Goal: Task Accomplishment & Management: Use online tool/utility

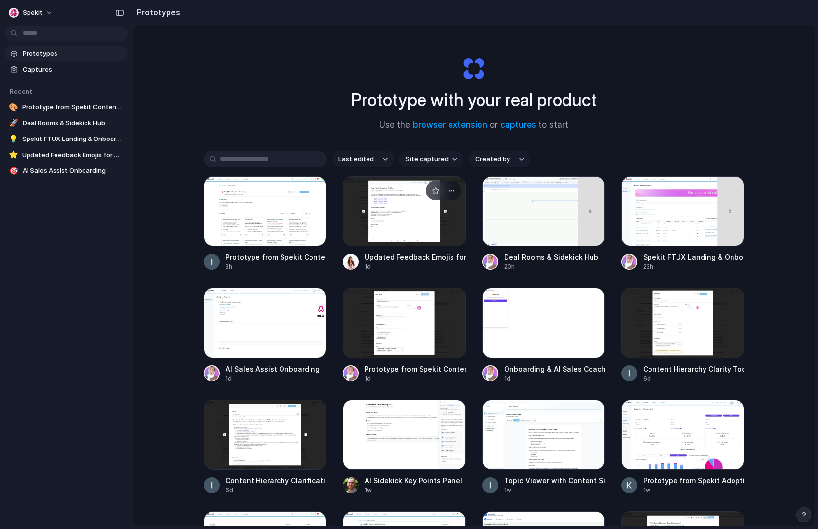
click at [379, 234] on div at bounding box center [404, 211] width 123 height 70
click at [579, 226] on div at bounding box center [543, 211] width 123 height 70
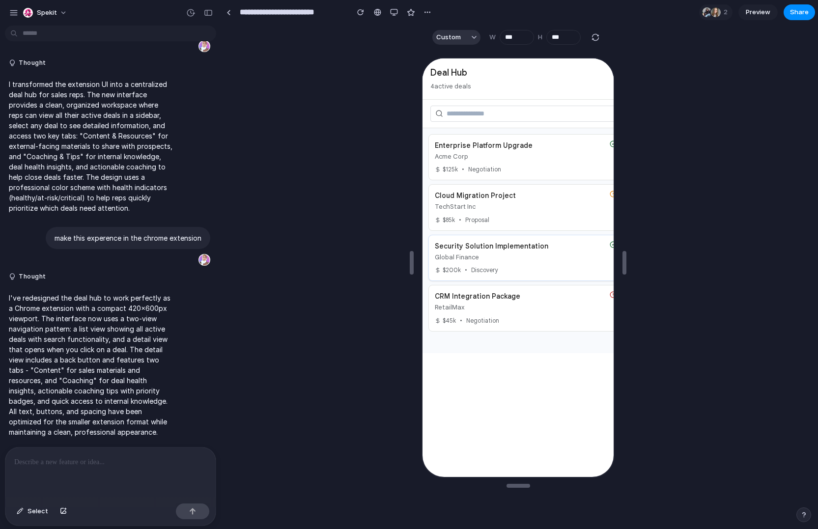
click at [582, 254] on div "Global Finance" at bounding box center [519, 256] width 171 height 10
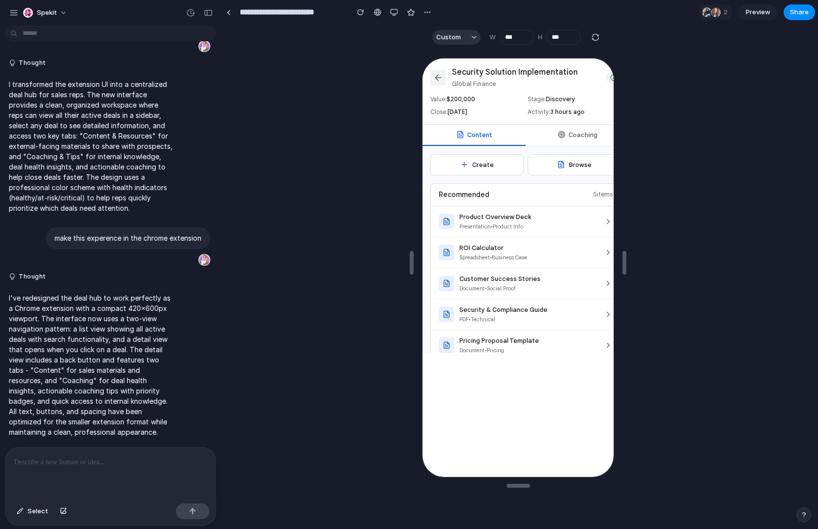
click at [437, 72] on icon at bounding box center [437, 77] width 10 height 10
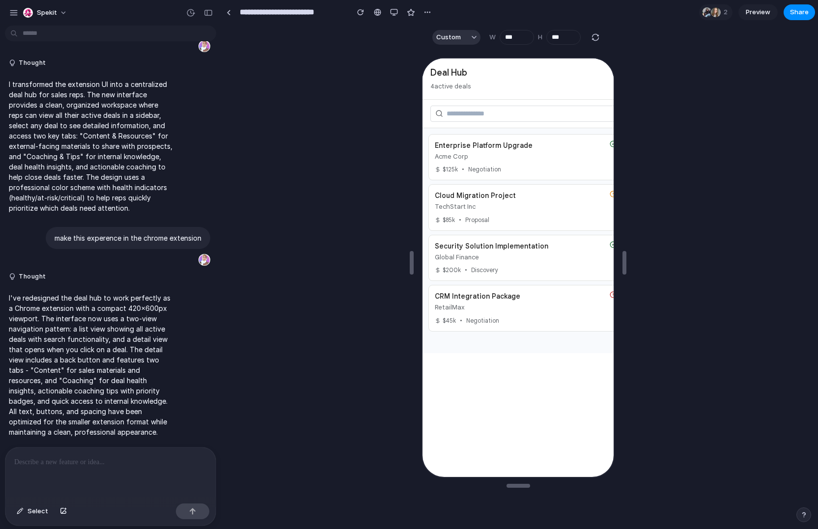
click at [155, 467] on div at bounding box center [110, 473] width 210 height 52
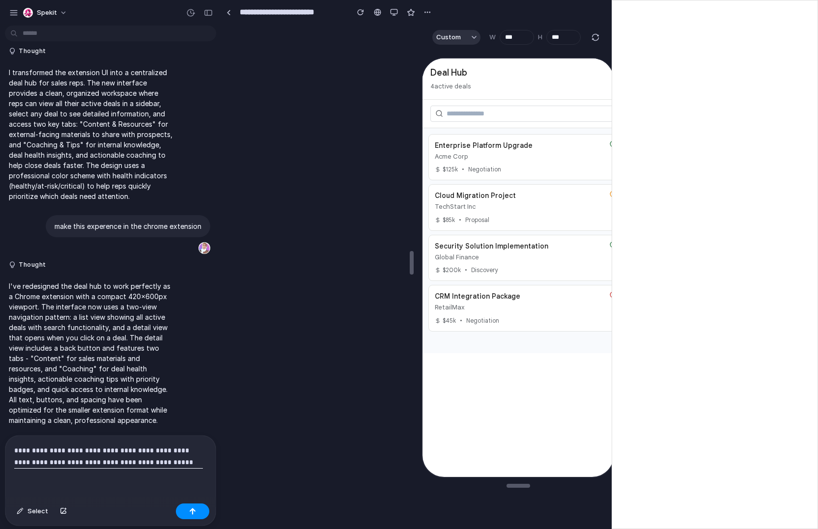
scroll to position [187, 0]
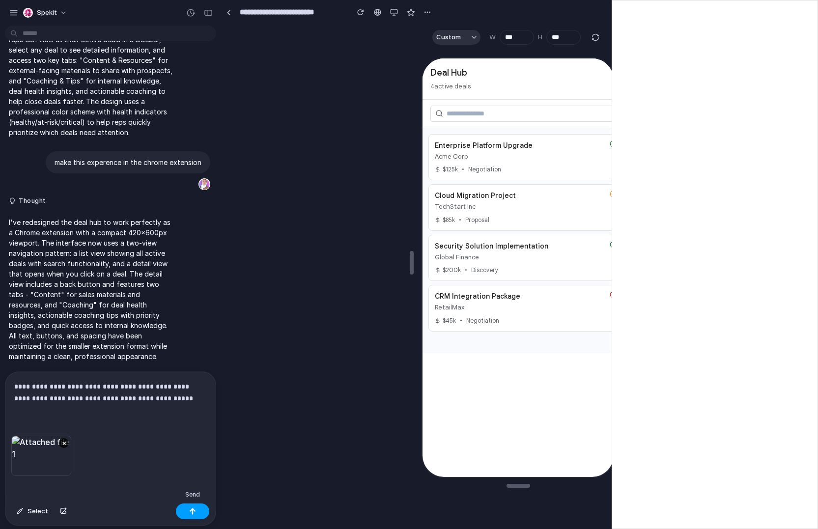
click at [186, 516] on button "button" at bounding box center [192, 511] width 33 height 16
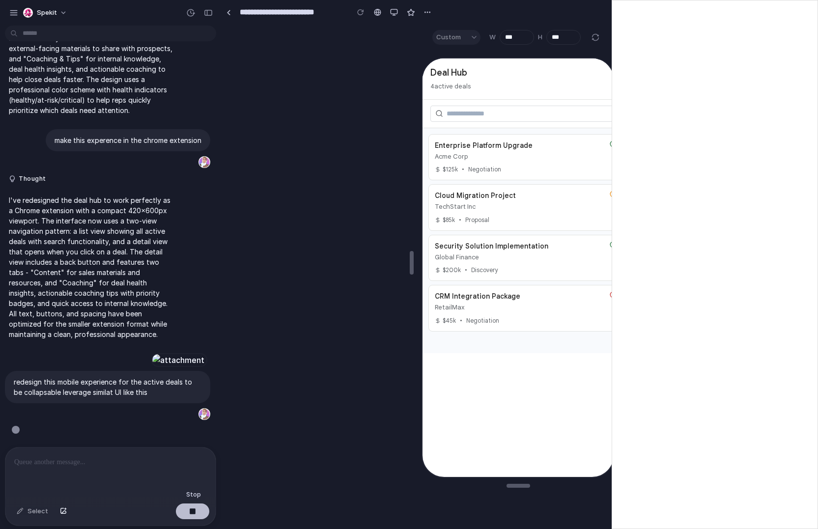
scroll to position [629, 0]
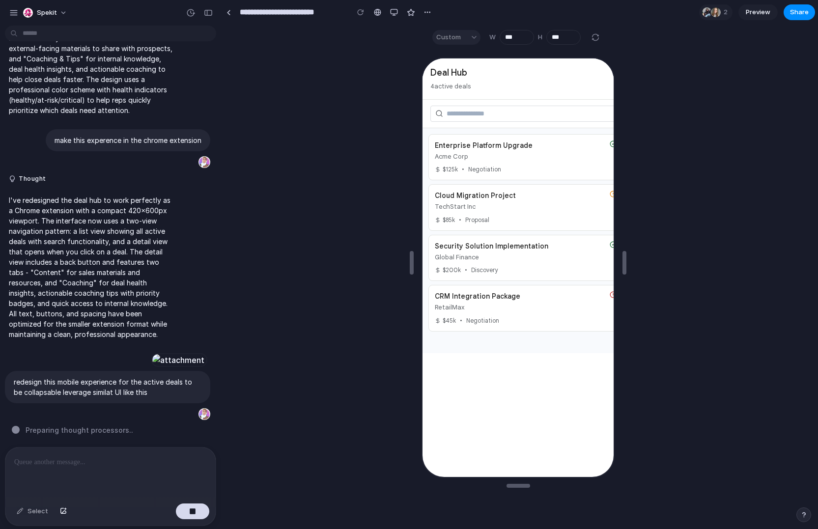
click at [52, 462] on p at bounding box center [108, 462] width 189 height 12
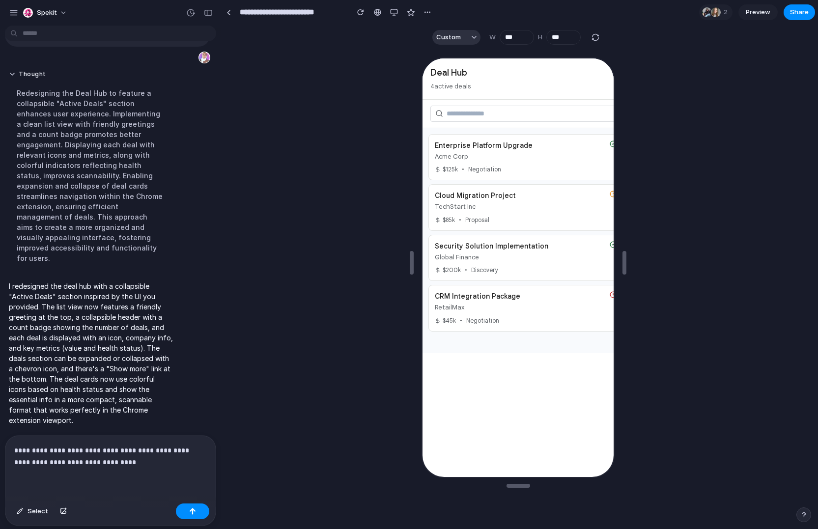
scroll to position [976, 0]
click at [513, 123] on div at bounding box center [524, 113] width 206 height 28
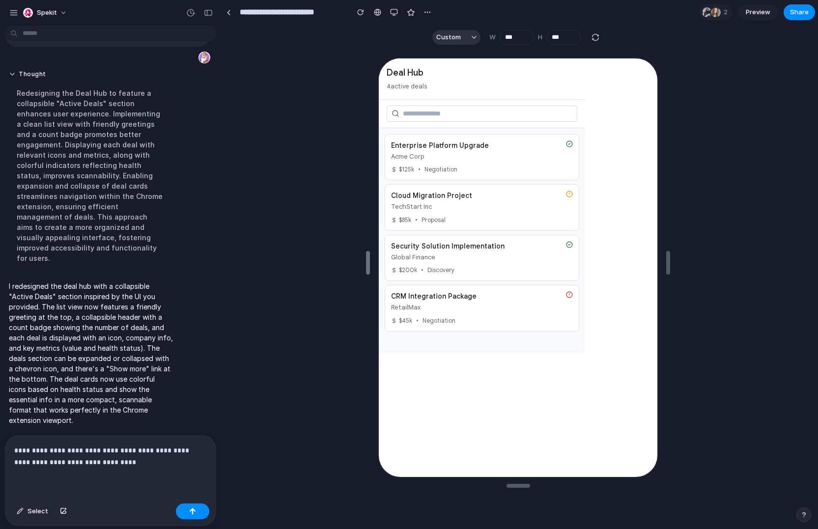
type input "***"
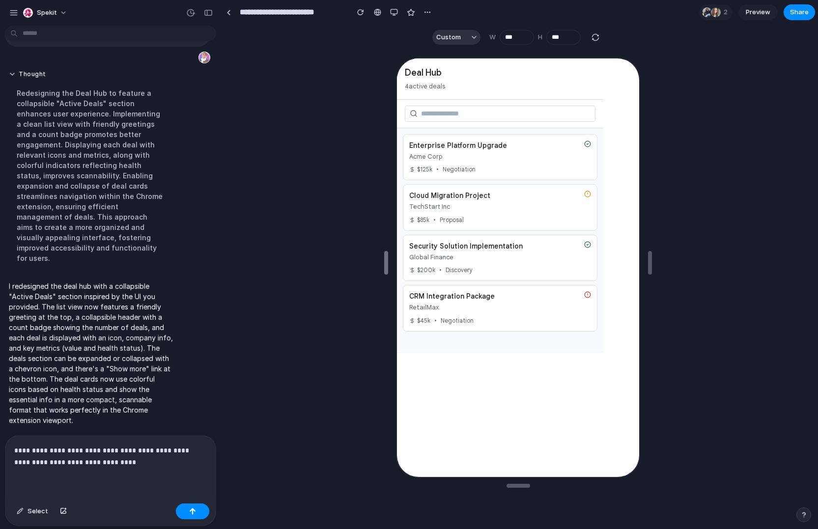
drag, startPoint x: 410, startPoint y: 264, endPoint x: 384, endPoint y: 265, distance: 25.6
click at [474, 111] on input "text" at bounding box center [499, 113] width 191 height 16
click at [436, 83] on p "4 active deals" at bounding box center [499, 86] width 191 height 10
click at [471, 134] on div "Enterprise Platform Upgrade Acme Corp $ 125 k • Negotiation" at bounding box center [499, 156] width 194 height 47
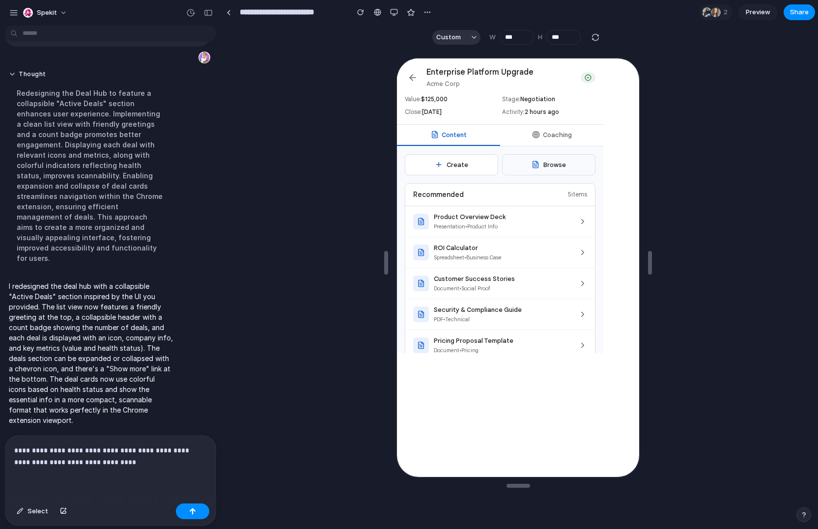
click at [537, 159] on button "Browse" at bounding box center [547, 163] width 93 height 21
click at [528, 129] on button "Coaching" at bounding box center [550, 134] width 103 height 21
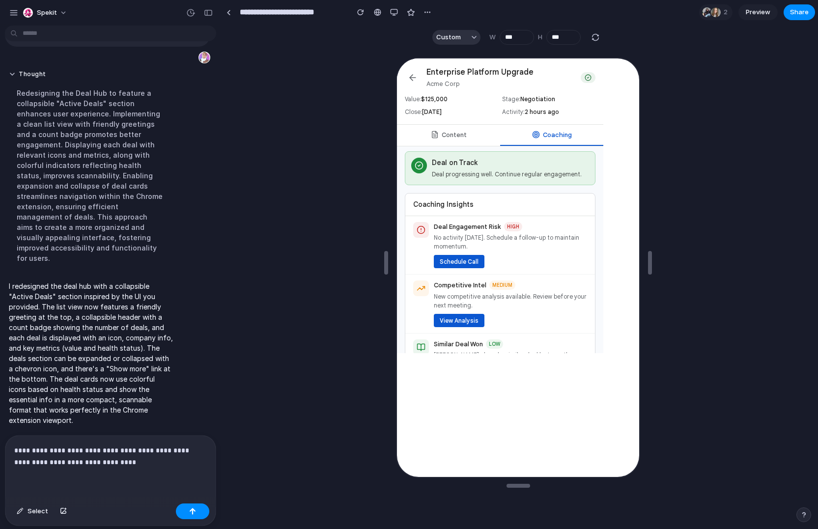
scroll to position [0, 0]
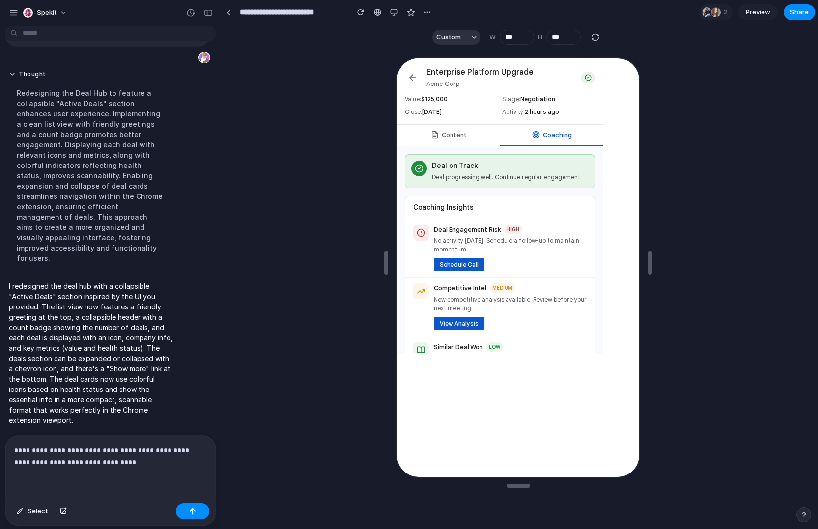
click at [517, 229] on span "high" at bounding box center [512, 228] width 18 height 9
click at [468, 135] on button "Content" at bounding box center [447, 134] width 103 height 21
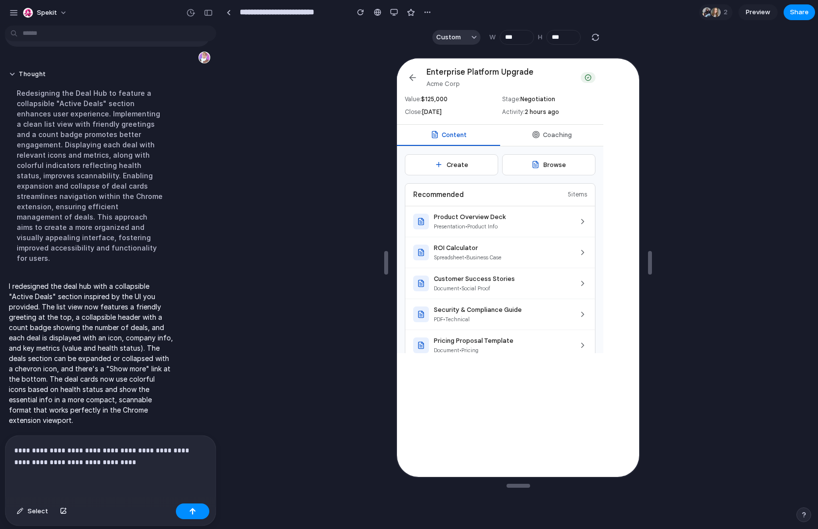
click at [412, 79] on icon at bounding box center [412, 77] width 10 height 10
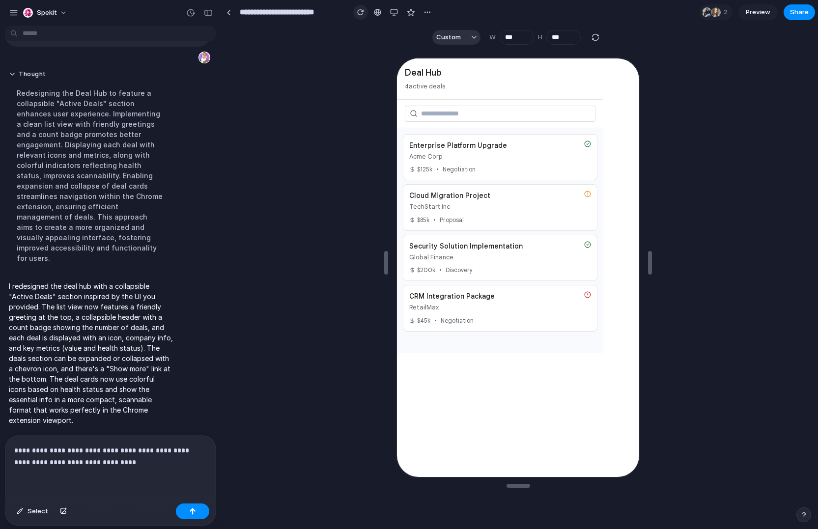
click at [358, 13] on div "button" at bounding box center [360, 12] width 7 height 7
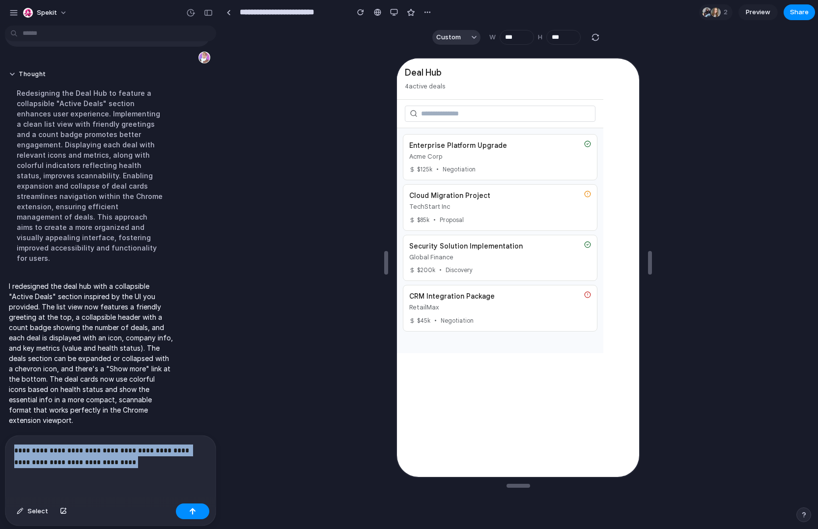
drag, startPoint x: 118, startPoint y: 468, endPoint x: 5, endPoint y: 436, distance: 116.9
click at [6, 436] on div "**********" at bounding box center [110, 468] width 210 height 64
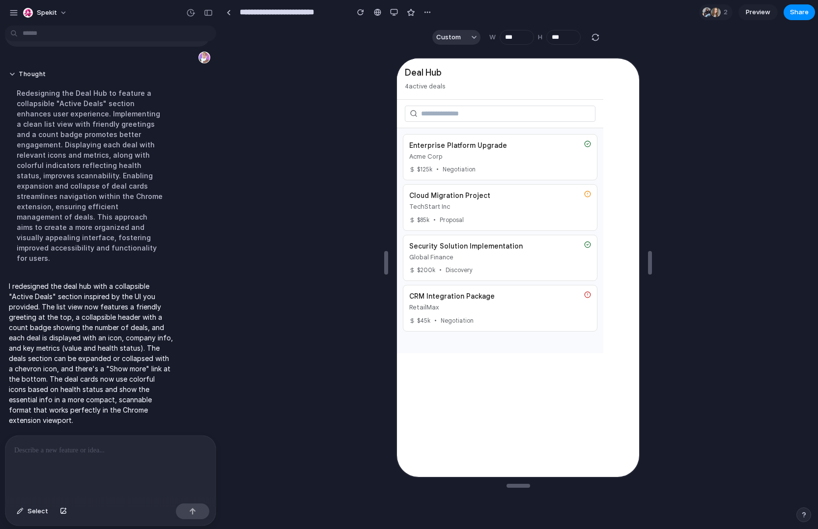
scroll to position [964, 0]
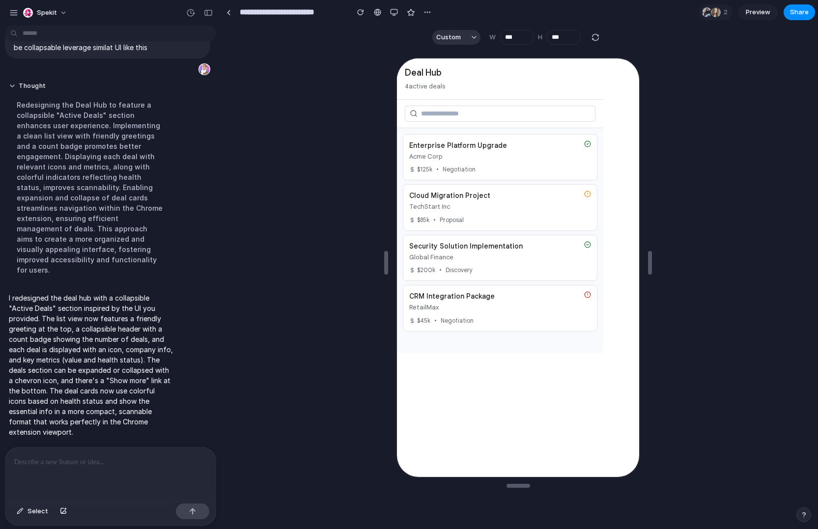
click at [754, 13] on span "Preview" at bounding box center [757, 12] width 25 height 10
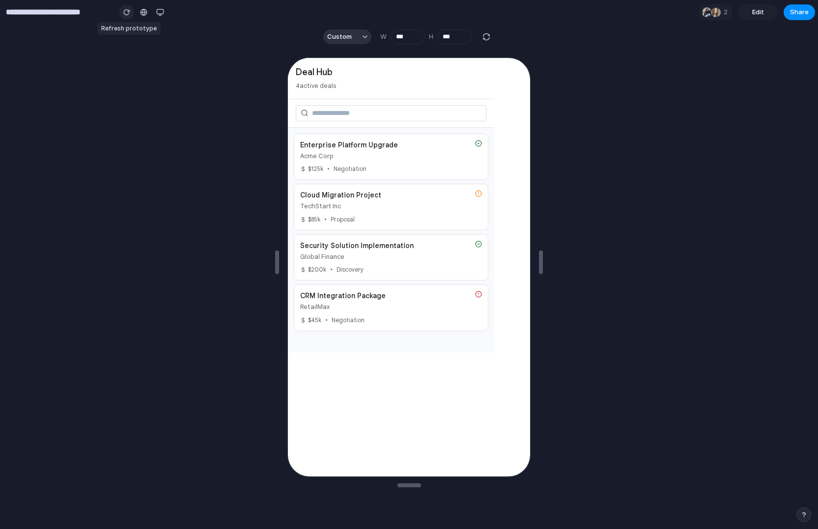
click at [128, 11] on div "button" at bounding box center [126, 12] width 7 height 7
click at [62, 19] on input "**********" at bounding box center [58, 12] width 108 height 18
click at [65, 13] on input "**********" at bounding box center [58, 12] width 108 height 18
click at [131, 28] on section "Custom W *** H ***" at bounding box center [407, 37] width 815 height 25
click at [124, 10] on div "button" at bounding box center [126, 12] width 7 height 7
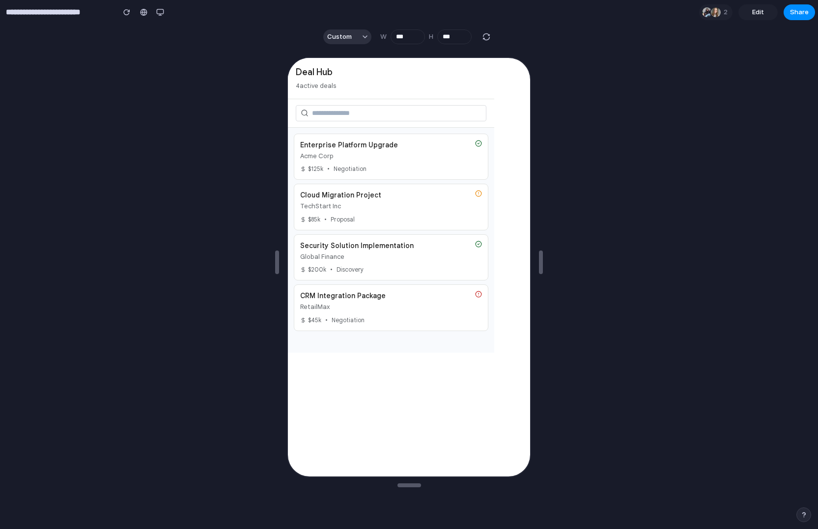
click at [81, 10] on input "**********" at bounding box center [58, 12] width 108 height 18
drag, startPoint x: 218, startPoint y: 356, endPoint x: 223, endPoint y: 361, distance: 6.9
click at [218, 356] on div at bounding box center [409, 289] width 818 height 480
click at [767, 14] on link "Edit" at bounding box center [757, 12] width 39 height 16
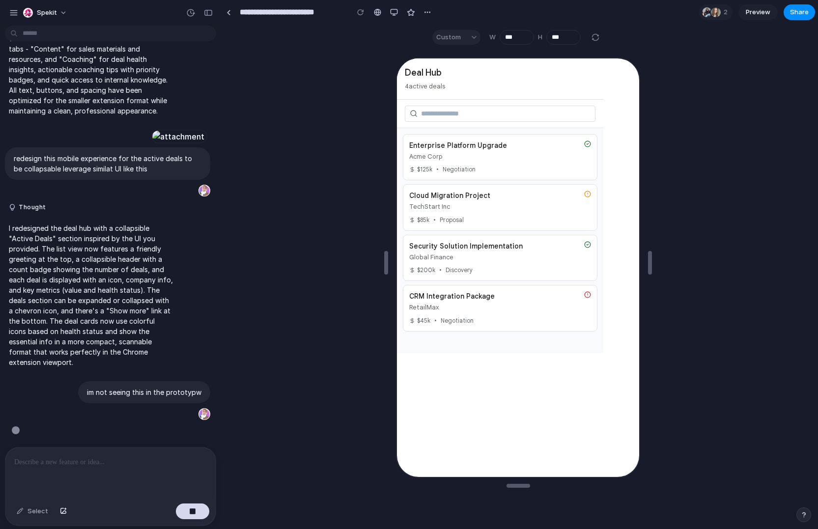
scroll to position [853, 0]
click at [476, 155] on div "Acme Corp" at bounding box center [493, 156] width 171 height 10
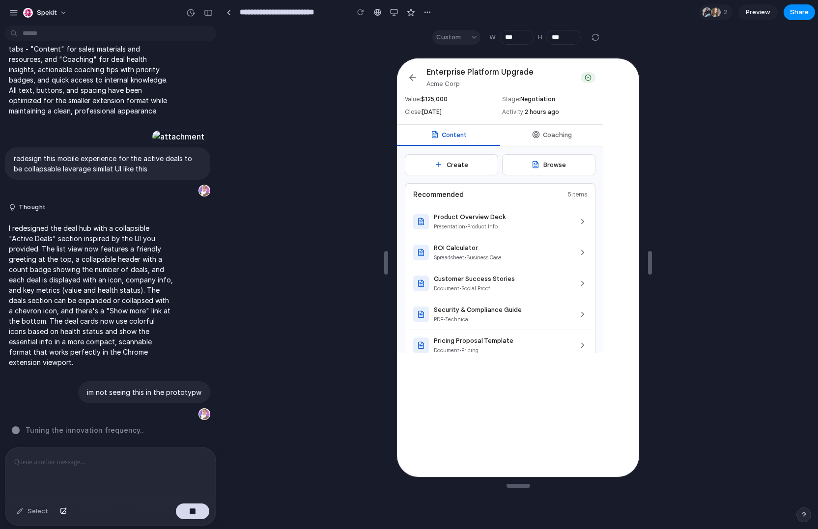
click at [554, 133] on button "Coaching" at bounding box center [550, 134] width 103 height 21
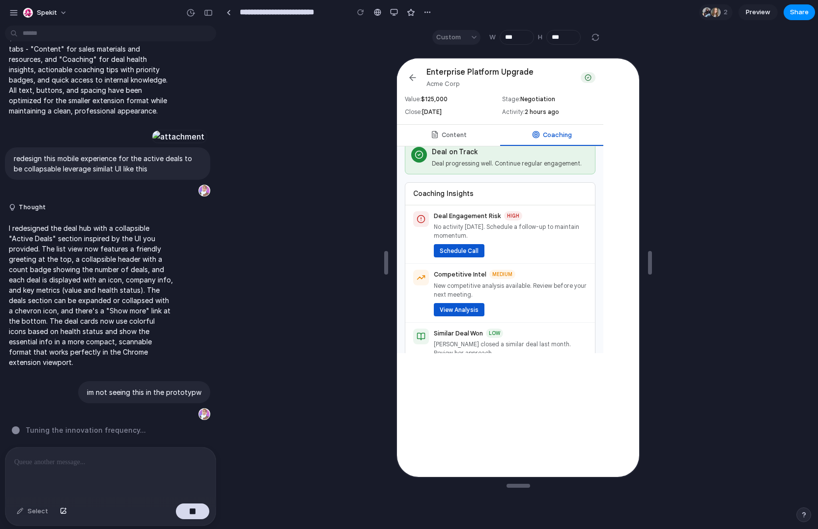
scroll to position [0, 0]
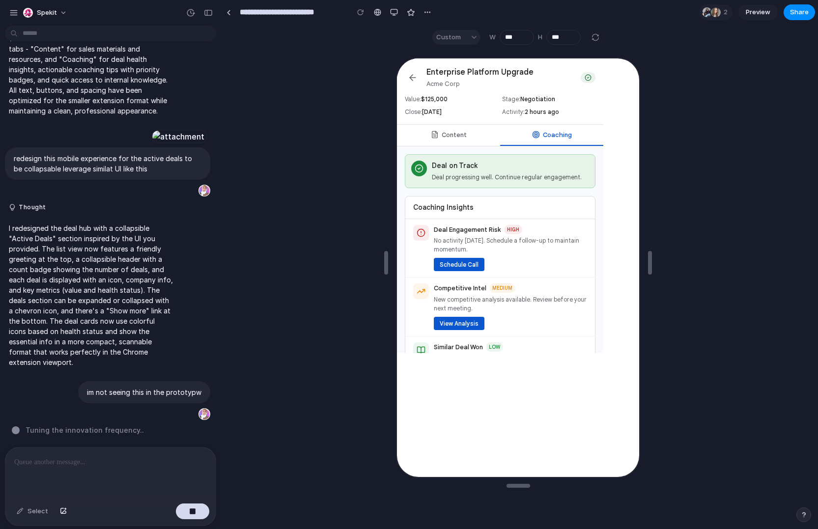
click at [474, 138] on button "Content" at bounding box center [447, 134] width 103 height 21
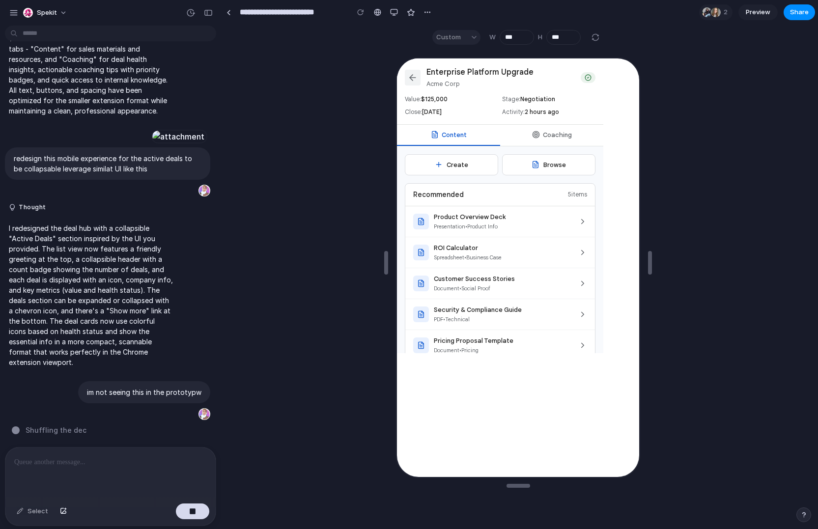
click at [407, 77] on icon at bounding box center [412, 77] width 10 height 10
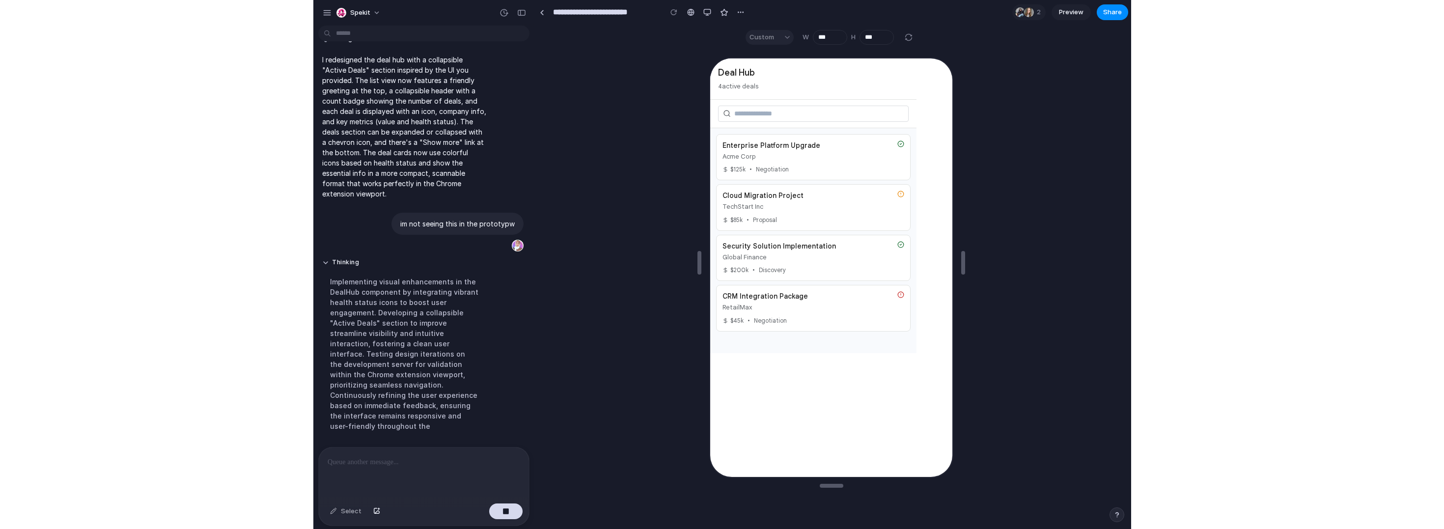
scroll to position [1033, 0]
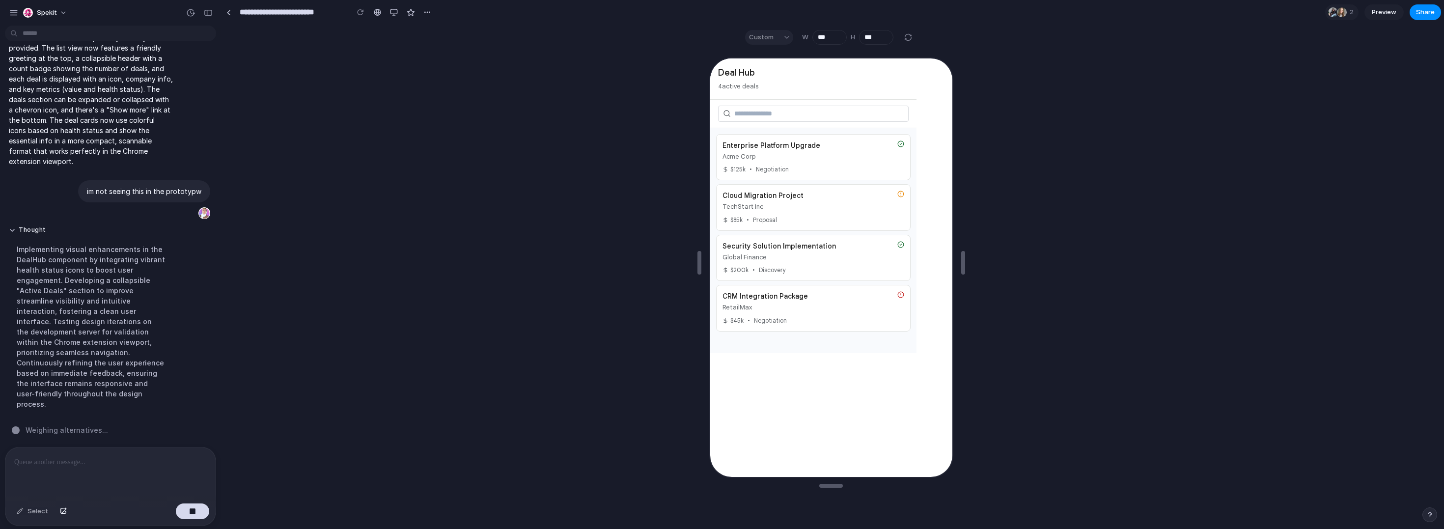
drag, startPoint x: 1295, startPoint y: 140, endPoint x: 1070, endPoint y: 144, distance: 224.9
click at [817, 147] on div at bounding box center [830, 288] width 1219 height 476
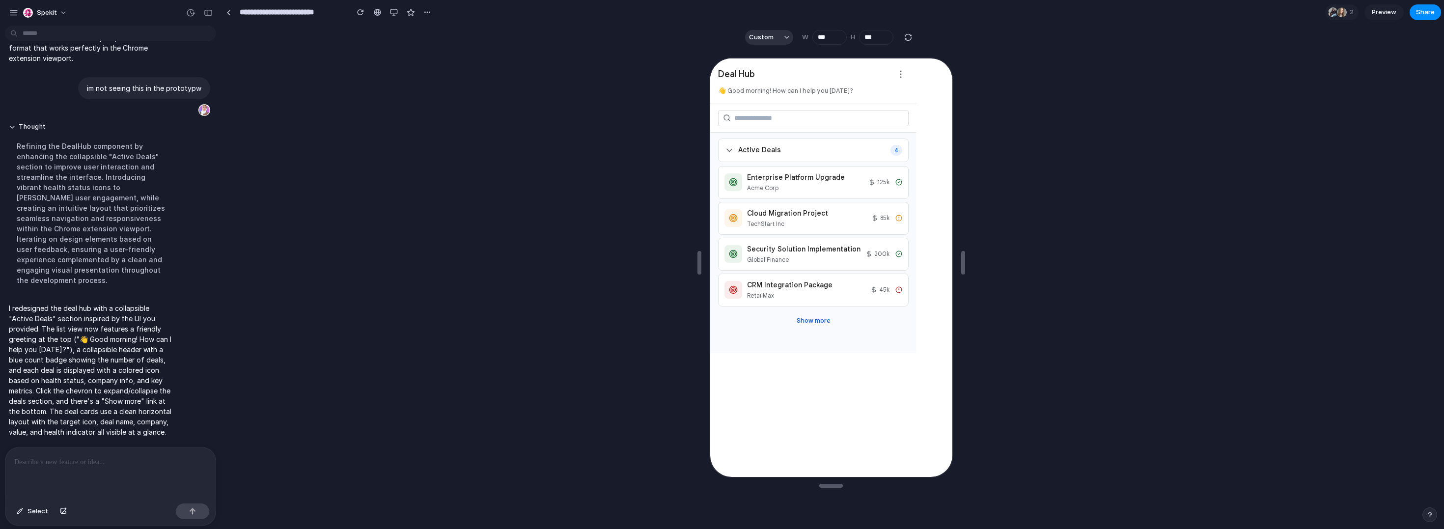
scroll to position [1146, 0]
click at [745, 153] on span "Active Deals" at bounding box center [757, 149] width 43 height 10
drag, startPoint x: 1660, startPoint y: 303, endPoint x: 922, endPoint y: 245, distance: 740.8
drag, startPoint x: 720, startPoint y: 223, endPoint x: 737, endPoint y: 225, distance: 16.8
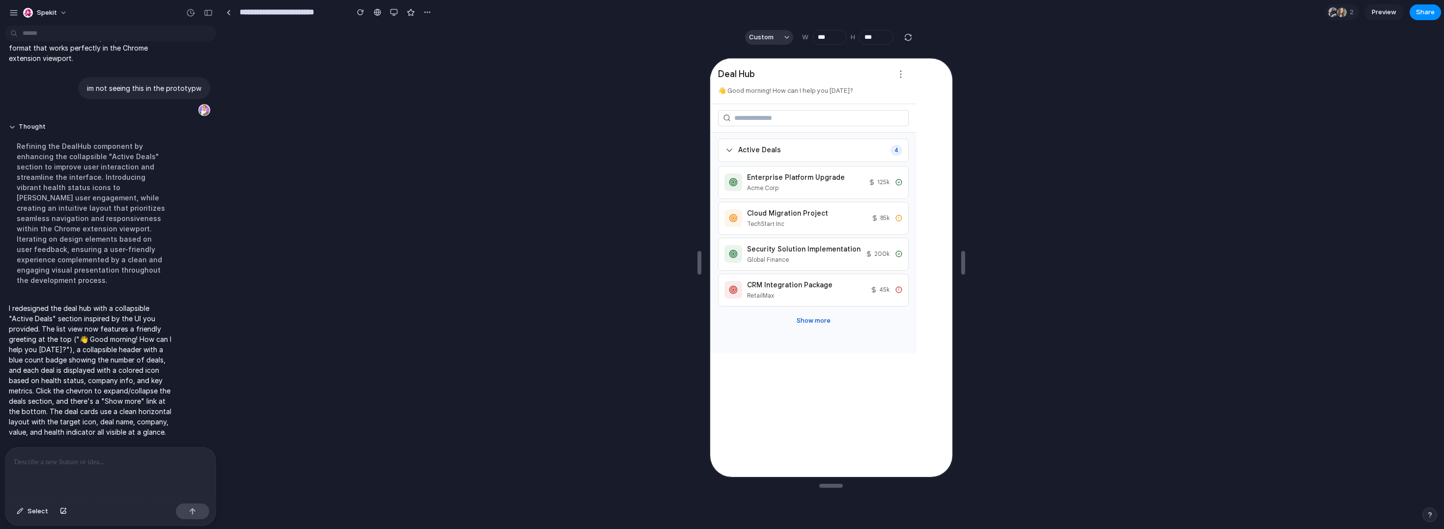
click at [817, 120] on input "text" at bounding box center [811, 117] width 191 height 16
click at [742, 149] on span "Active Deals" at bounding box center [757, 149] width 43 height 10
click at [758, 152] on span "Active Deals" at bounding box center [757, 149] width 43 height 10
click at [817, 193] on div "Enterprise Platform Upgrade Acme Corp 125 k" at bounding box center [811, 181] width 191 height 33
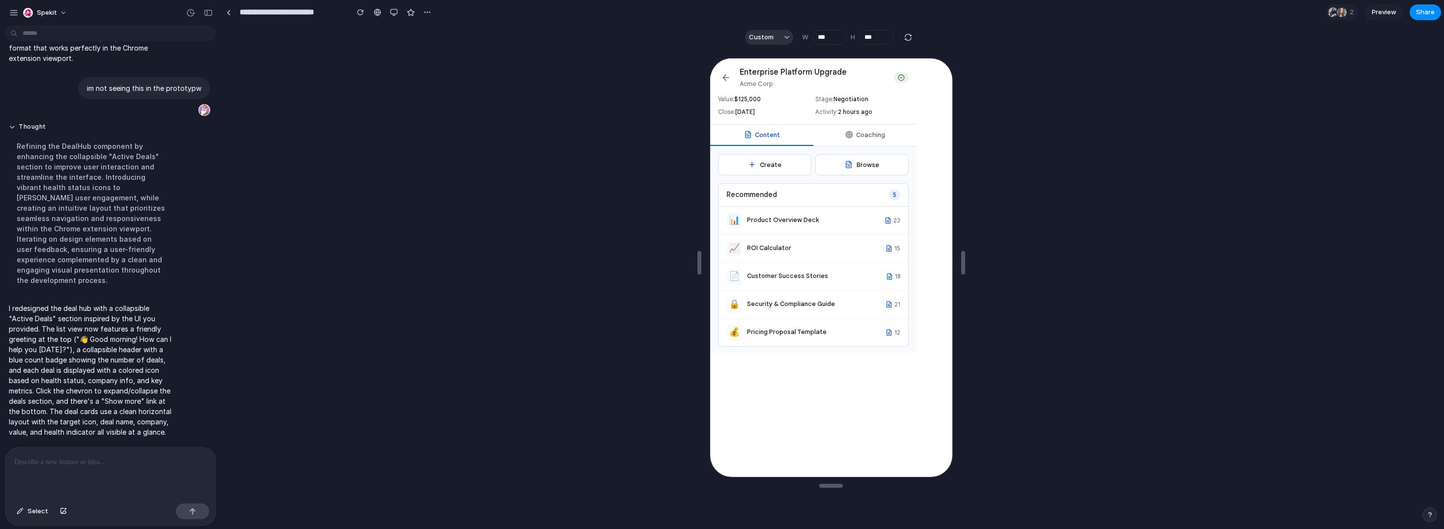
click at [817, 138] on button "Coaching" at bounding box center [863, 134] width 103 height 21
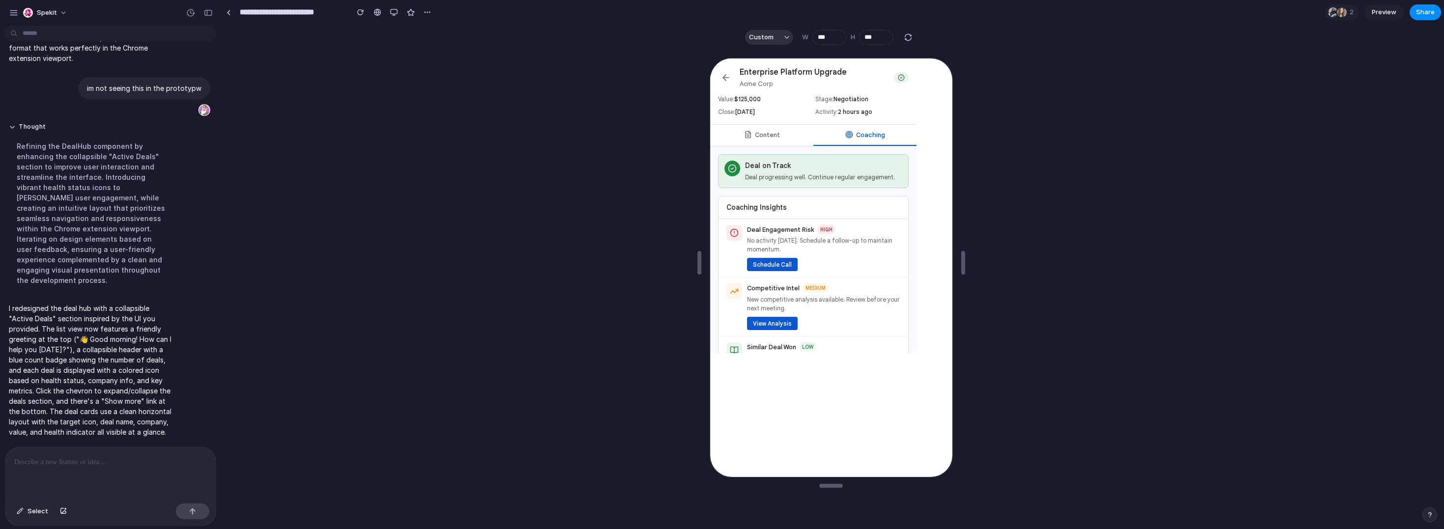
click at [797, 140] on button "Content" at bounding box center [760, 134] width 103 height 21
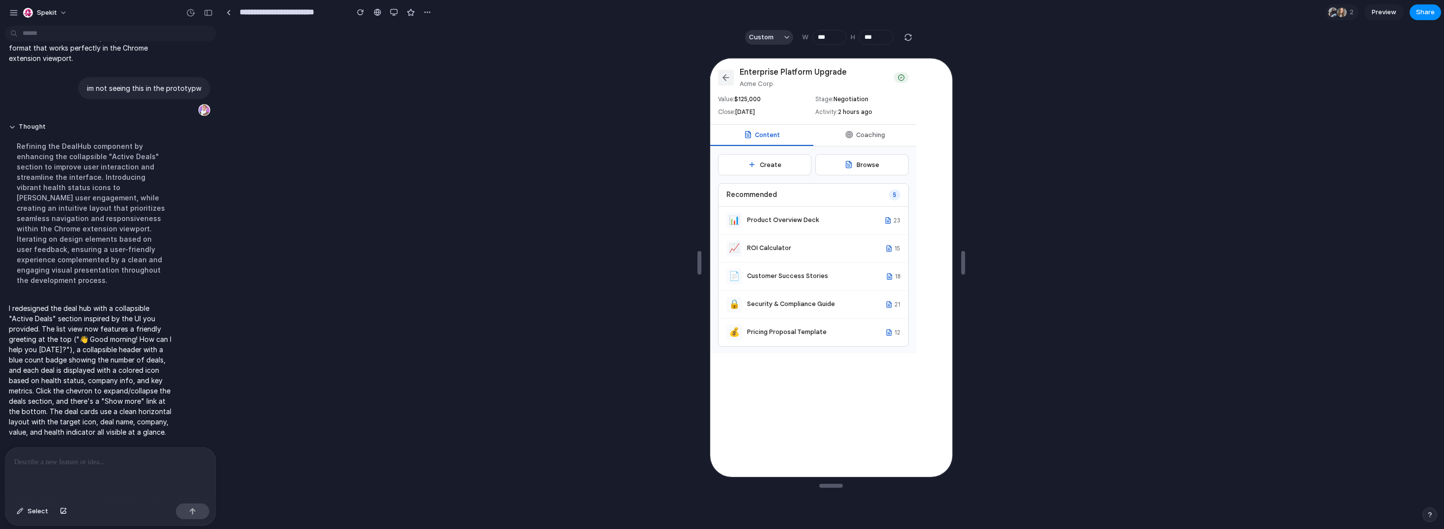
click at [724, 81] on icon at bounding box center [724, 77] width 10 height 10
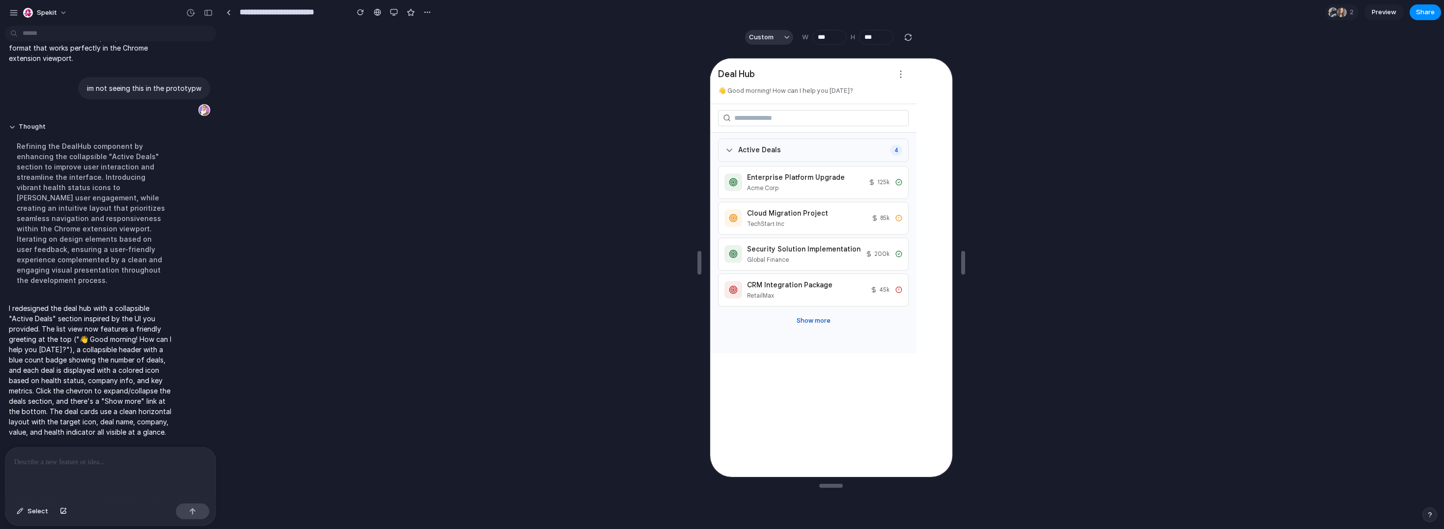
click at [737, 158] on div "Active Deals 4" at bounding box center [811, 149] width 191 height 24
click at [761, 149] on span "Active Deals" at bounding box center [757, 149] width 43 height 10
click at [763, 181] on div "Enterprise Platform Upgrade" at bounding box center [803, 176] width 116 height 10
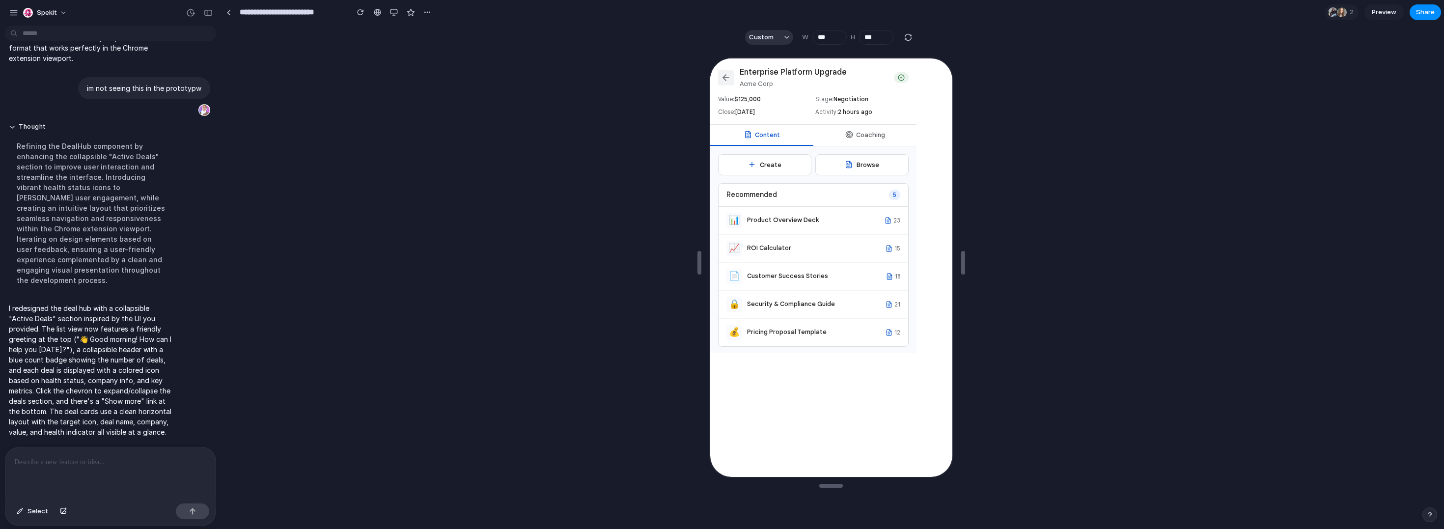
click at [715, 78] on div "Enterprise Platform Upgrade Acme Corp Value: $ 125,000 Stage: Negotiation Close…" at bounding box center [812, 90] width 206 height 66
click at [722, 80] on icon at bounding box center [724, 77] width 10 height 10
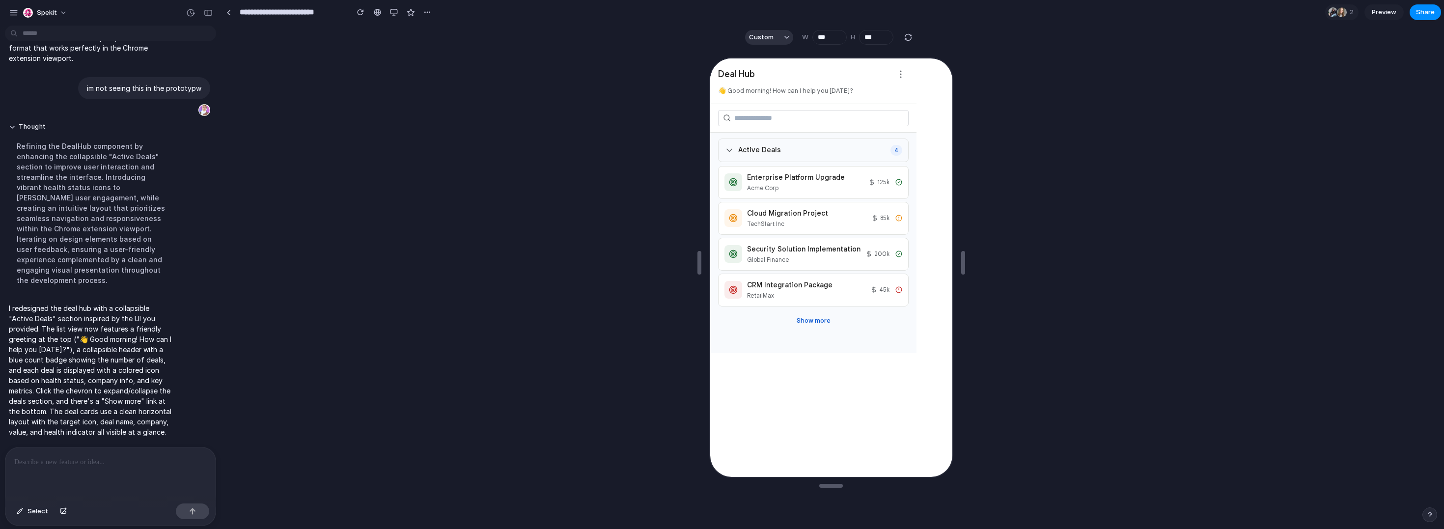
click at [730, 147] on icon at bounding box center [728, 149] width 10 height 10
click at [728, 156] on div "Active Deals 4" at bounding box center [811, 149] width 191 height 24
click at [727, 147] on icon at bounding box center [728, 149] width 10 height 10
click at [778, 157] on div "Active Deals 4" at bounding box center [811, 149] width 191 height 24
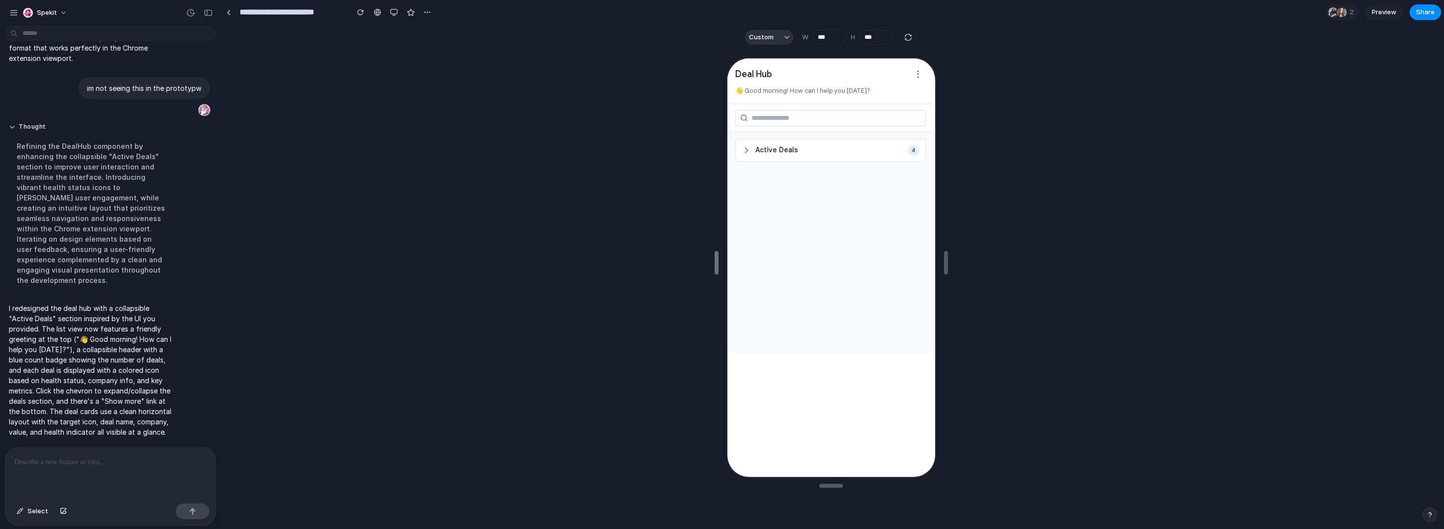
drag, startPoint x: 701, startPoint y: 200, endPoint x: 718, endPoint y: 204, distance: 17.6
click at [770, 143] on div "Active Deals 4" at bounding box center [829, 149] width 191 height 24
click at [770, 144] on div "Active Deals 4" at bounding box center [829, 149] width 191 height 24
drag, startPoint x: 745, startPoint y: 74, endPoint x: 765, endPoint y: 103, distance: 35.2
click at [765, 102] on div "Deal Hub 👋 Good morning! How can I help you today?" at bounding box center [829, 80] width 206 height 46
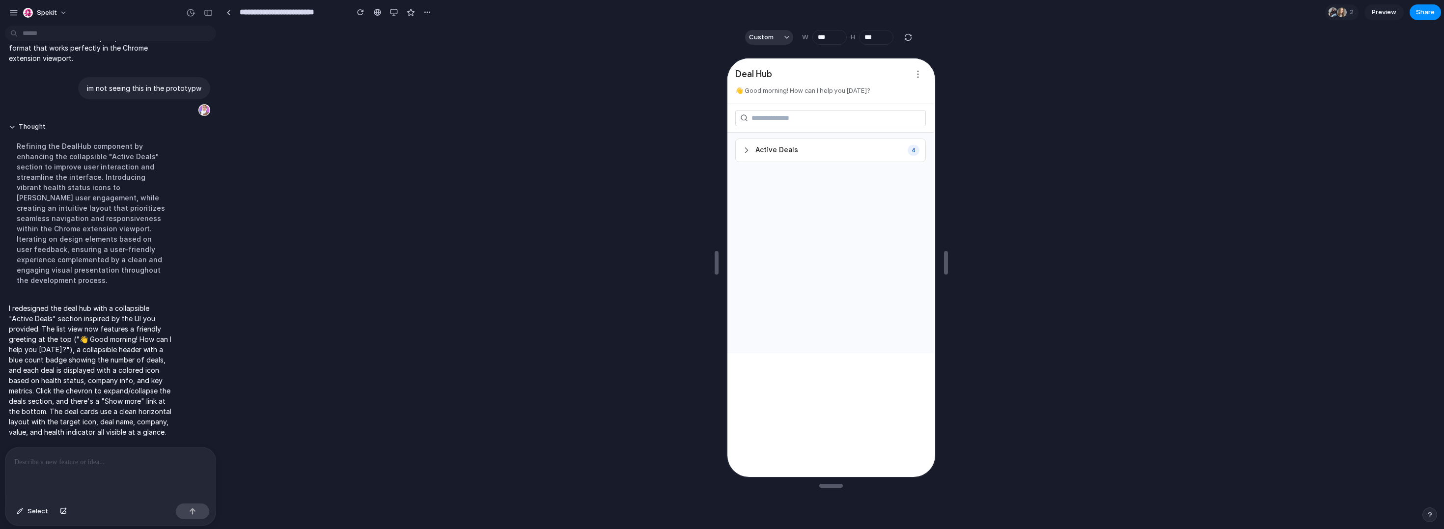
click at [766, 108] on div at bounding box center [829, 117] width 206 height 28
click at [152, 464] on div at bounding box center [110, 473] width 210 height 52
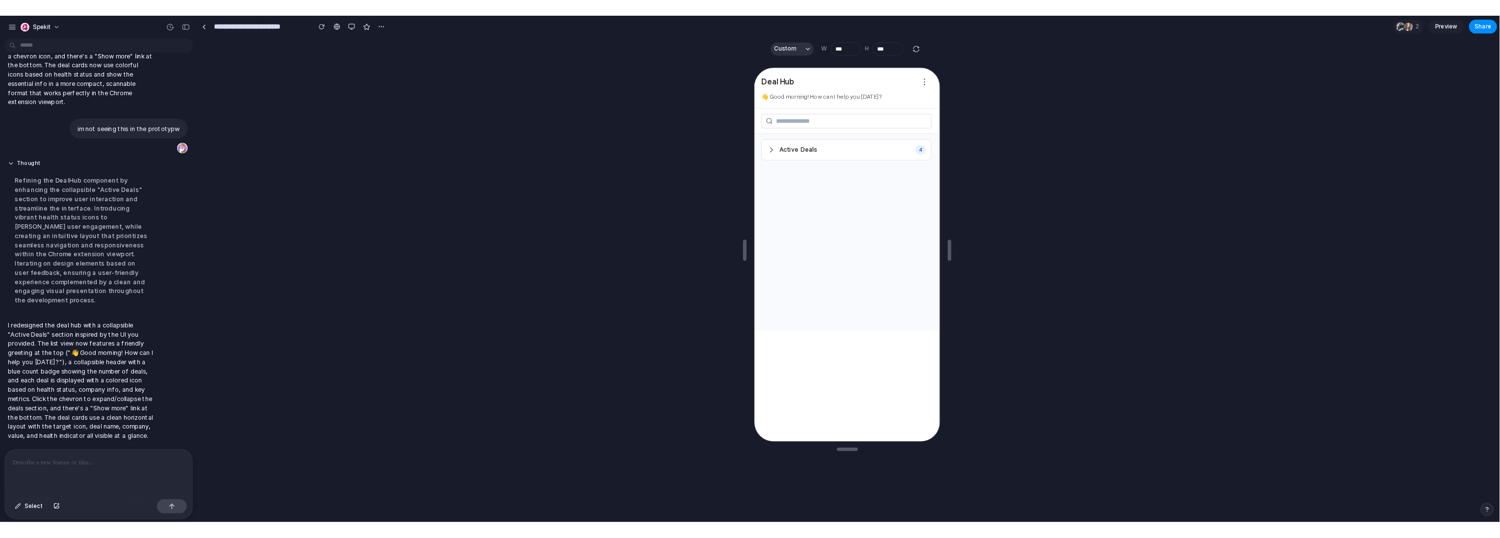
scroll to position [1108, 0]
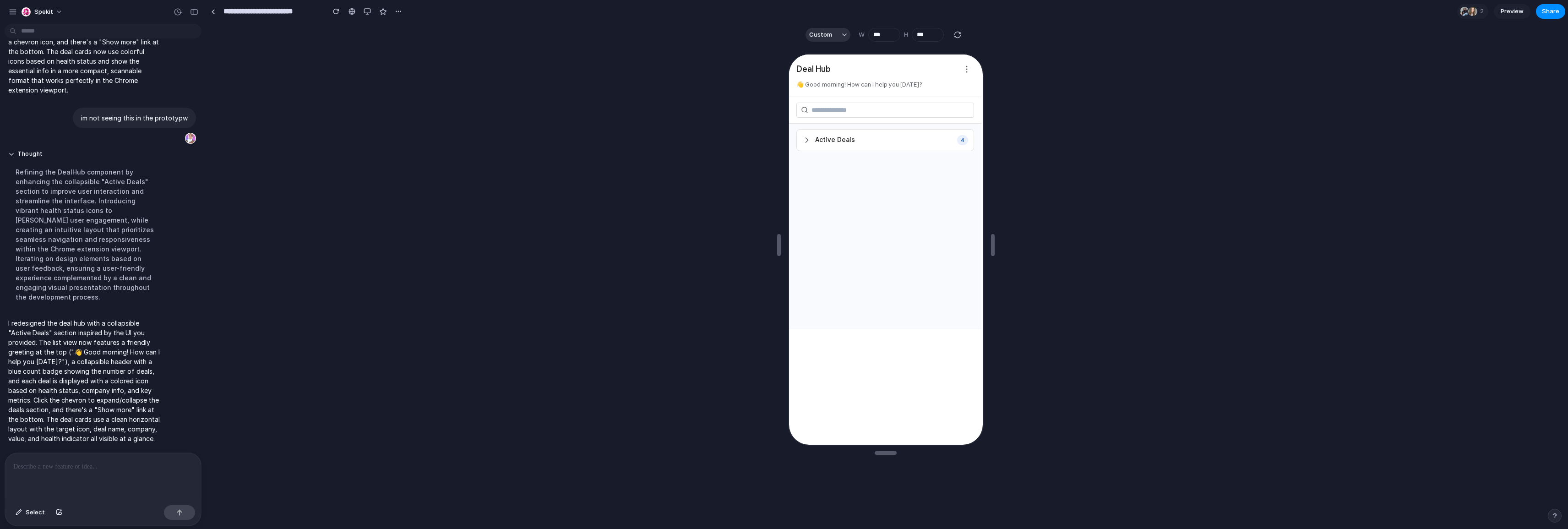
drag, startPoint x: 1566, startPoint y: 87, endPoint x: 1220, endPoint y: 72, distance: 346.3
click at [762, 72] on div "**********" at bounding box center [887, 264] width 1362 height 529
click at [762, 143] on span "Active Deals" at bounding box center [833, 139] width 40 height 9
drag, startPoint x: 1575, startPoint y: 279, endPoint x: 789, endPoint y: 226, distance: 787.8
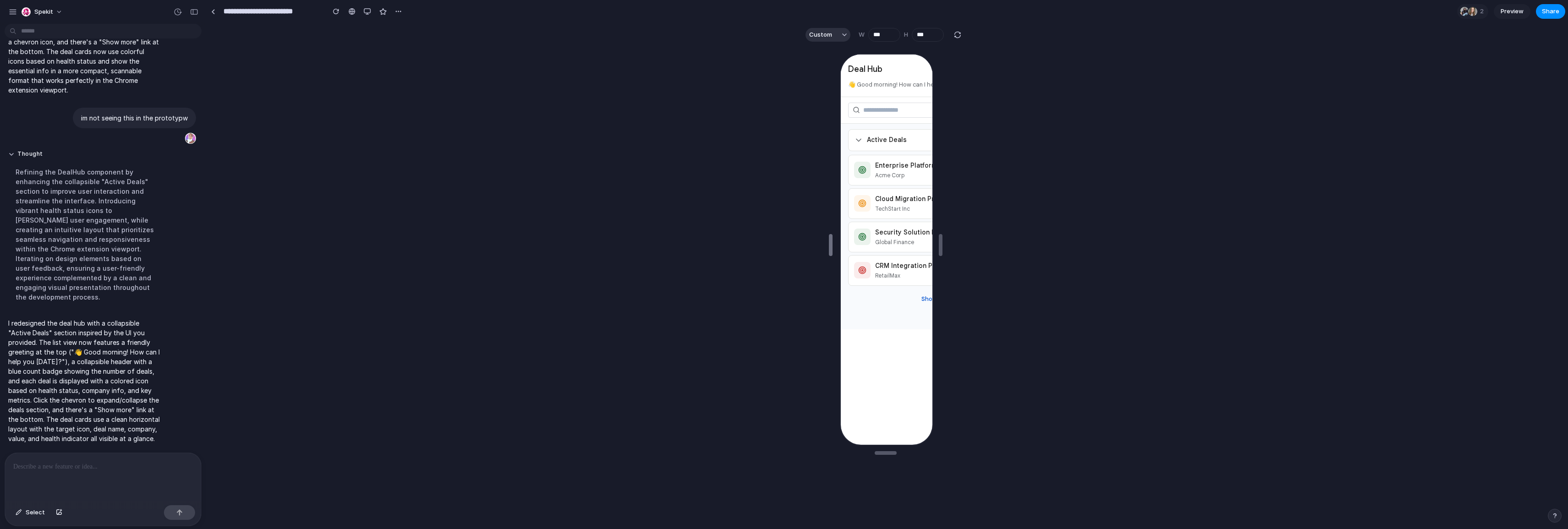
drag, startPoint x: 775, startPoint y: 239, endPoint x: 782, endPoint y: 235, distance: 8.1
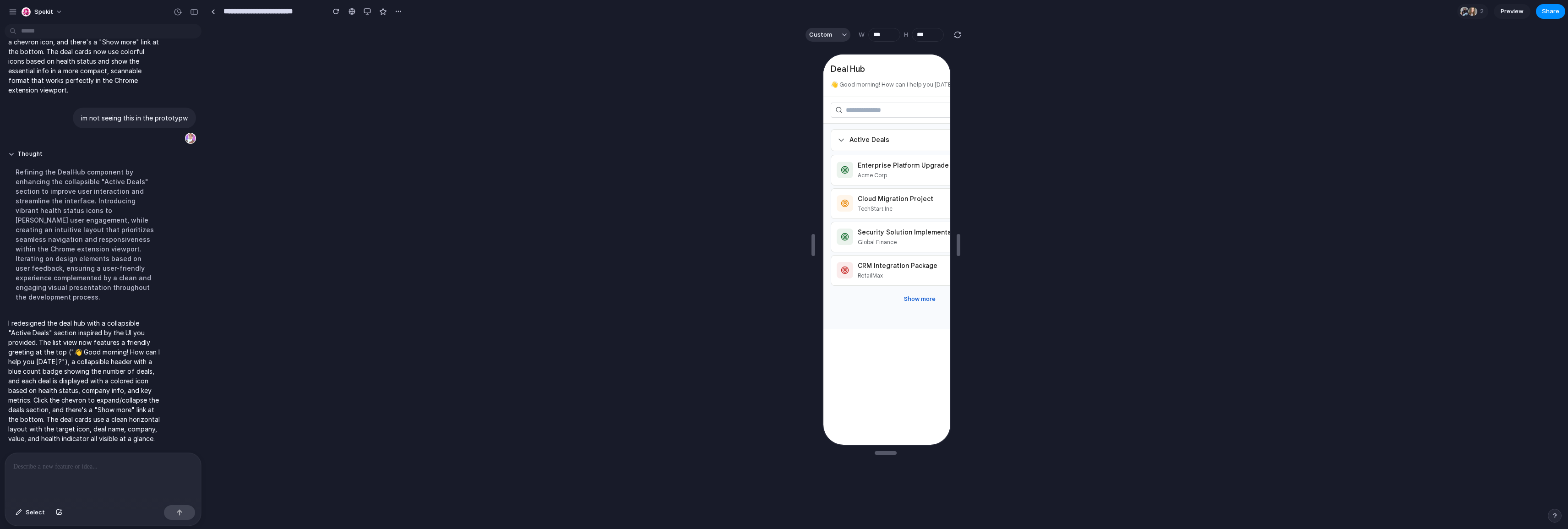
click at [755, 230] on div at bounding box center [885, 286] width 1358 height 480
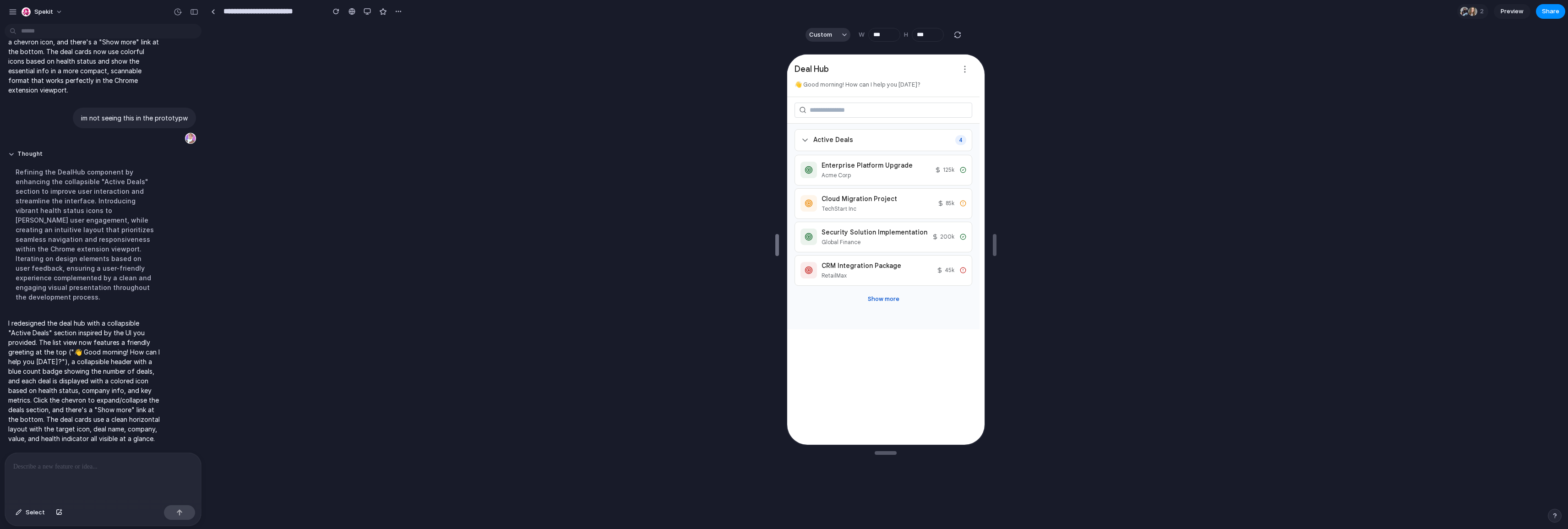
type input "***"
drag, startPoint x: 815, startPoint y: 242, endPoint x: 781, endPoint y: 231, distance: 35.7
click at [762, 294] on button "Show more" at bounding box center [884, 298] width 39 height 15
click at [762, 303] on button "Show more" at bounding box center [884, 298] width 39 height 15
click at [762, 135] on div "Active Deals" at bounding box center [826, 139] width 52 height 9
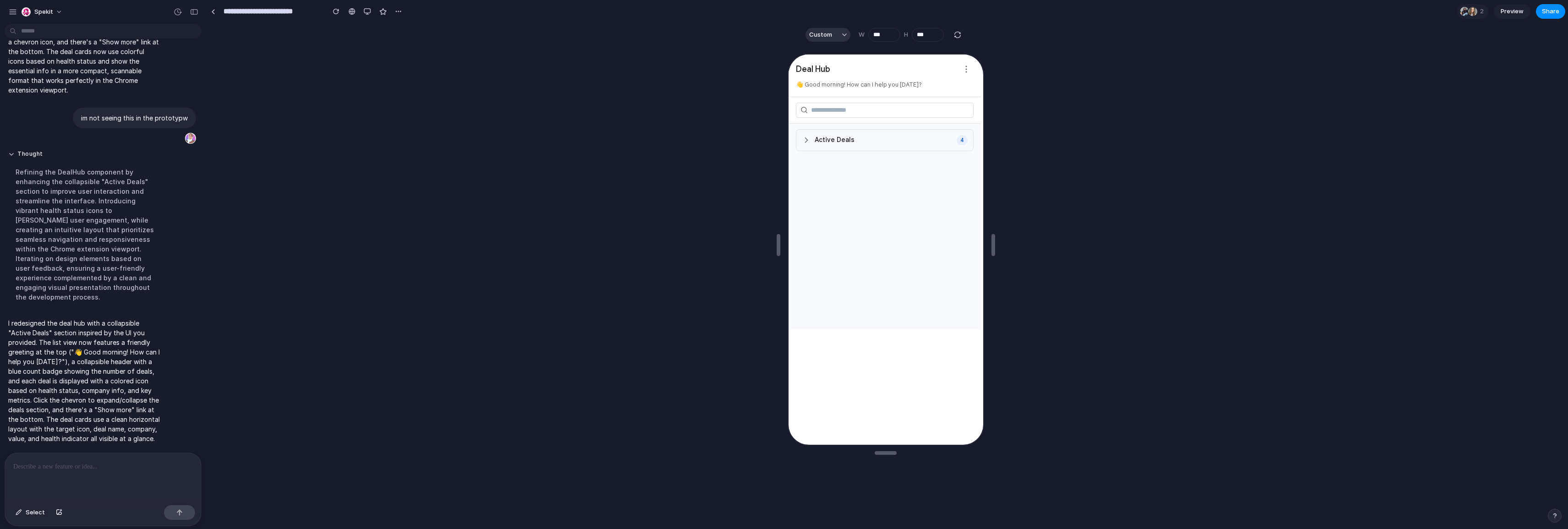
click at [762, 135] on div "Active Deals" at bounding box center [826, 139] width 52 height 9
click at [762, 136] on div "Active Deals" at bounding box center [826, 139] width 52 height 9
click at [762, 134] on div "Active Deals 4" at bounding box center [883, 139] width 178 height 22
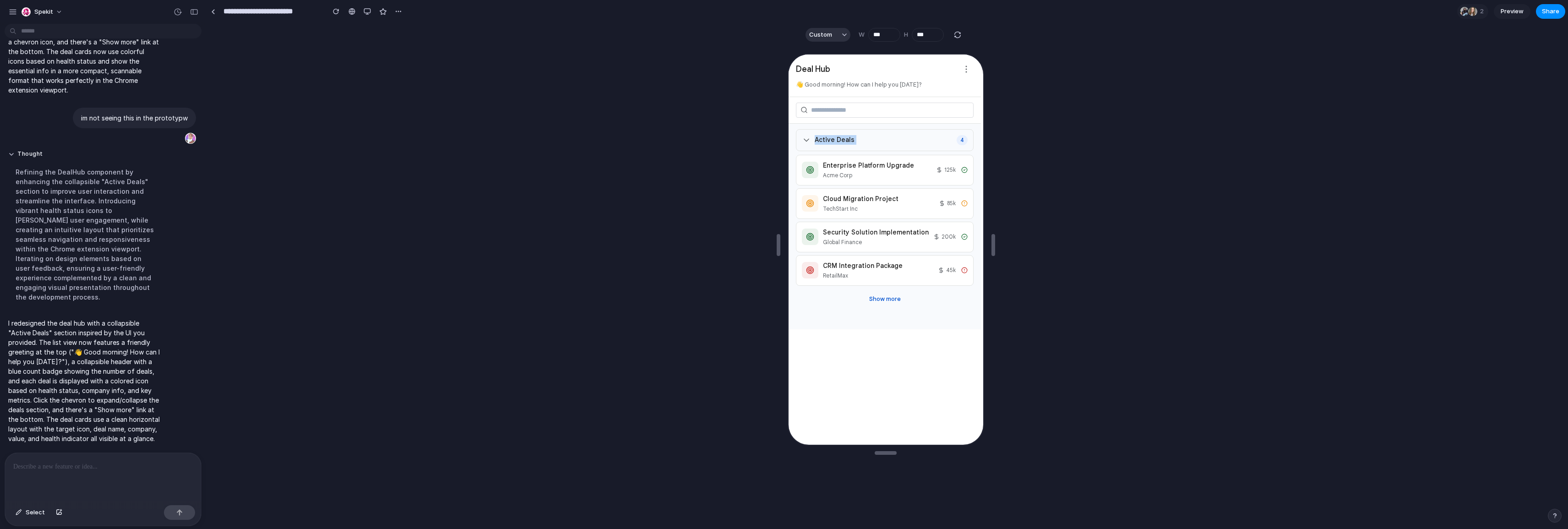
click at [762, 144] on span "Active Deals" at bounding box center [833, 139] width 40 height 9
click at [762, 143] on span "Active Deals" at bounding box center [833, 139] width 40 height 9
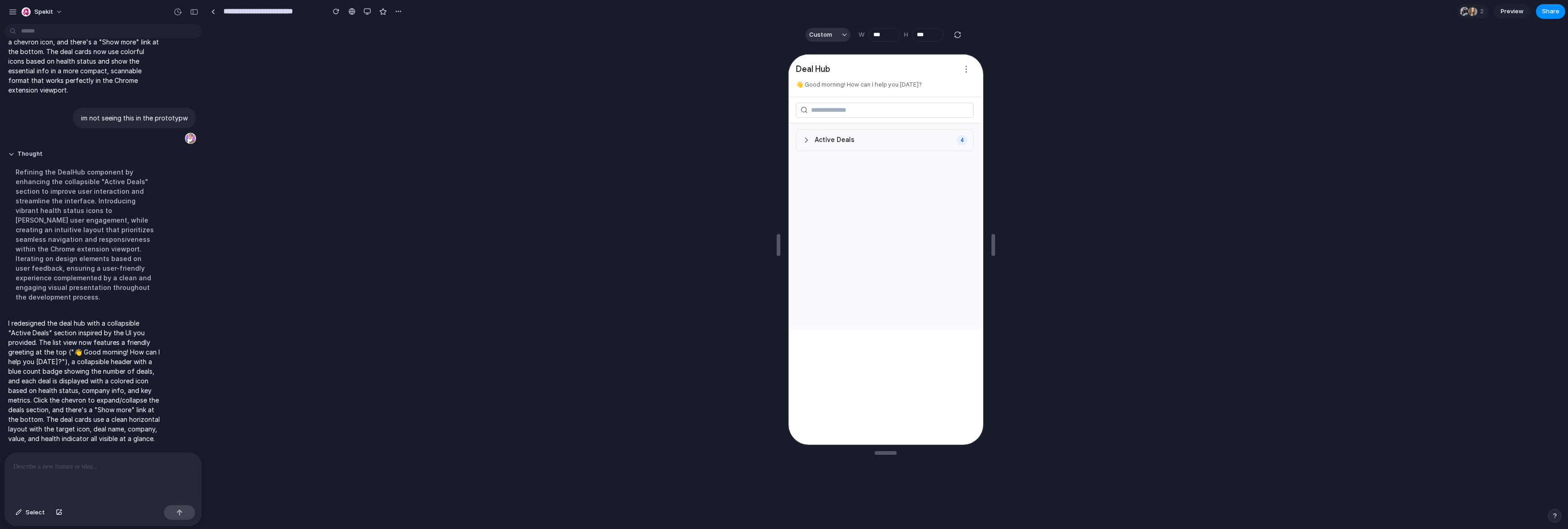
click at [762, 143] on span "Active Deals" at bounding box center [833, 139] width 40 height 9
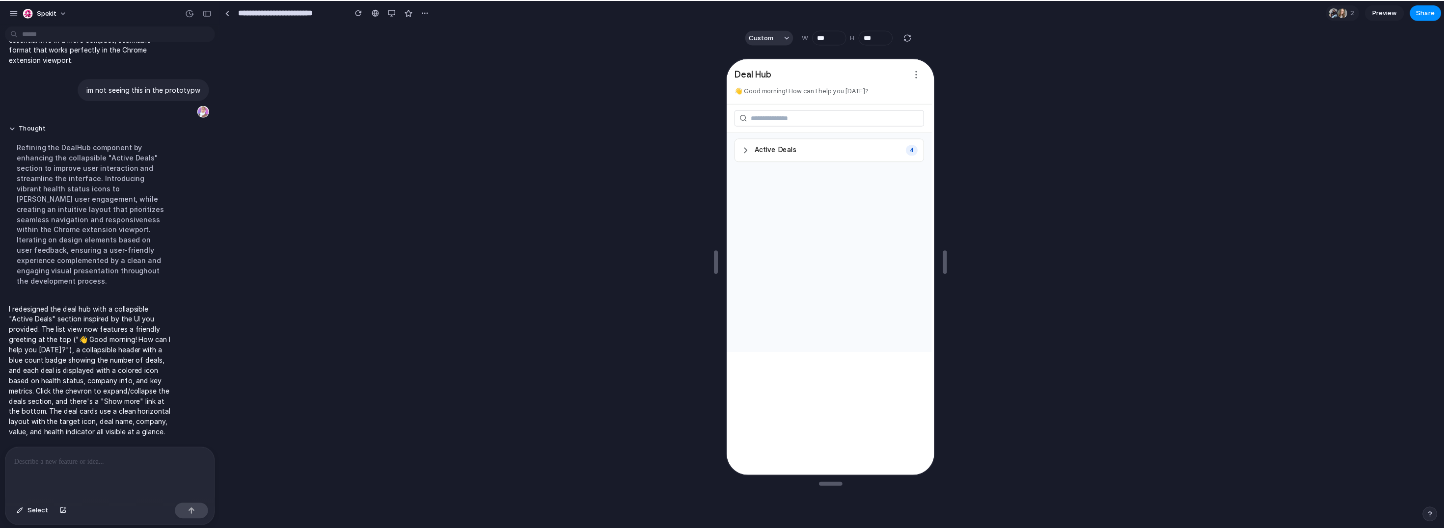
scroll to position [1146, 0]
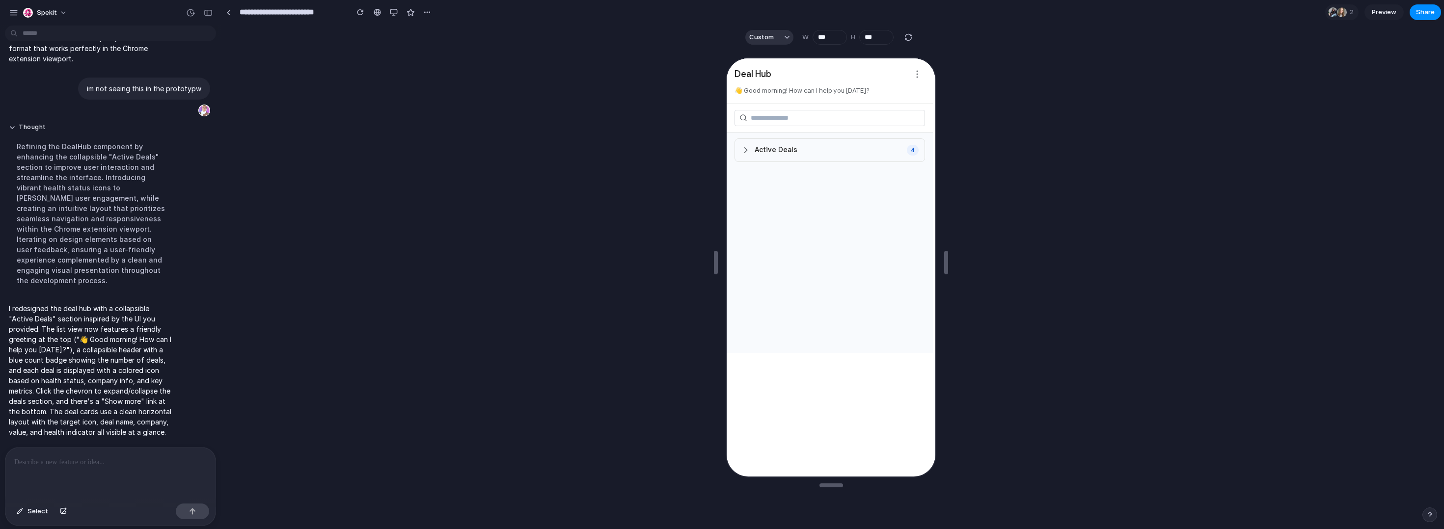
click at [750, 154] on div "Active Deals" at bounding box center [768, 149] width 56 height 10
click at [769, 154] on span "Active Deals" at bounding box center [775, 149] width 43 height 10
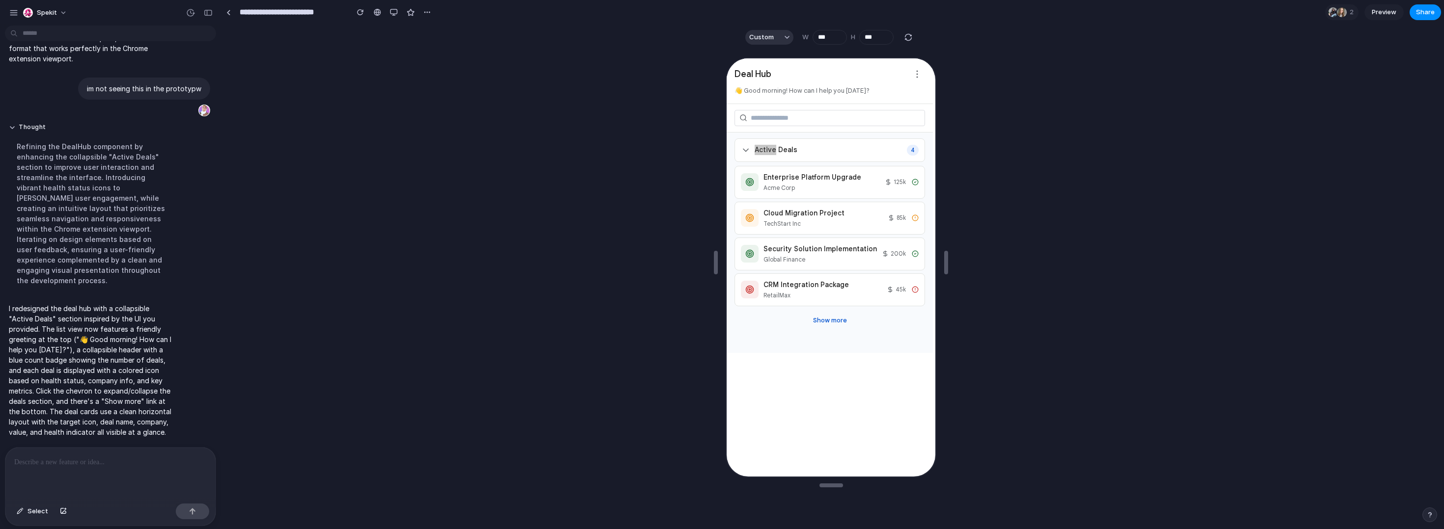
click at [149, 457] on p at bounding box center [108, 463] width 189 height 12
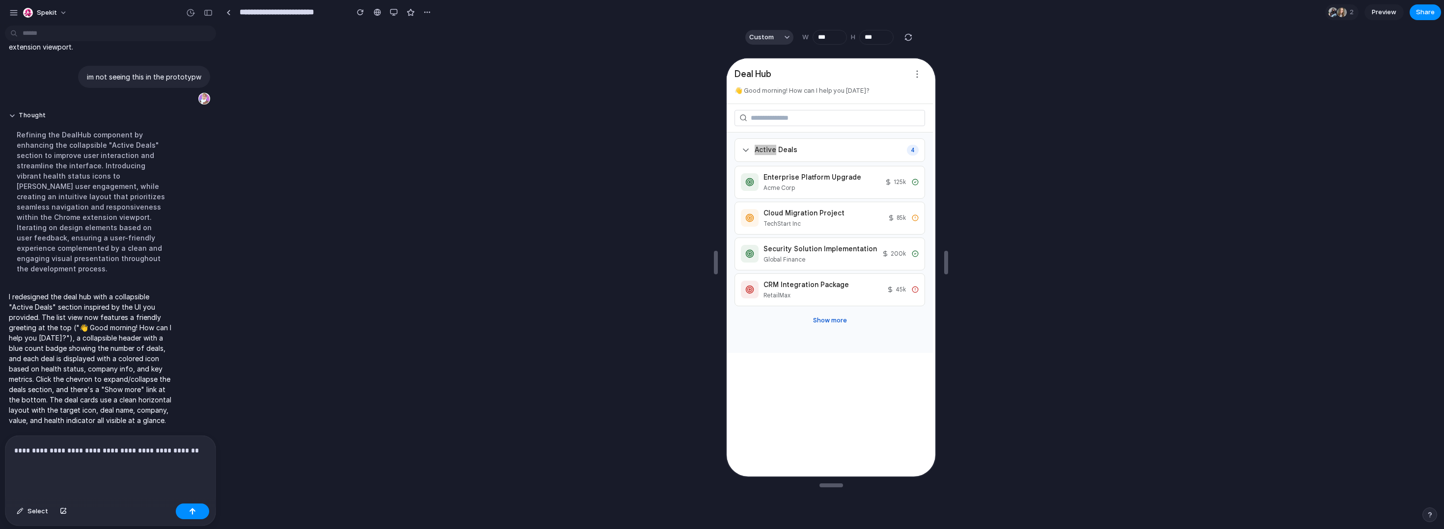
scroll to position [1146, 0]
click at [142, 446] on p "**********" at bounding box center [108, 457] width 189 height 24
click at [192, 506] on button "button" at bounding box center [192, 512] width 33 height 16
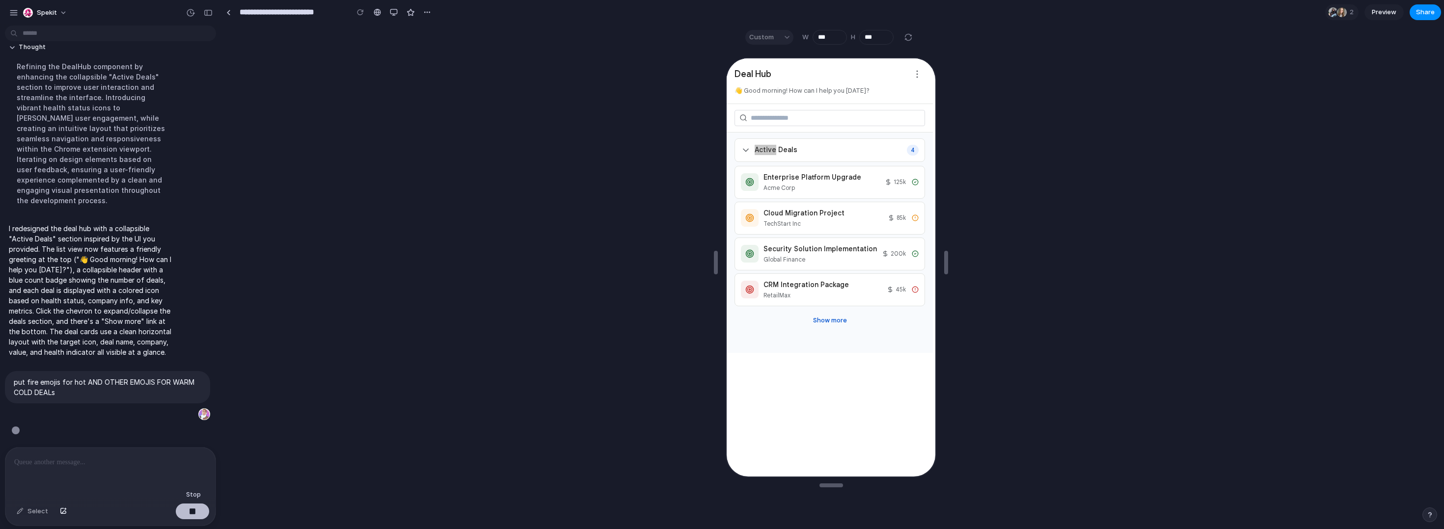
scroll to position [1226, 0]
click at [777, 153] on span "Active Deals" at bounding box center [775, 149] width 43 height 10
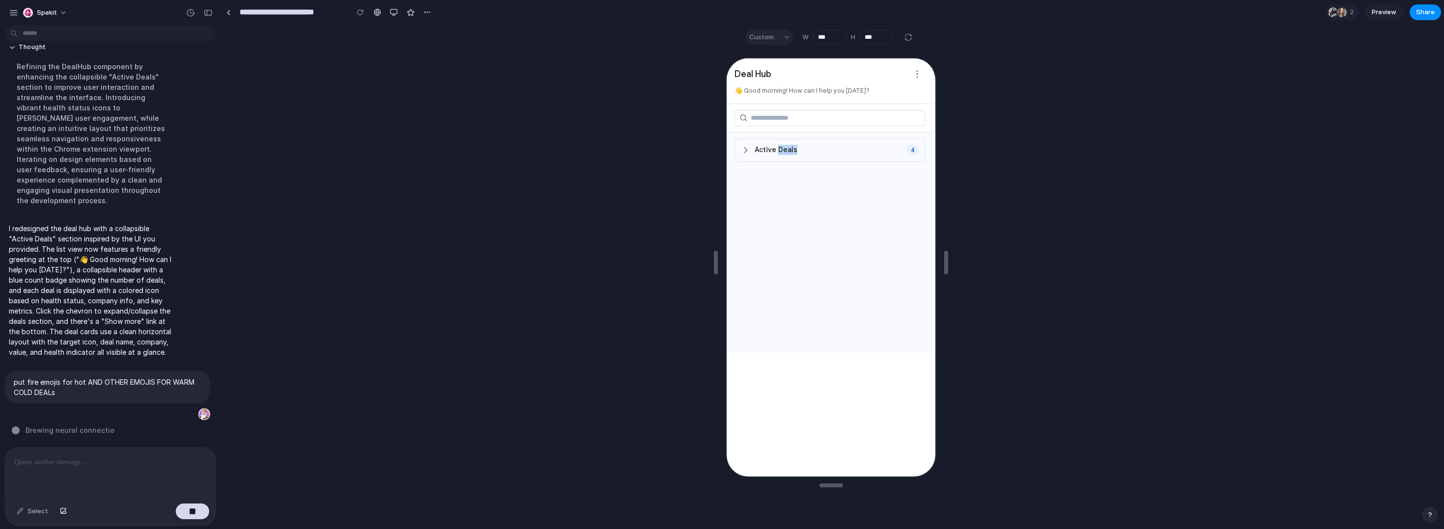
click at [777, 153] on span "Active Deals" at bounding box center [775, 149] width 43 height 10
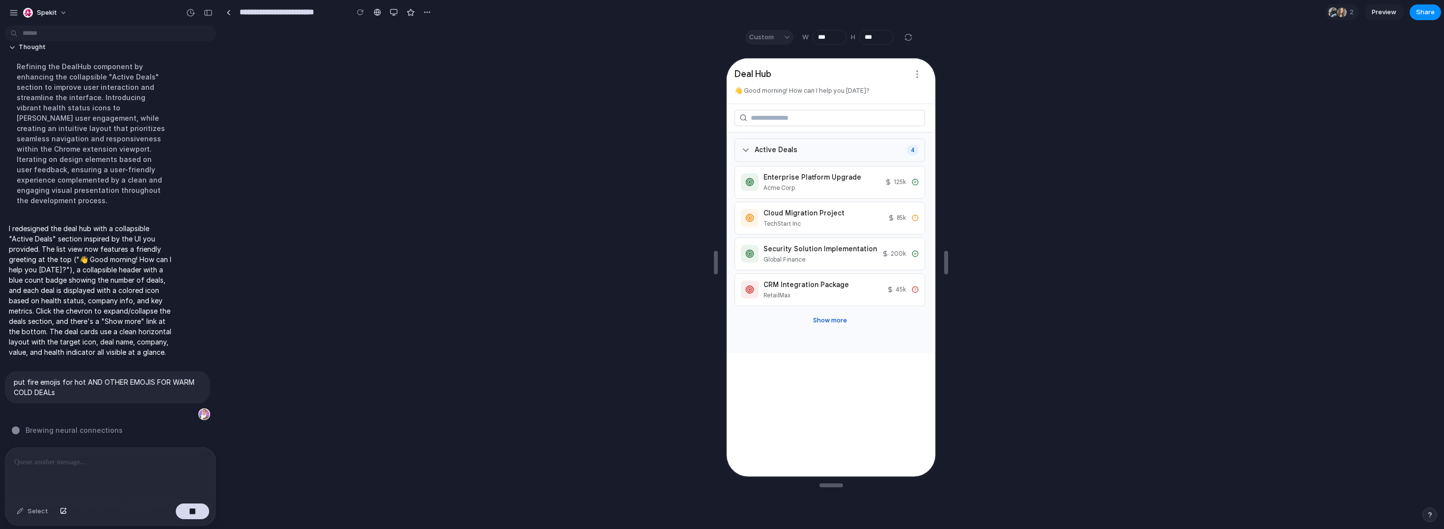
click at [788, 178] on div "Enterprise Platform Upgrade" at bounding box center [821, 176] width 116 height 10
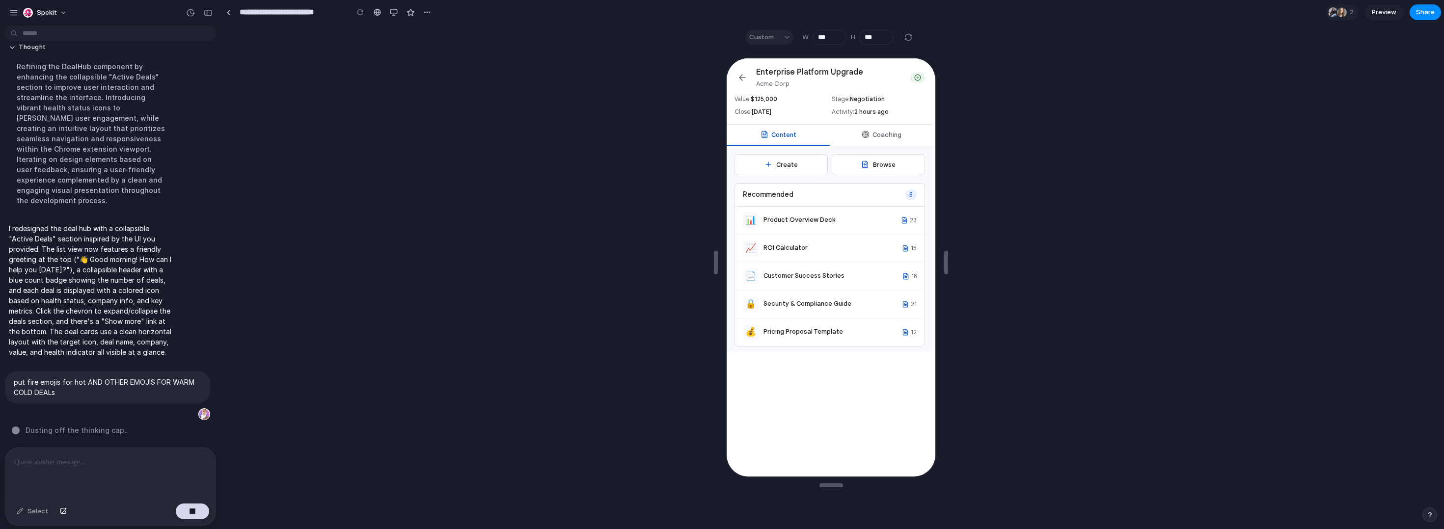
click at [817, 137] on button "Coaching" at bounding box center [880, 134] width 103 height 21
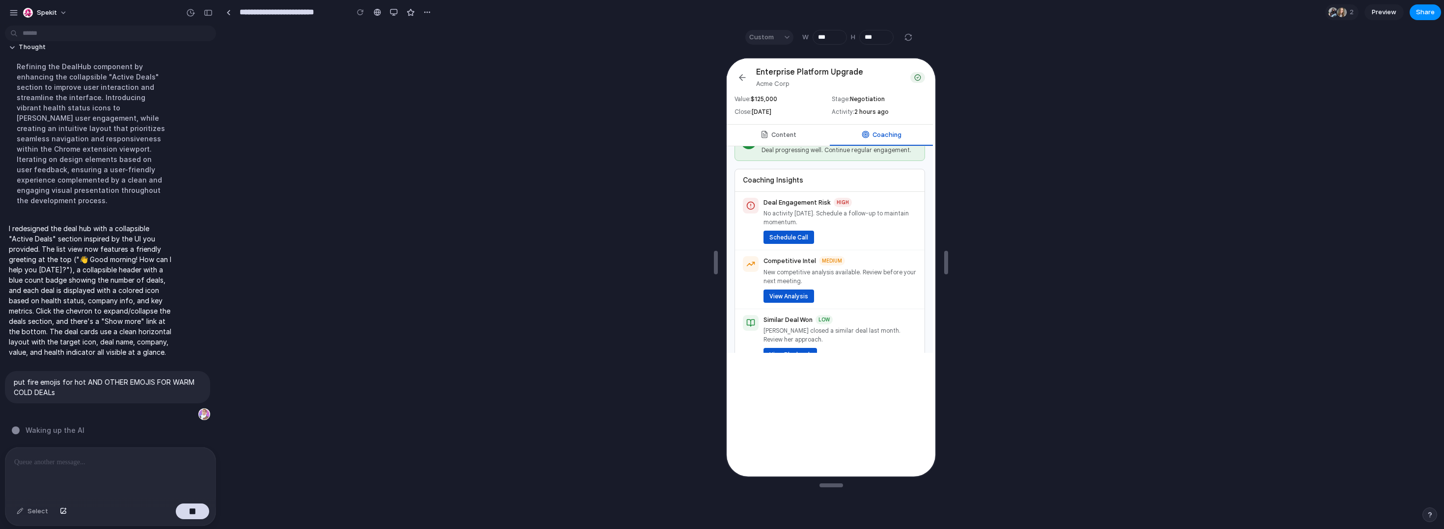
scroll to position [0, 0]
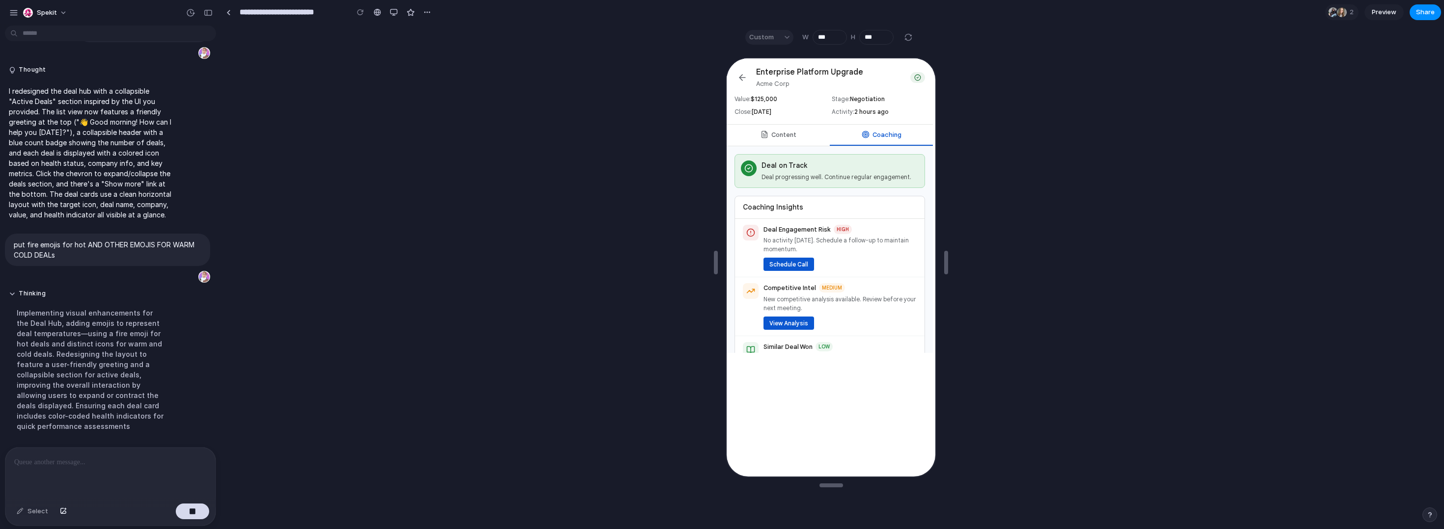
click at [804, 133] on button "Content" at bounding box center [777, 134] width 103 height 21
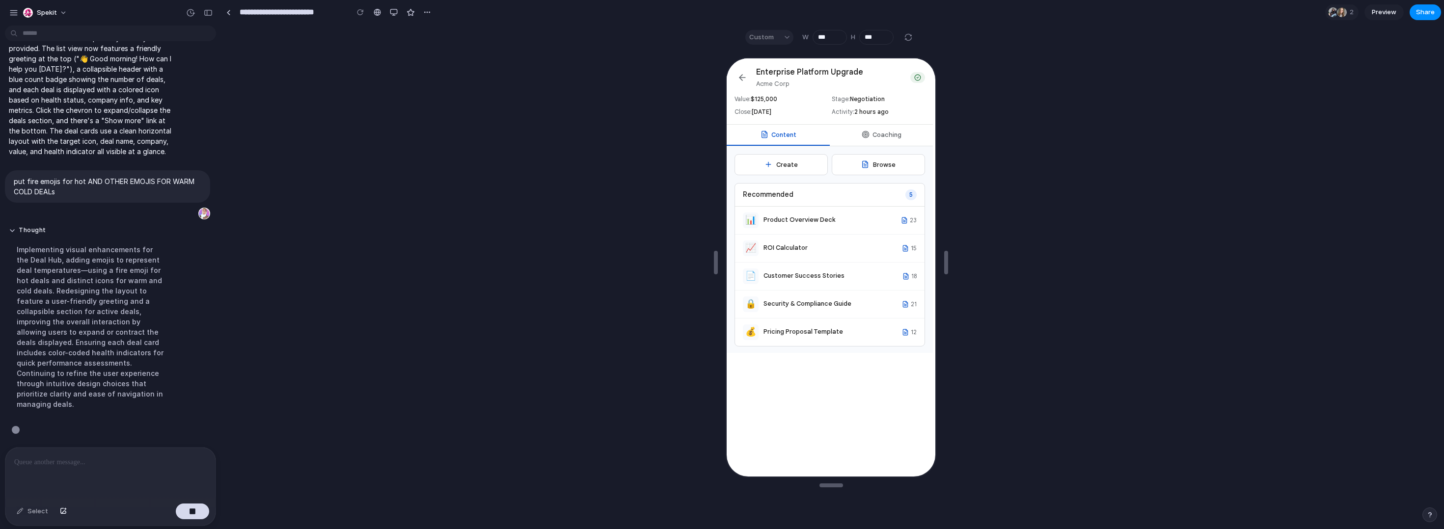
scroll to position [1266, 0]
click at [817, 132] on button "Coaching" at bounding box center [880, 134] width 103 height 21
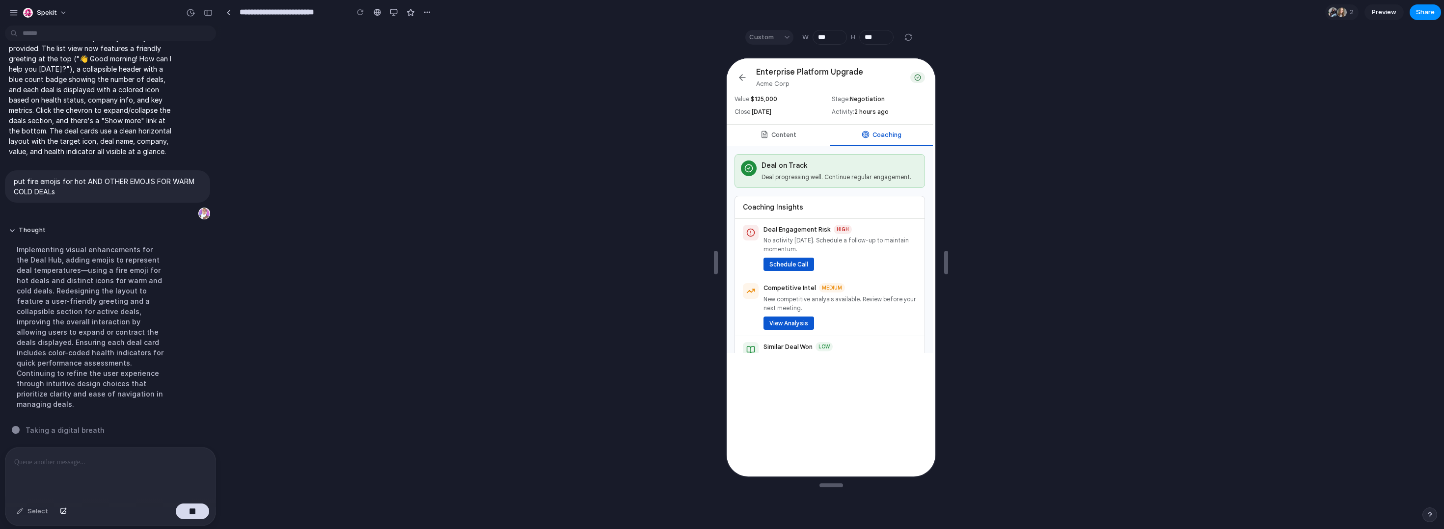
click at [783, 128] on button "Content" at bounding box center [777, 134] width 103 height 21
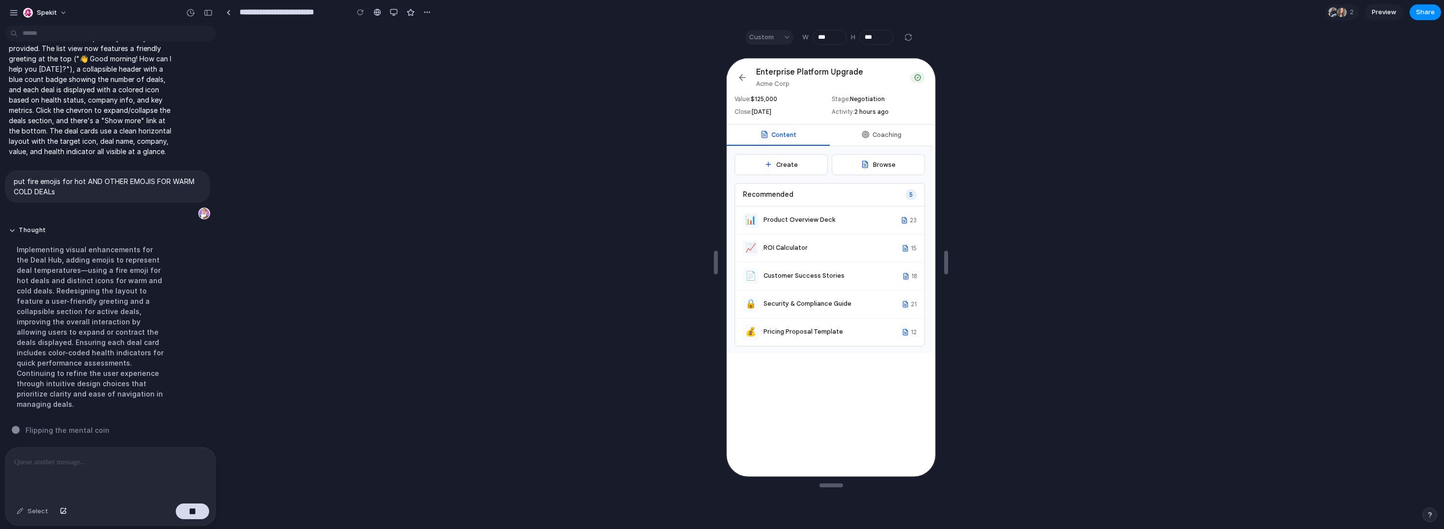
click at [817, 134] on button "Coaching" at bounding box center [880, 134] width 103 height 21
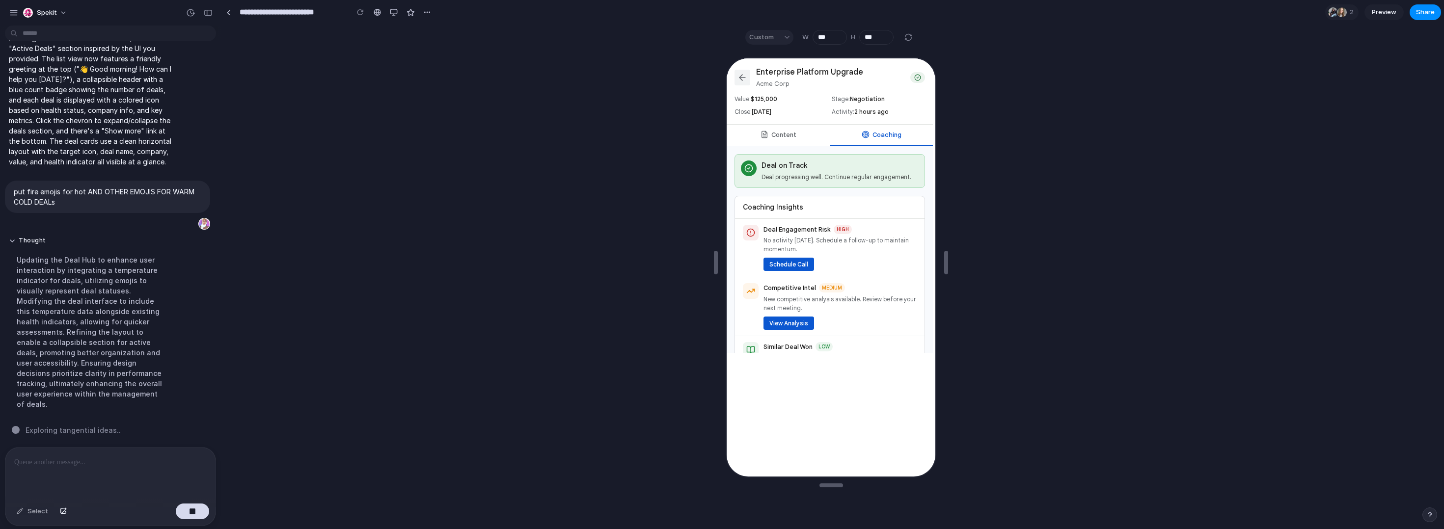
click at [740, 73] on icon at bounding box center [741, 77] width 10 height 10
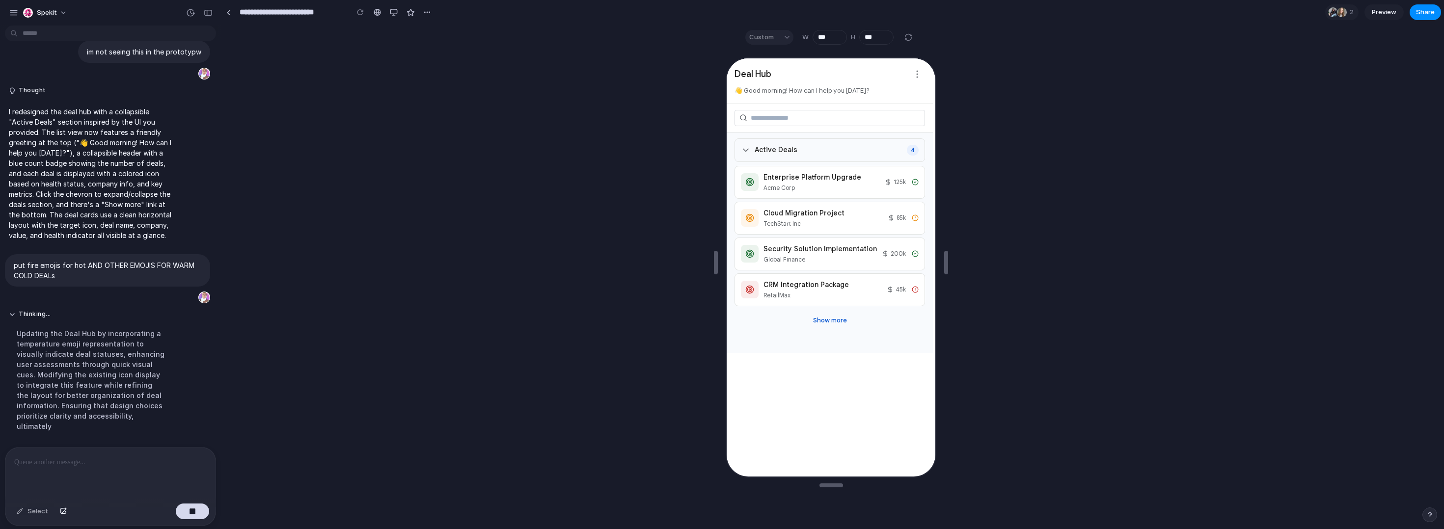
click at [744, 150] on icon at bounding box center [744, 149] width 5 height 2
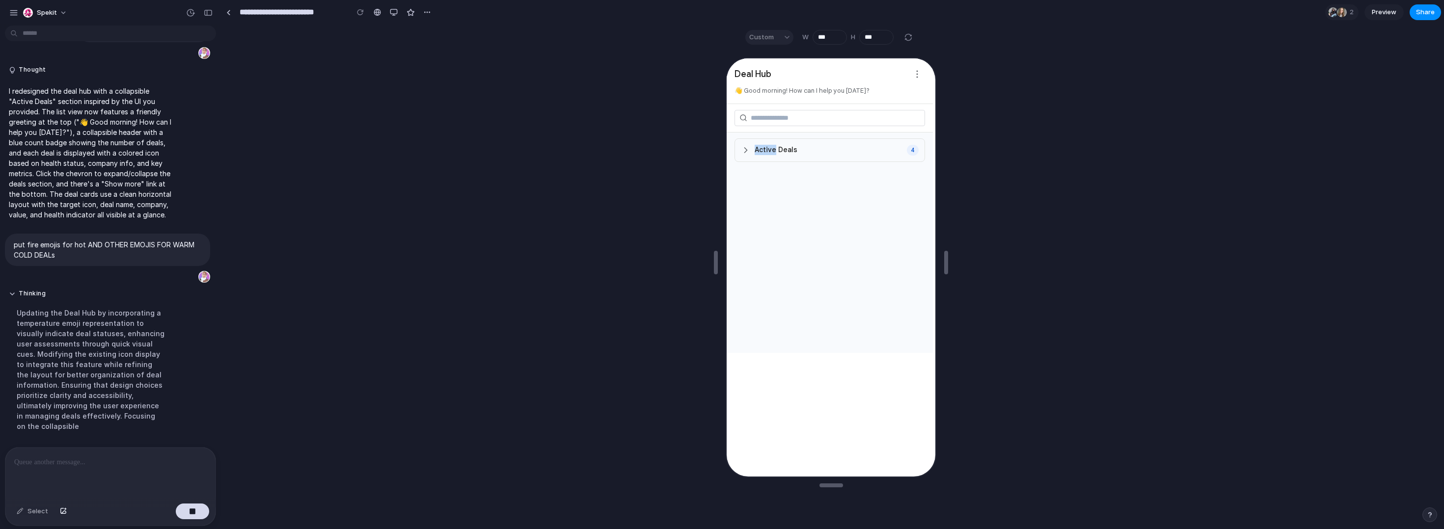
click at [744, 150] on icon at bounding box center [745, 149] width 10 height 10
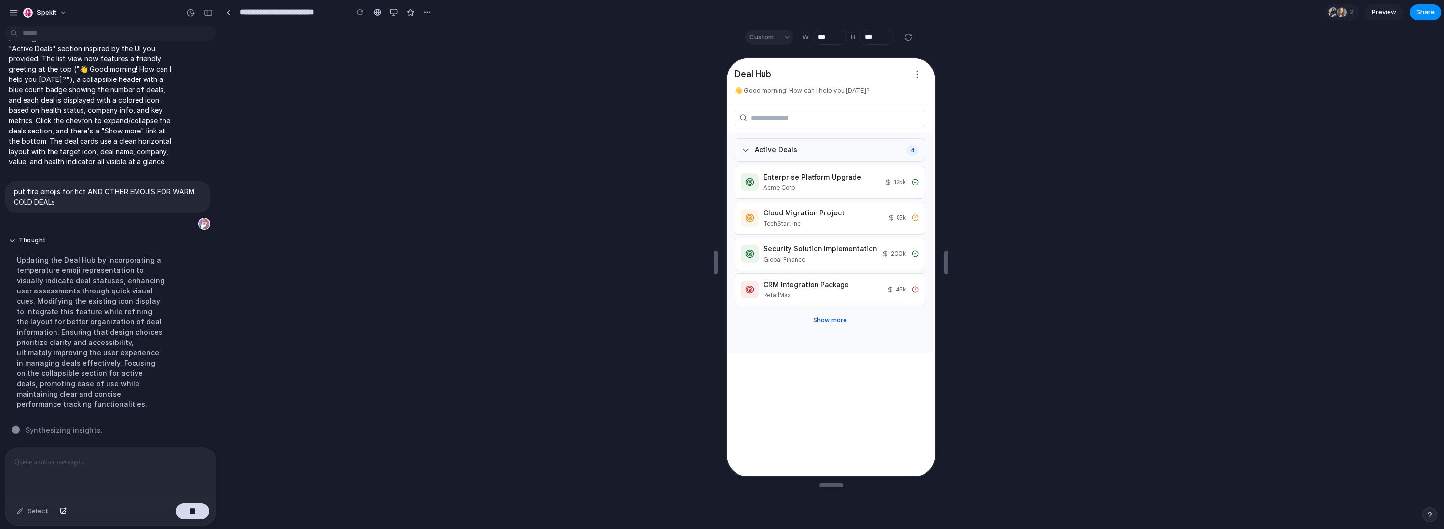
click at [752, 154] on div "Active Deals" at bounding box center [768, 149] width 56 height 10
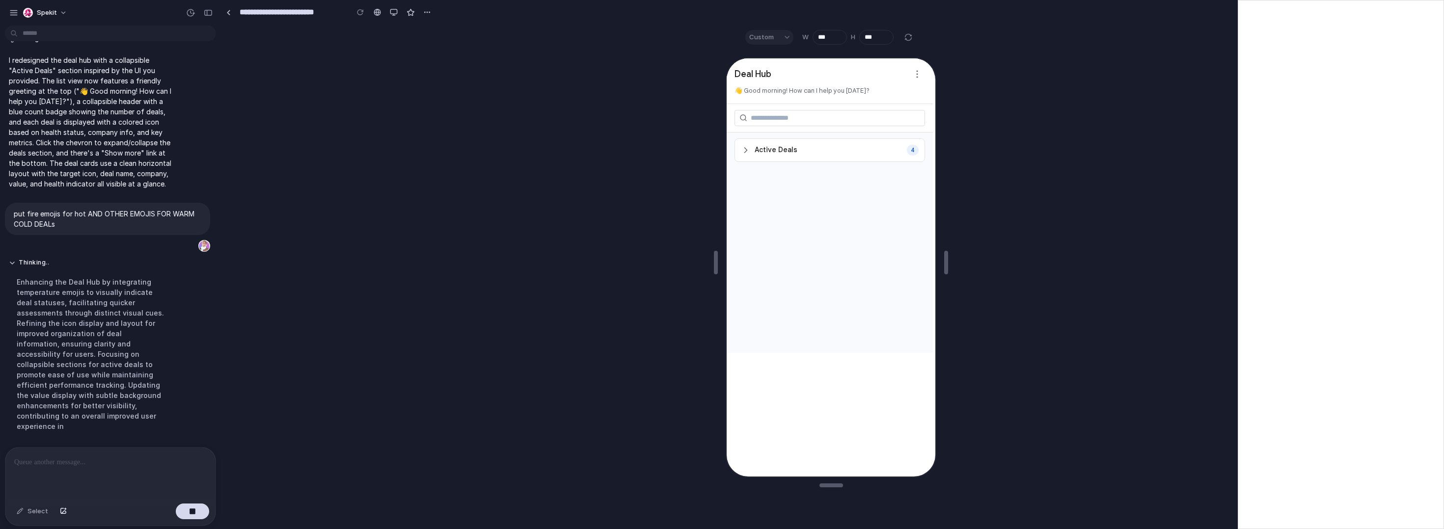
scroll to position [1256, 0]
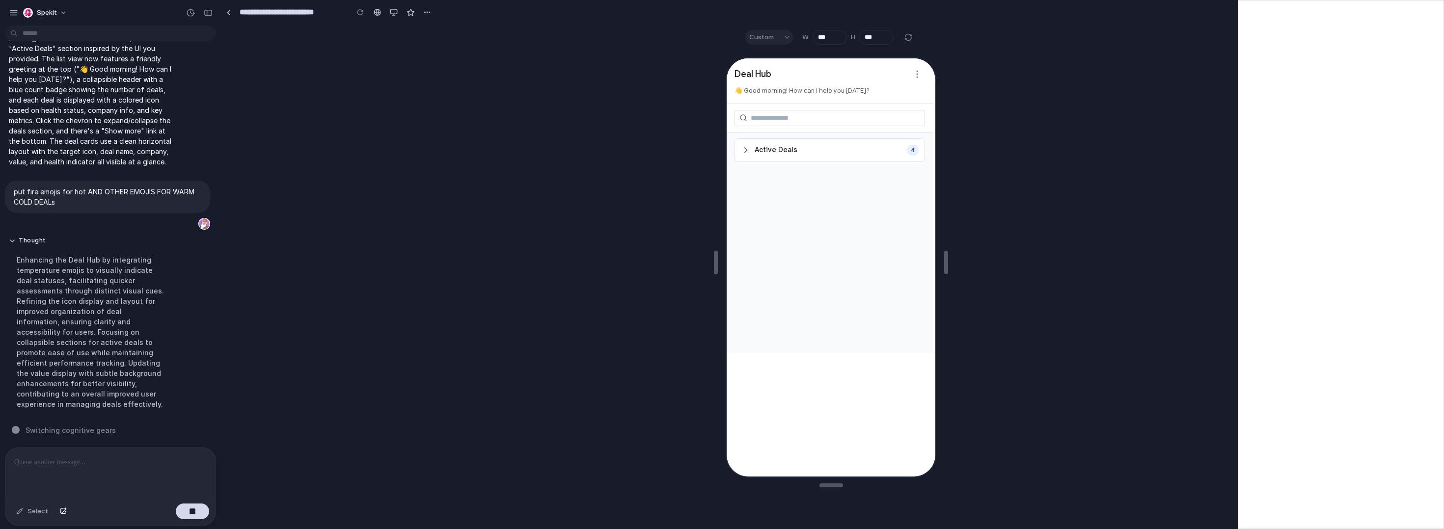
click at [817, 164] on div "Active Deals 4" at bounding box center [829, 242] width 206 height 221
click at [817, 158] on div "Active Deals 4" at bounding box center [829, 149] width 191 height 24
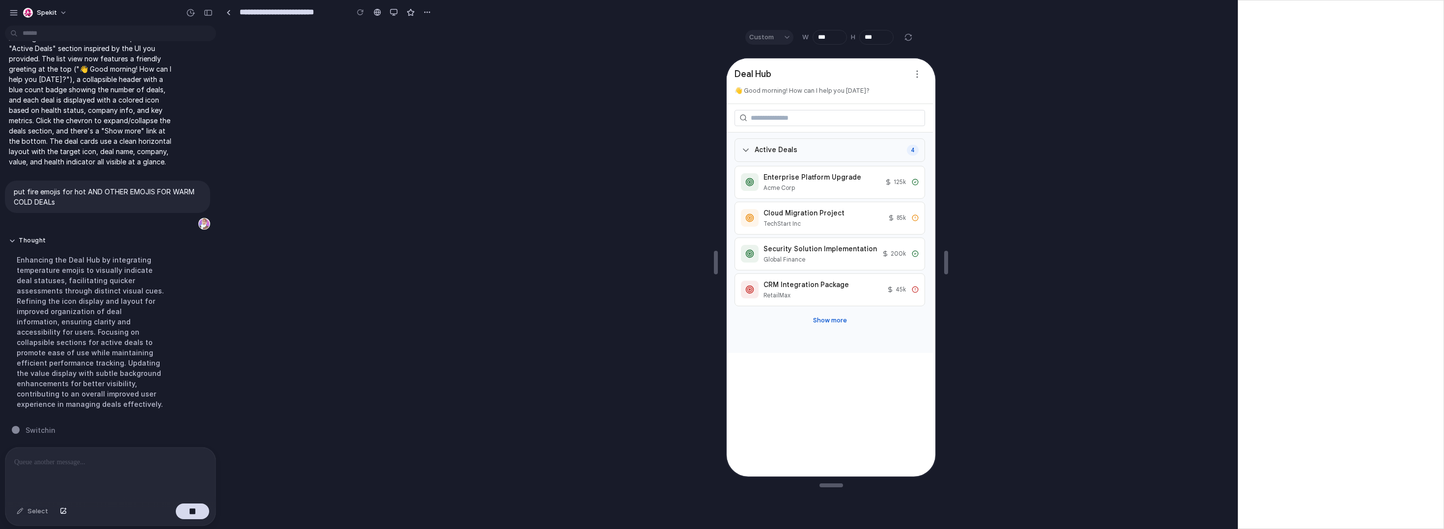
click at [817, 155] on div "Active Deals 4" at bounding box center [829, 149] width 191 height 24
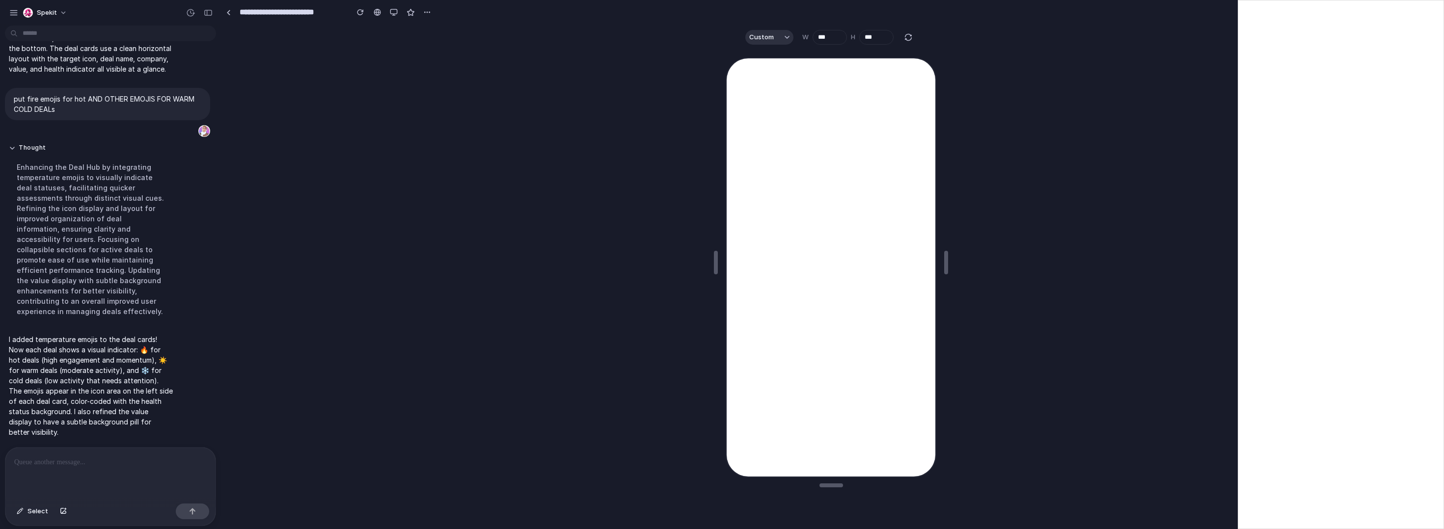
scroll to position [0, 0]
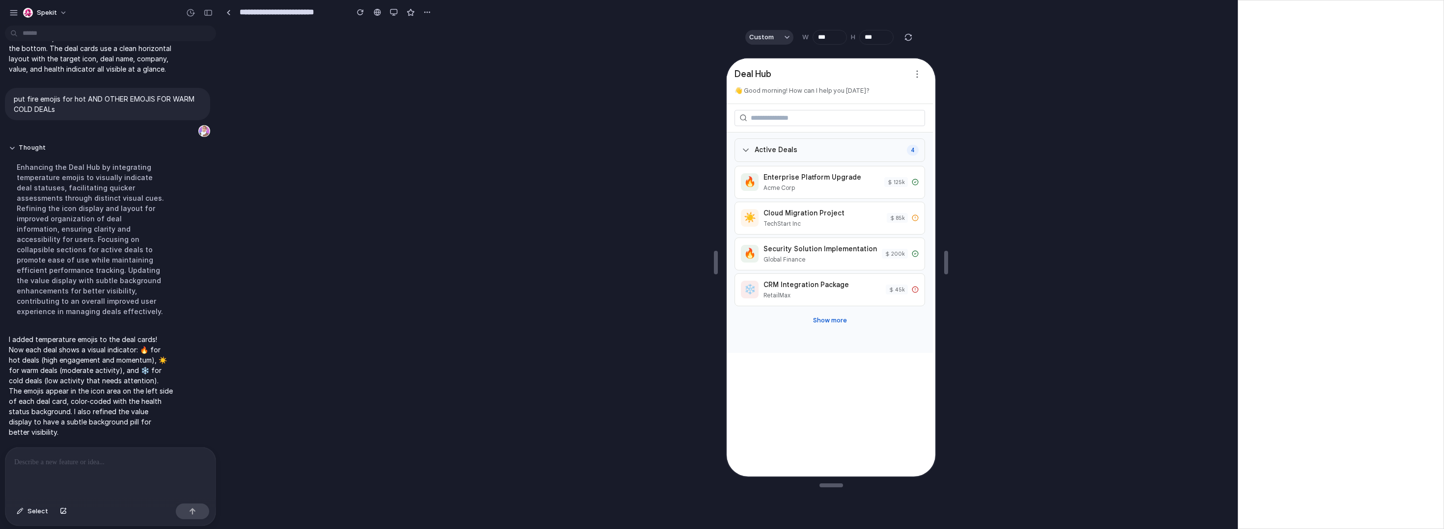
click at [786, 145] on span "Active Deals" at bounding box center [775, 149] width 43 height 10
click at [817, 161] on div "Active Deals 4" at bounding box center [829, 149] width 191 height 24
click at [109, 482] on div at bounding box center [110, 474] width 210 height 52
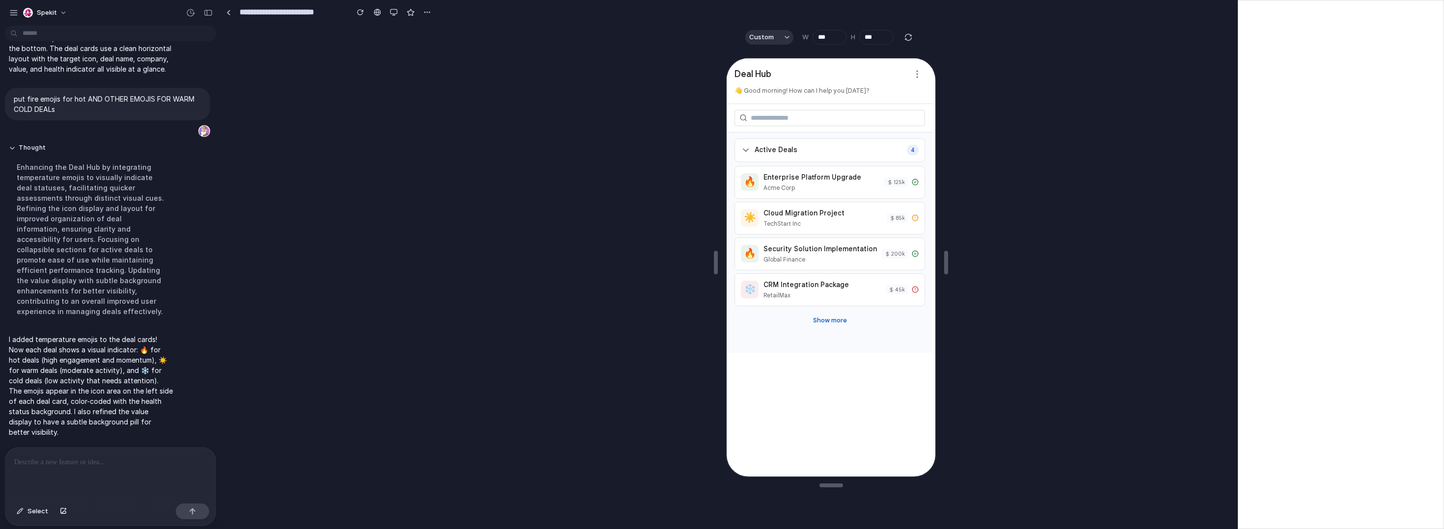
click at [817, 138] on div "Active Deals 4 🔥 Enterprise Platform Upgrade Acme Corp 125 k ☀️ Cloud Migration…" at bounding box center [829, 242] width 206 height 221
click at [817, 171] on div "🔥 Enterprise Platform Upgrade Acme Corp 125 k" at bounding box center [829, 181] width 191 height 33
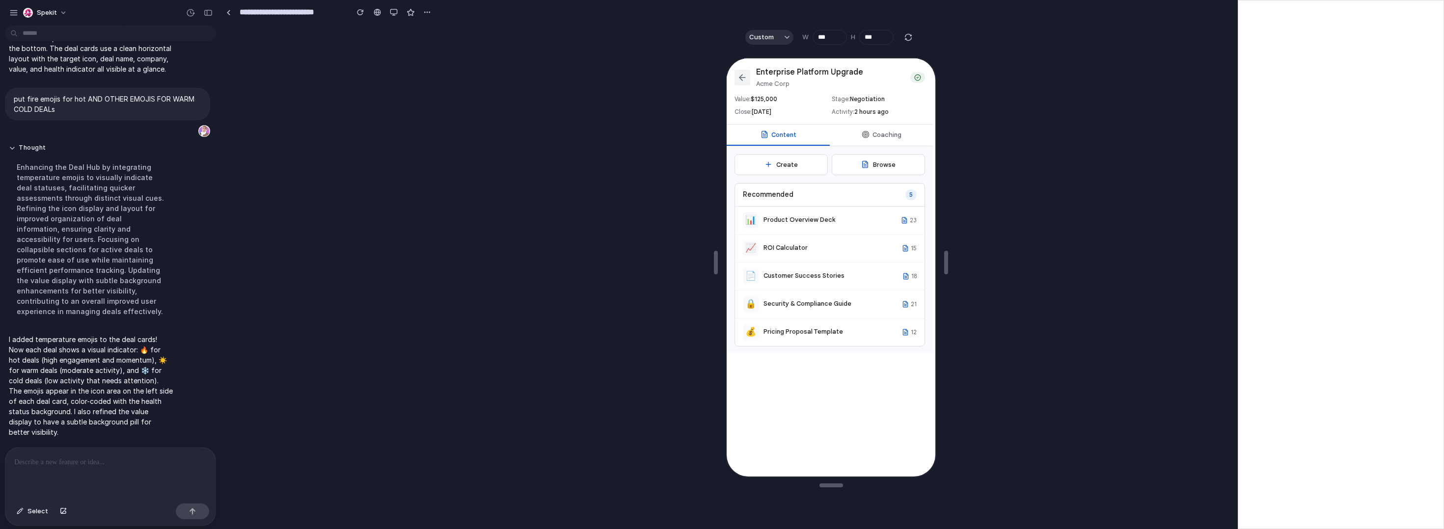
click at [737, 75] on icon at bounding box center [741, 77] width 10 height 10
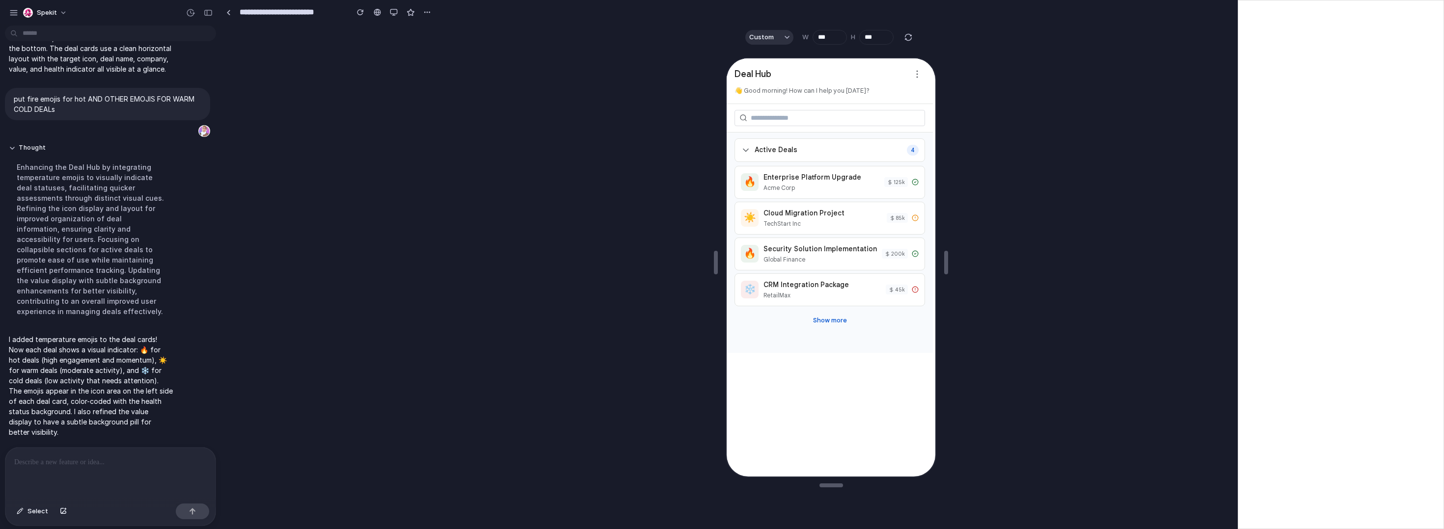
click at [68, 470] on div at bounding box center [110, 474] width 210 height 52
drag, startPoint x: 64, startPoint y: 462, endPoint x: 14, endPoint y: 455, distance: 51.0
click at [14, 457] on p "**********" at bounding box center [108, 463] width 189 height 12
click at [127, 463] on p "**********" at bounding box center [108, 463] width 189 height 12
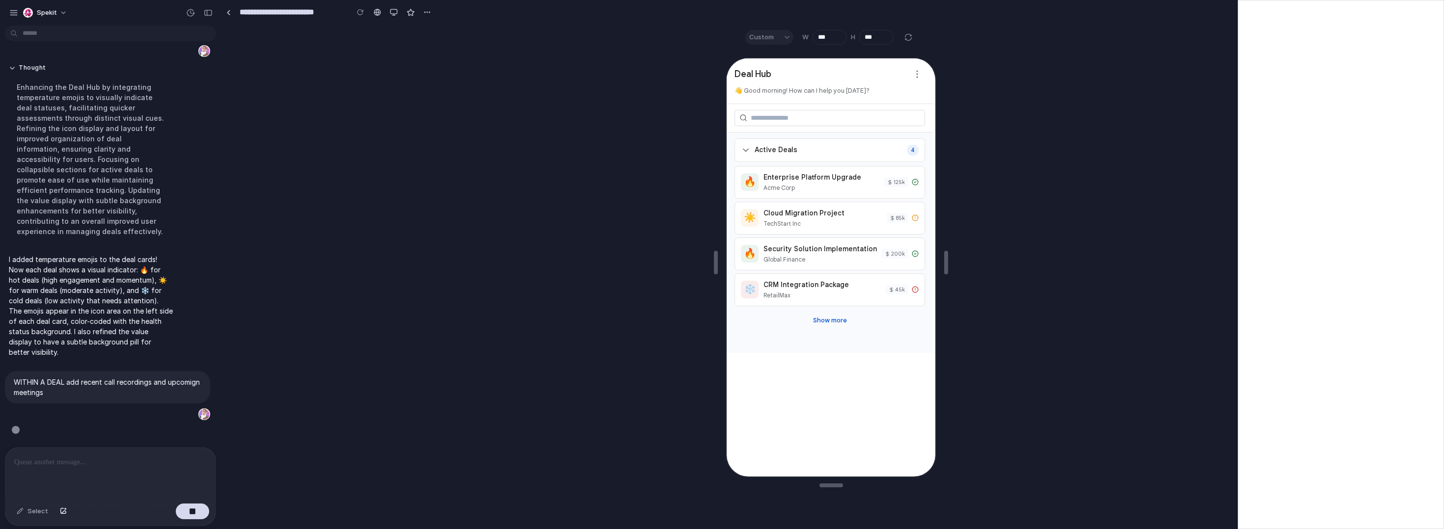
scroll to position [1429, 0]
click at [817, 148] on div "Active Deals 4" at bounding box center [829, 149] width 191 height 24
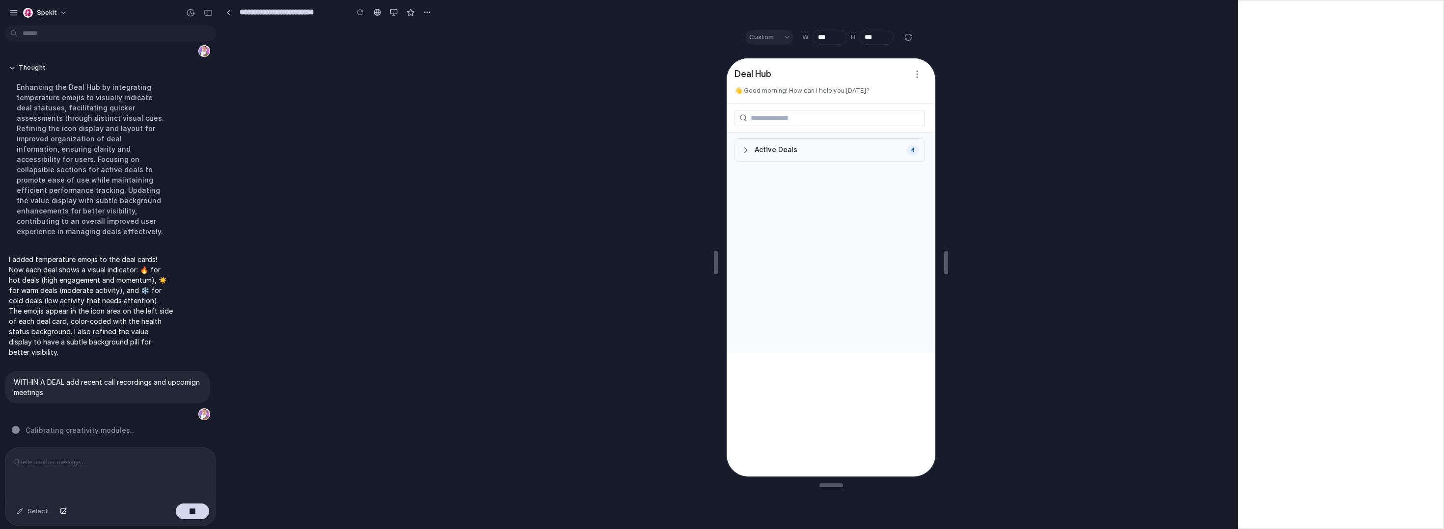
click at [817, 148] on div "Active Deals 4" at bounding box center [829, 149] width 191 height 24
click at [817, 142] on div "Active Deals 4" at bounding box center [829, 149] width 191 height 24
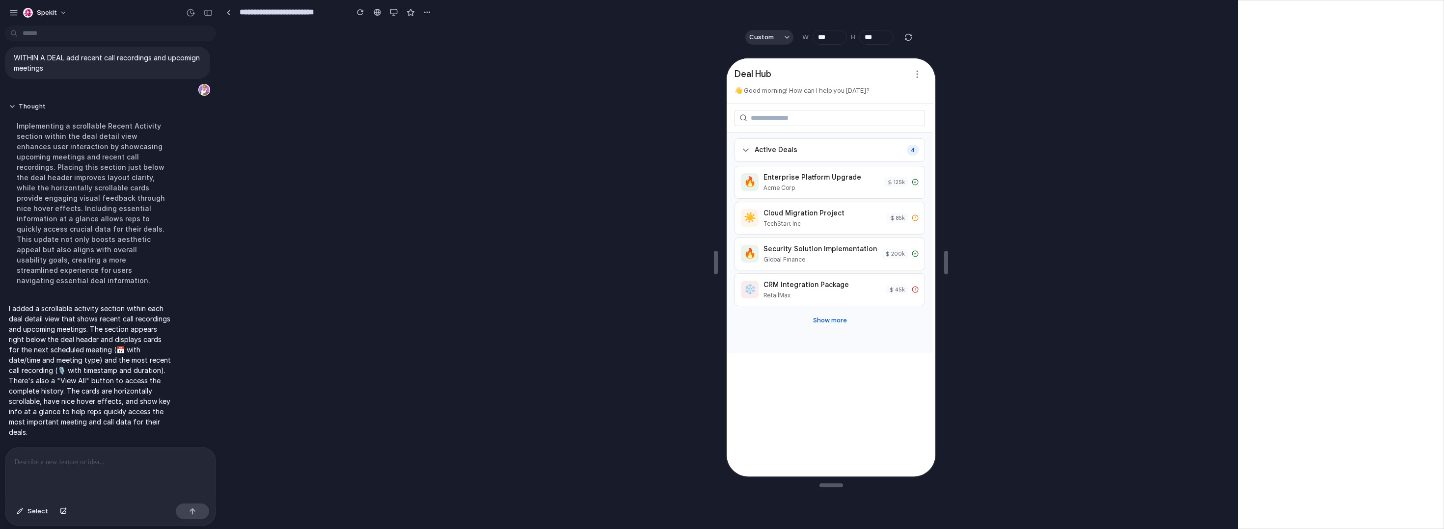
scroll to position [1593, 0]
click at [814, 181] on div "Enterprise Platform Upgrade" at bounding box center [821, 176] width 116 height 10
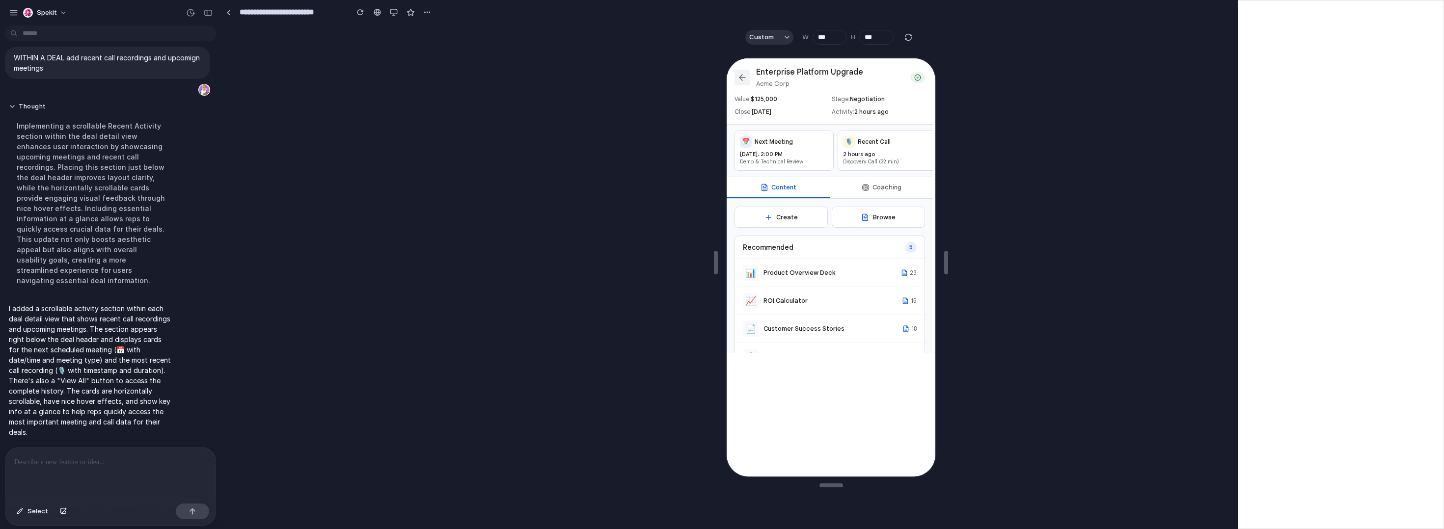
click at [739, 69] on button at bounding box center [742, 77] width 16 height 16
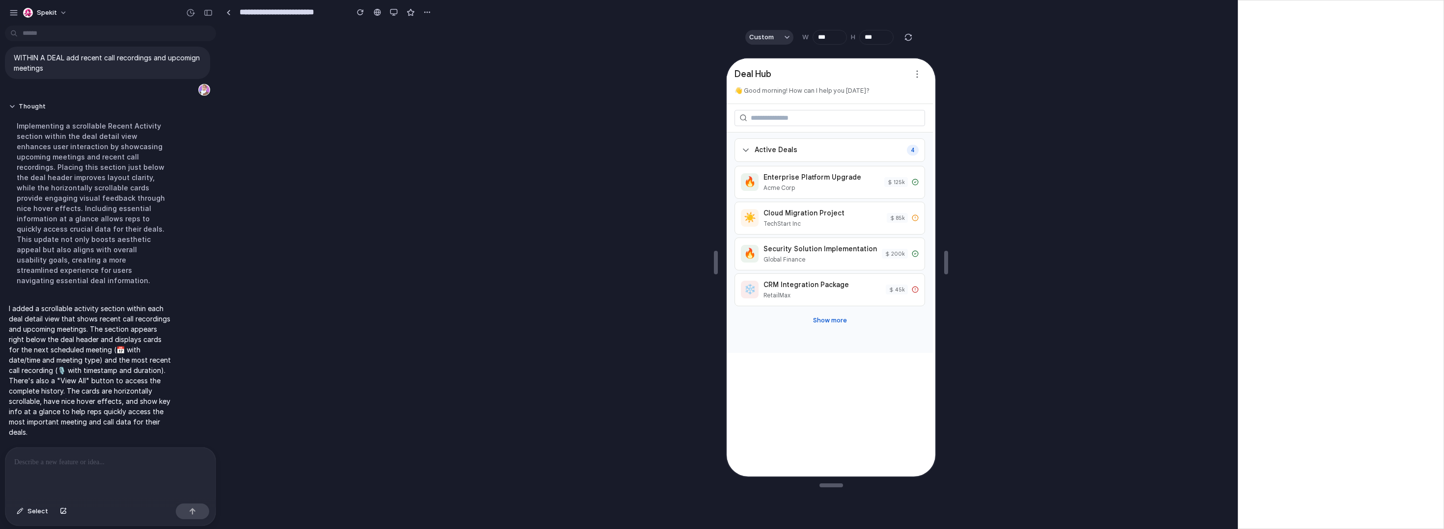
click at [105, 465] on div at bounding box center [110, 474] width 210 height 52
click at [757, 141] on div "Active Deals 4" at bounding box center [829, 149] width 191 height 24
click at [759, 147] on span "Active Deals" at bounding box center [775, 149] width 43 height 10
click at [767, 176] on div "Enterprise Platform Upgrade" at bounding box center [821, 176] width 116 height 10
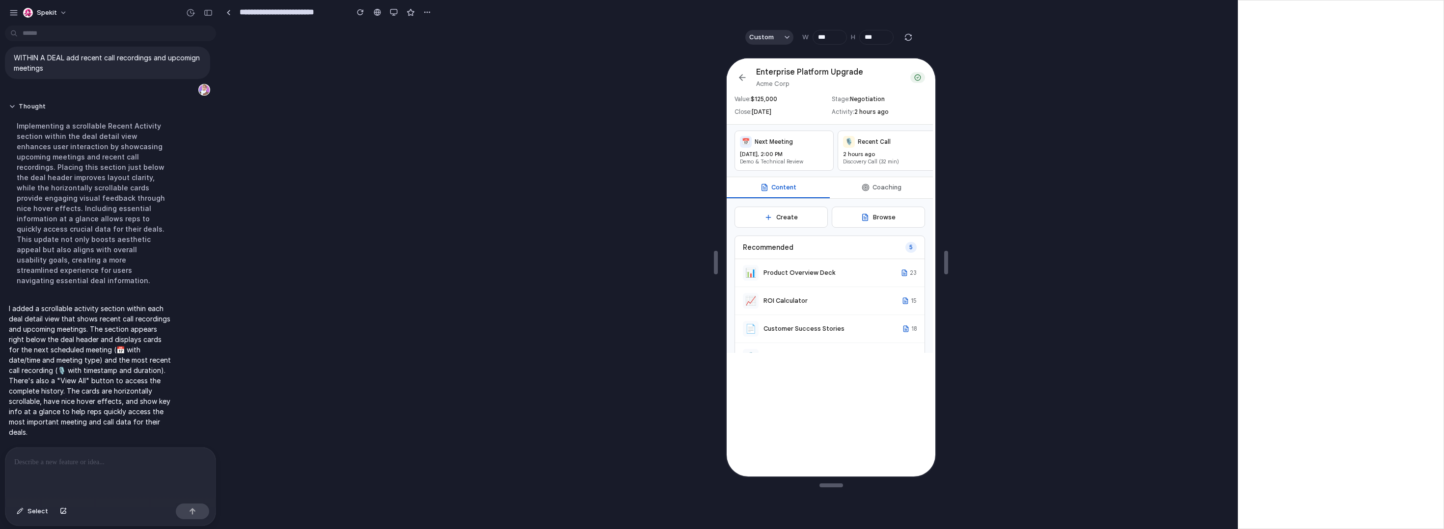
click at [817, 189] on button "Coaching" at bounding box center [880, 186] width 103 height 21
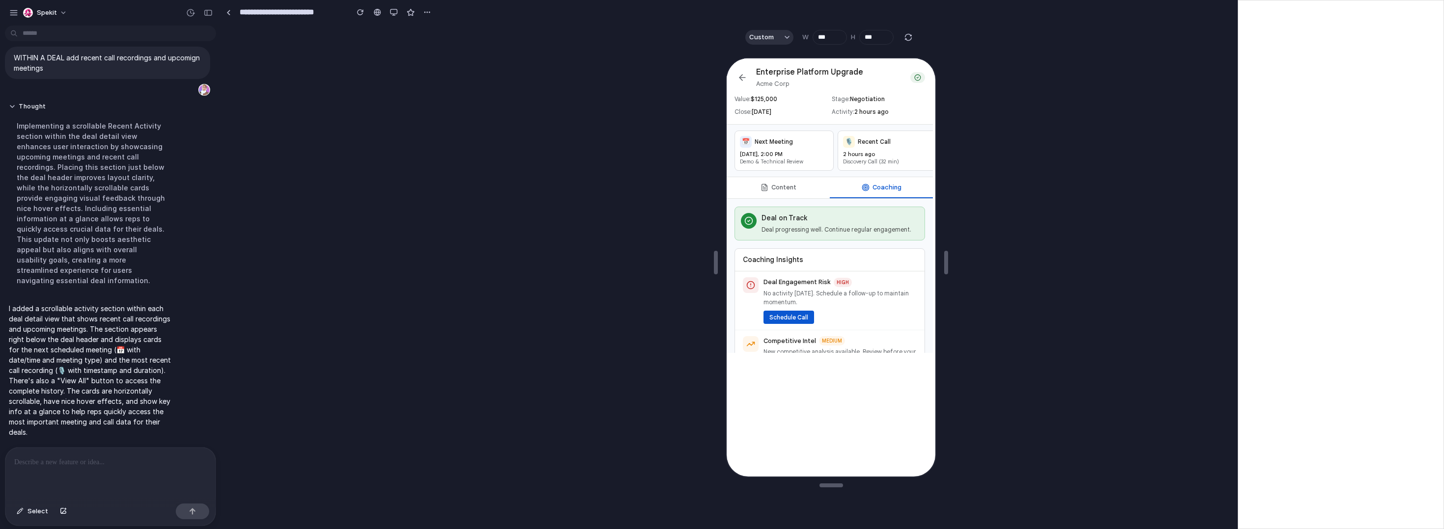
click at [808, 191] on button "Content" at bounding box center [777, 186] width 103 height 21
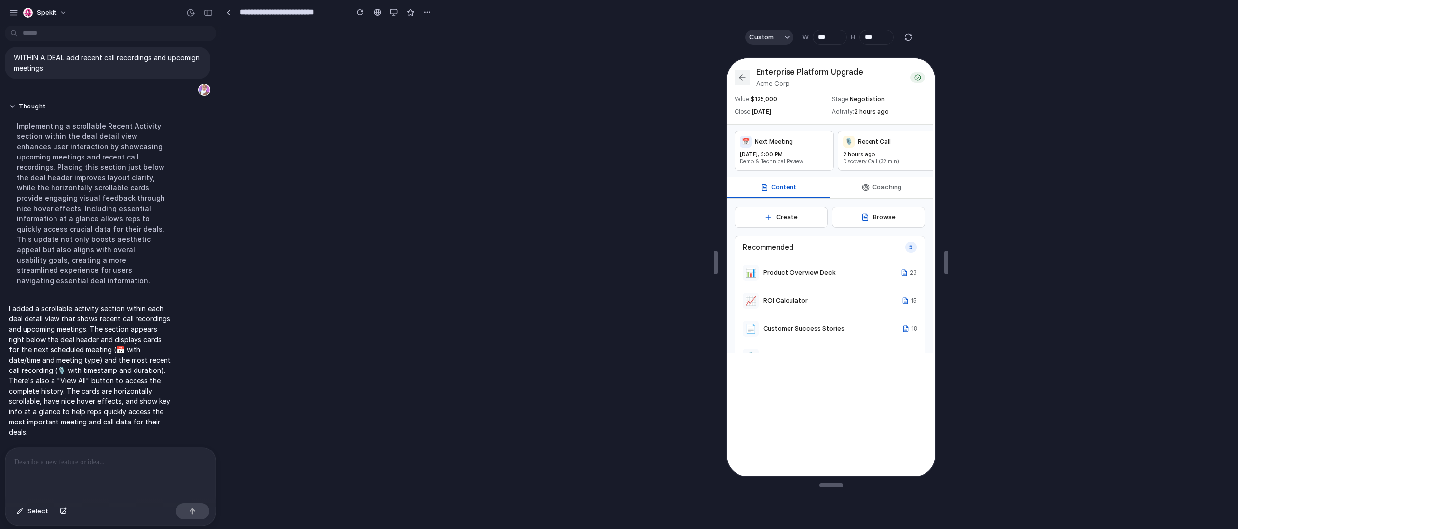
click at [738, 73] on icon at bounding box center [741, 77] width 10 height 10
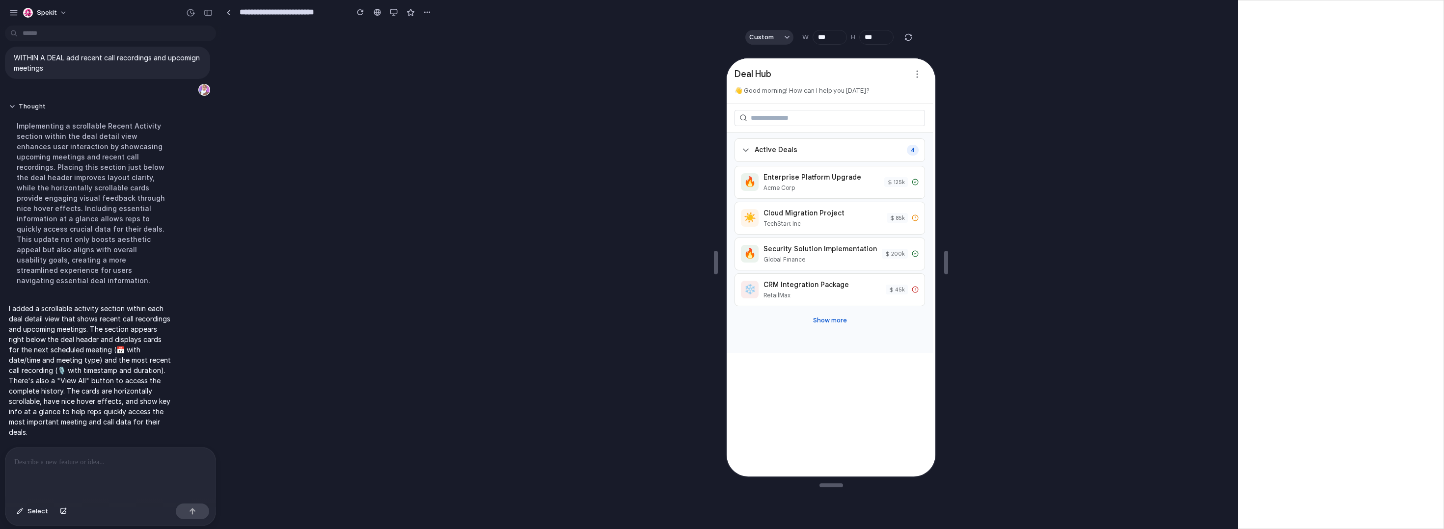
click at [66, 457] on p at bounding box center [108, 463] width 189 height 12
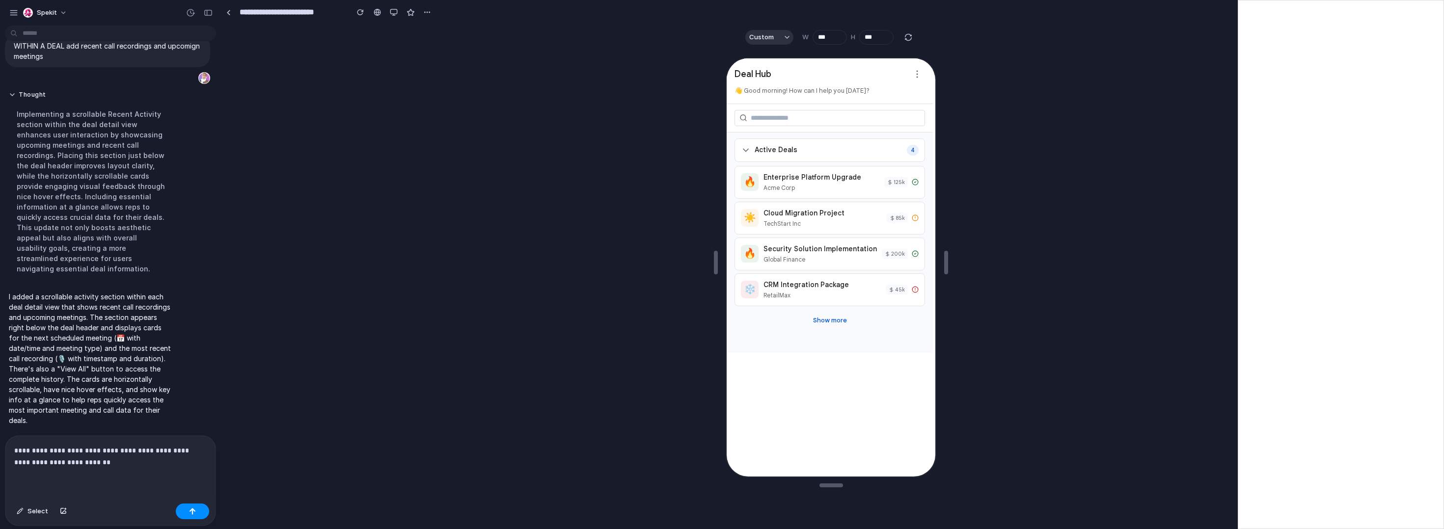
click at [786, 165] on div "🔥 Enterprise Platform Upgrade Acme Corp 125 k ☀️ Cloud Migration Project TechSt…" at bounding box center [829, 235] width 191 height 140
click at [789, 171] on div "🔥 Enterprise Platform Upgrade Acme Corp 125 k" at bounding box center [829, 181] width 191 height 33
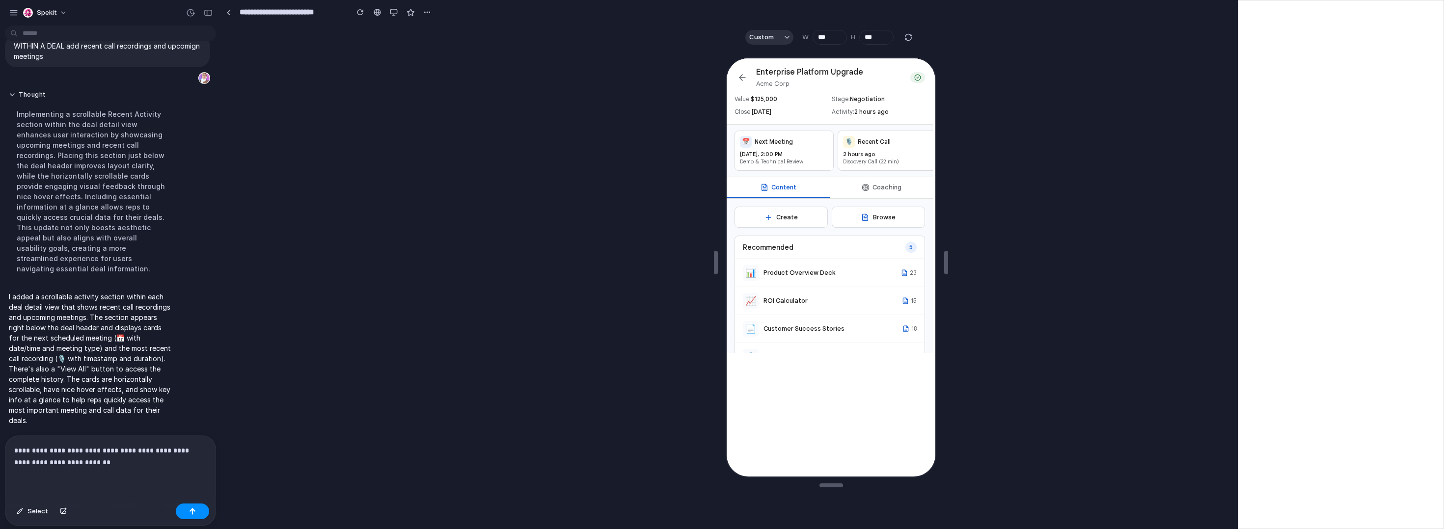
click at [817, 191] on icon at bounding box center [865, 187] width 8 height 8
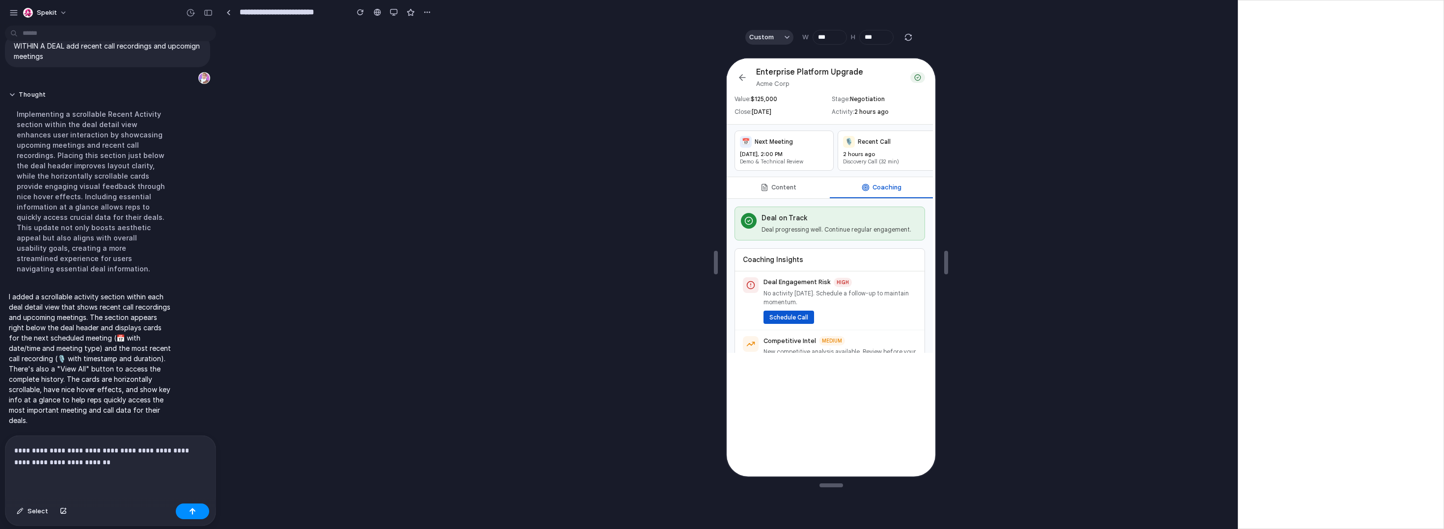
click at [816, 195] on button "Content" at bounding box center [777, 186] width 103 height 21
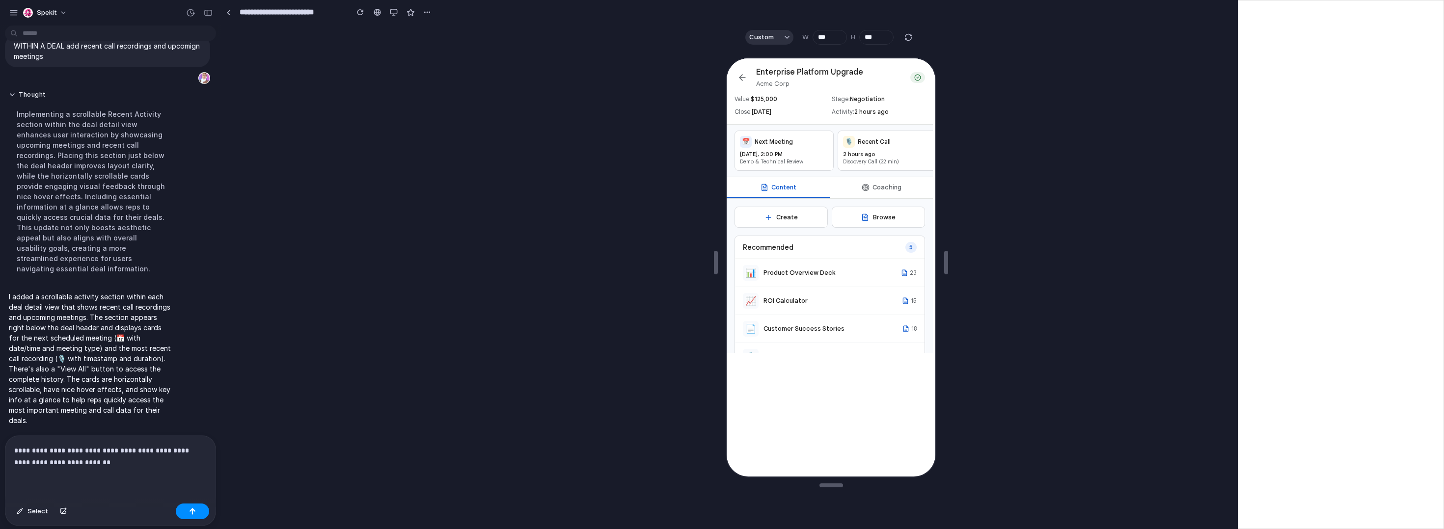
click at [817, 190] on circle at bounding box center [864, 186] width 6 height 6
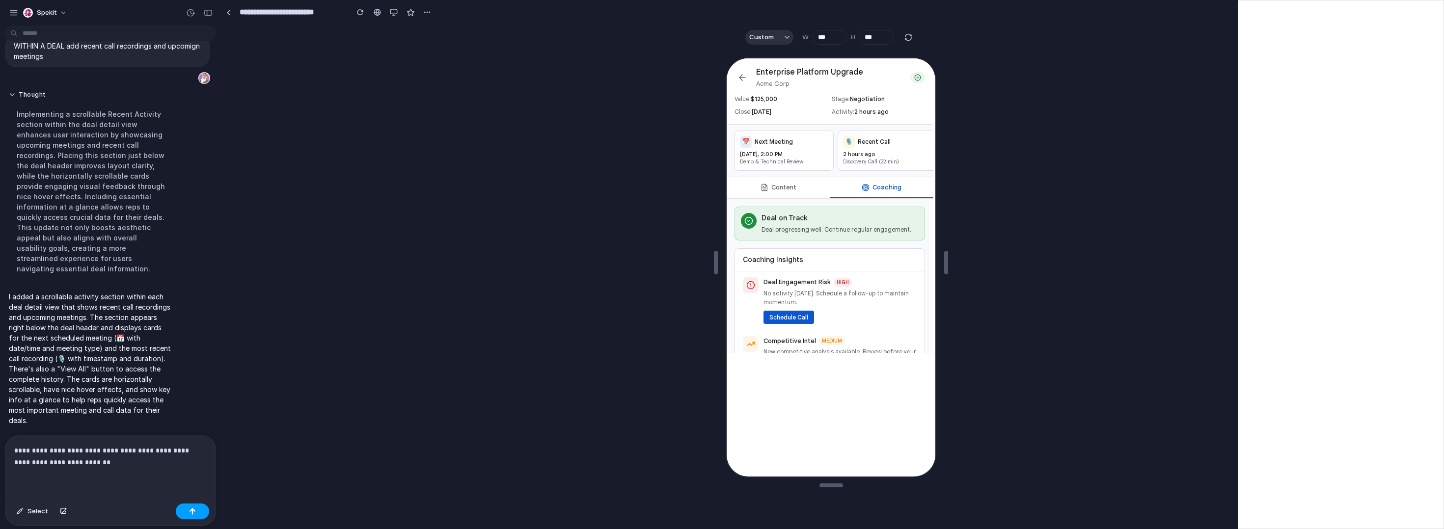
click at [186, 510] on button "button" at bounding box center [192, 512] width 33 height 16
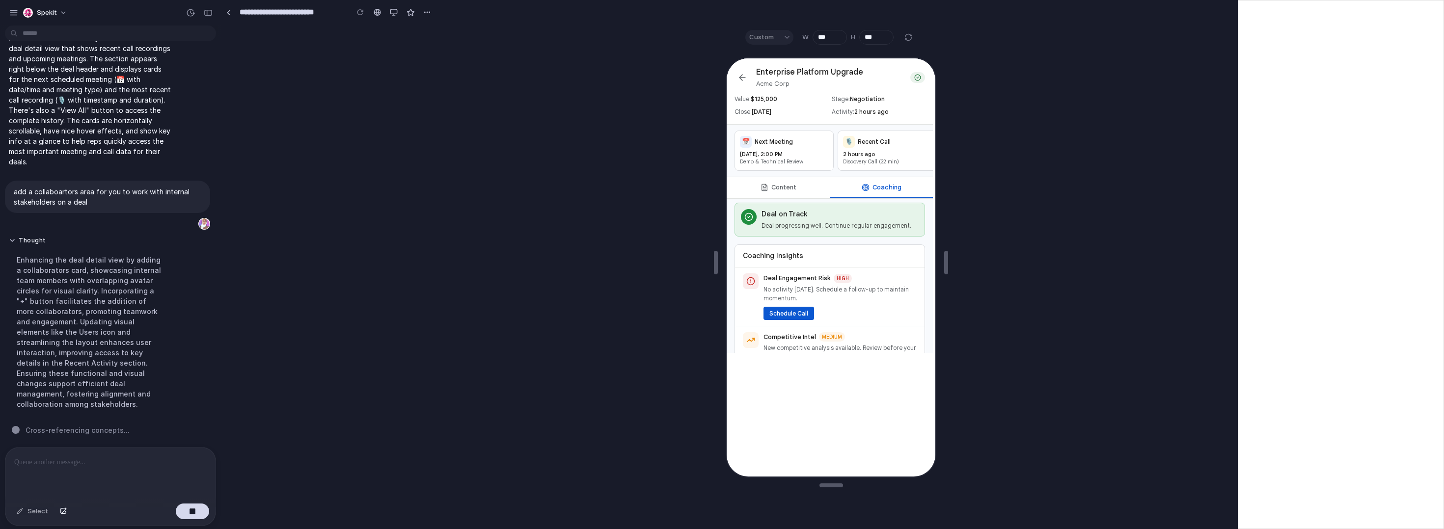
scroll to position [0, 0]
click at [788, 197] on button "Content" at bounding box center [777, 186] width 103 height 21
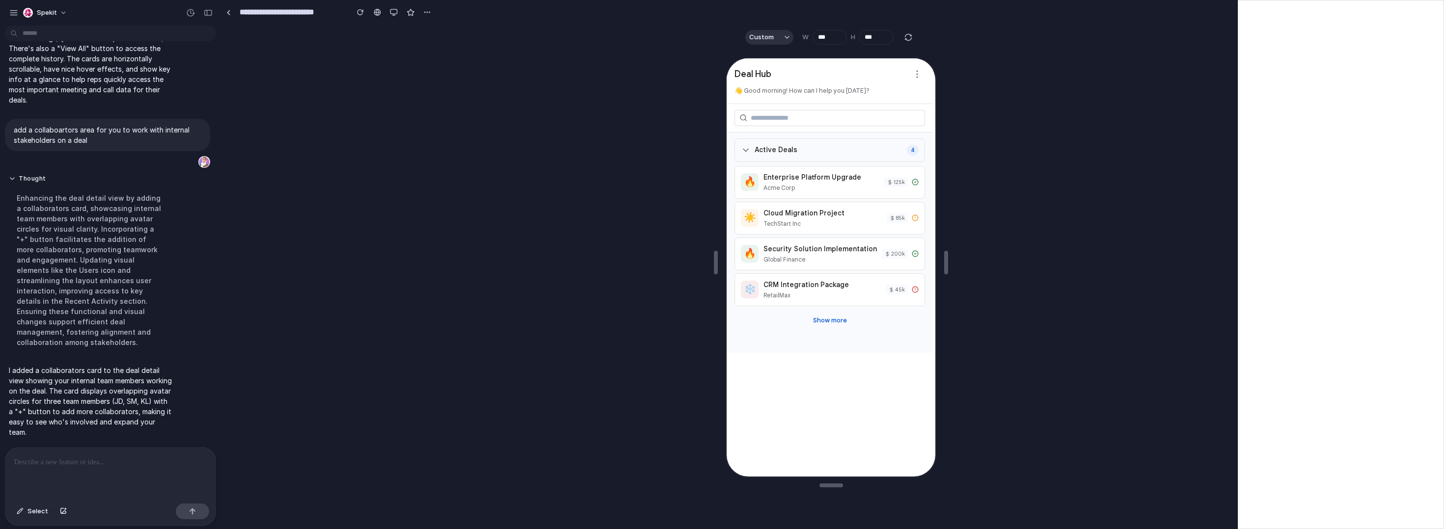
click at [817, 141] on div "Active Deals 4" at bounding box center [829, 149] width 191 height 24
click at [817, 144] on div "Active Deals 4" at bounding box center [829, 149] width 191 height 24
click at [811, 182] on div "Enterprise Platform Upgrade" at bounding box center [821, 176] width 116 height 10
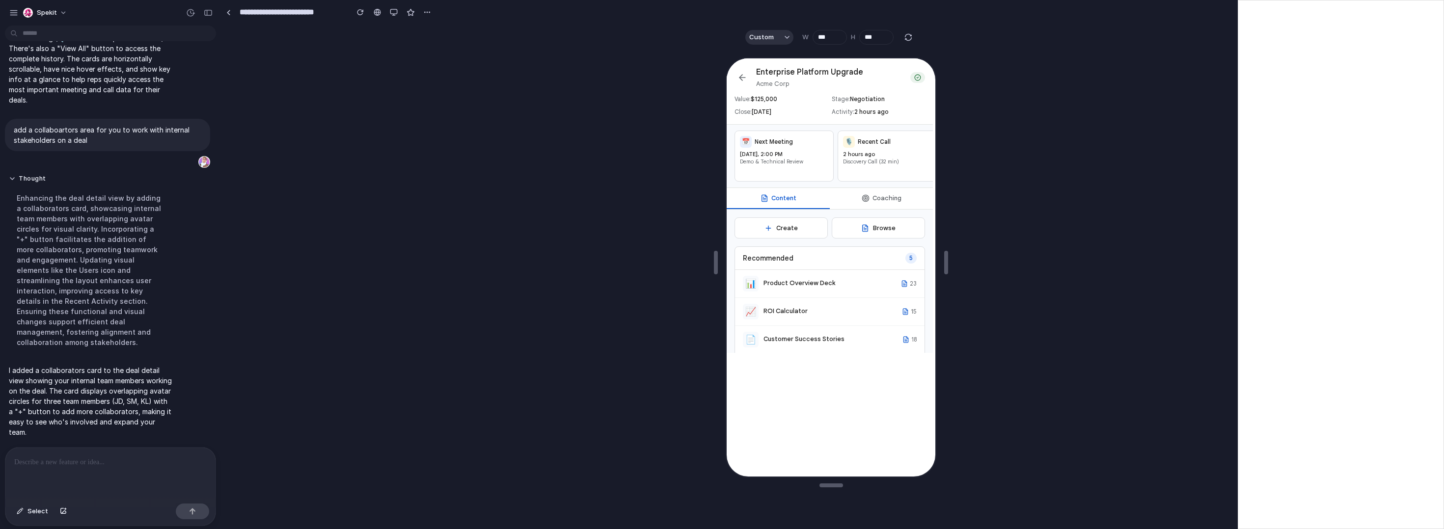
click at [817, 201] on icon at bounding box center [865, 197] width 8 height 8
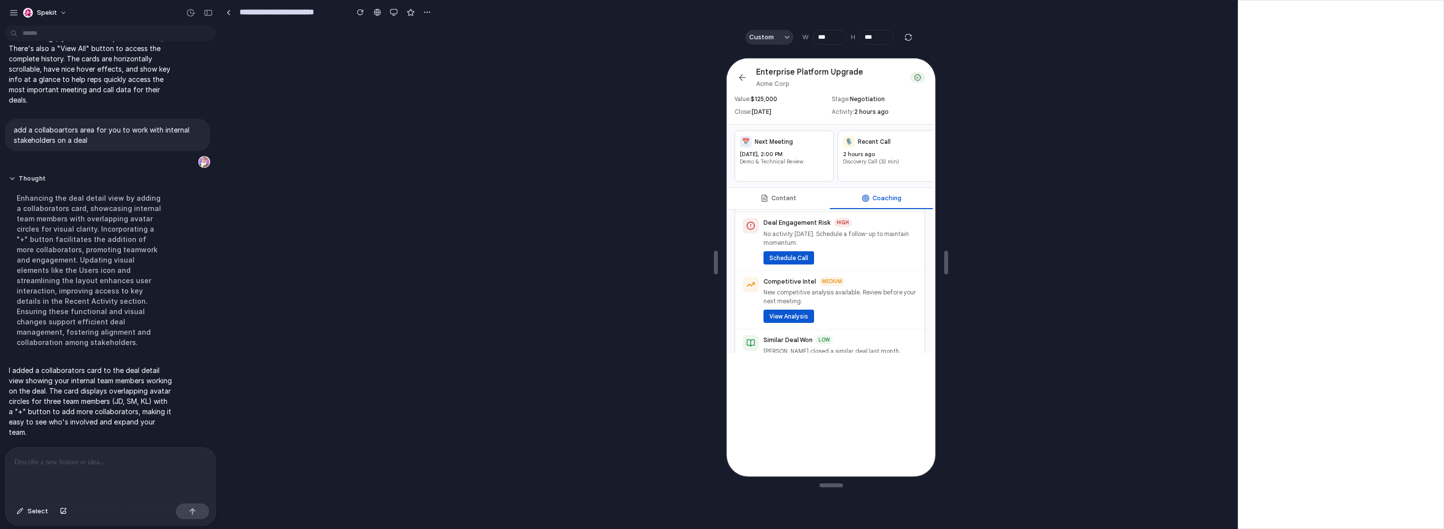
scroll to position [71, 0]
drag, startPoint x: 838, startPoint y: 376, endPoint x: 838, endPoint y: 406, distance: 30.4
click at [817, 352] on html "Enterprise Platform Upgrade Acme Corp Value: $ 125,000 Stage: Negotiation Close…" at bounding box center [830, 204] width 209 height 295
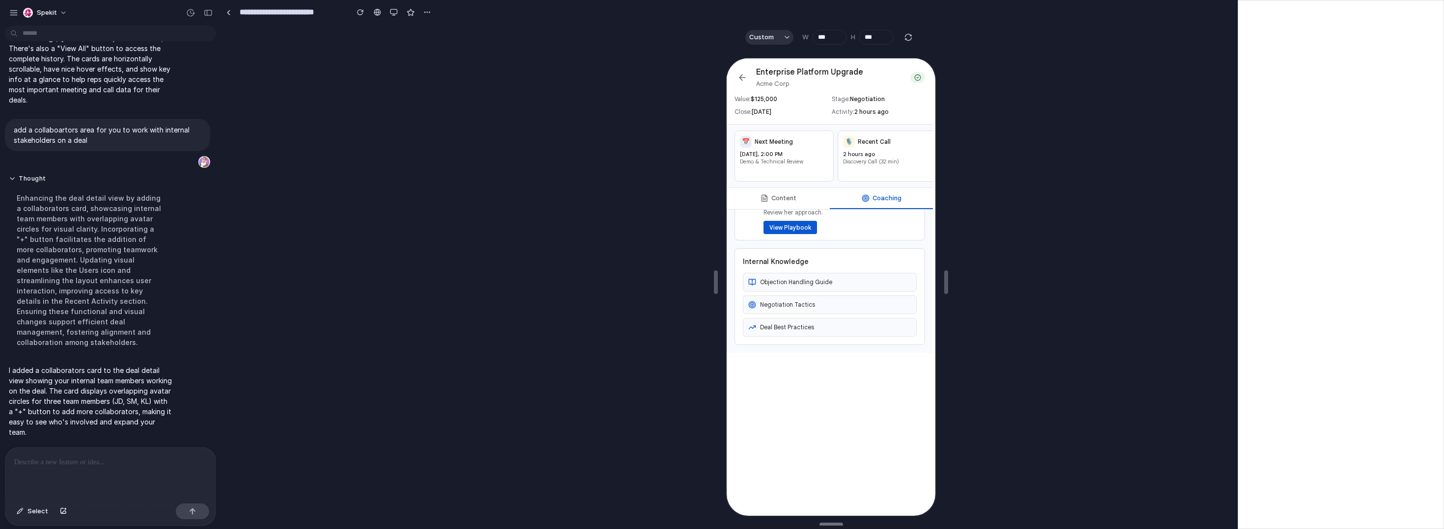
type input "***"
drag, startPoint x: 838, startPoint y: 490, endPoint x: 827, endPoint y: 546, distance: 57.9
click at [817, 528] on html "Spekit Turn the extension UI into a cetnralized hub where users can access deal…" at bounding box center [722, 264] width 1444 height 529
click at [755, 42] on button "Custom" at bounding box center [769, 37] width 48 height 15
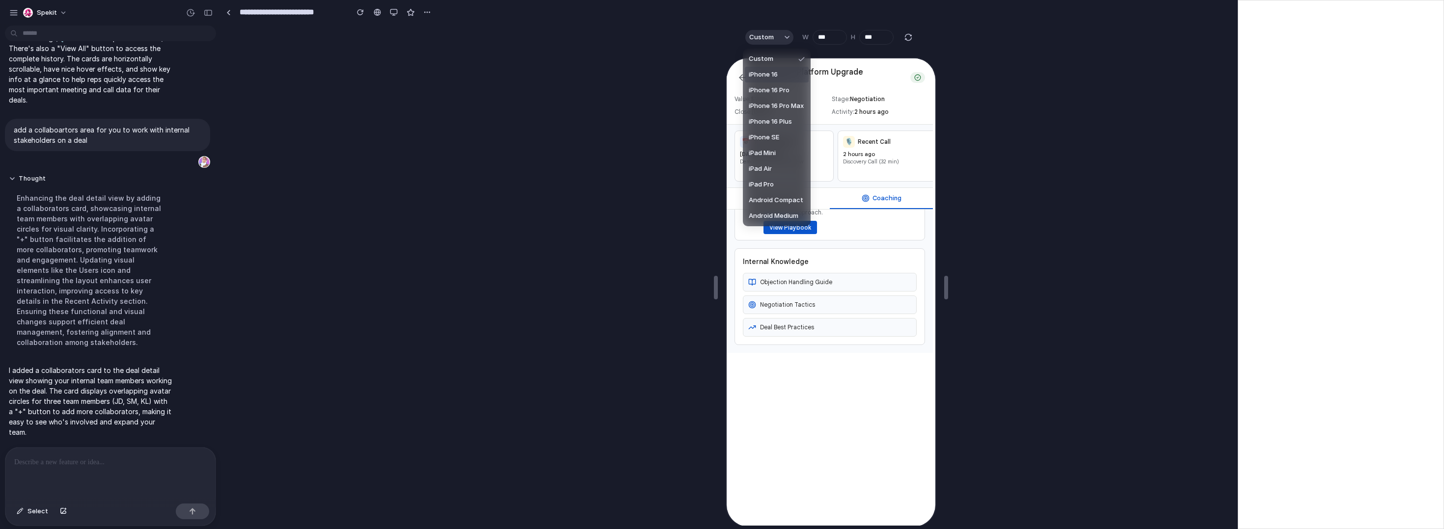
click at [767, 73] on span "iPhone 16" at bounding box center [763, 75] width 29 height 10
type input "***"
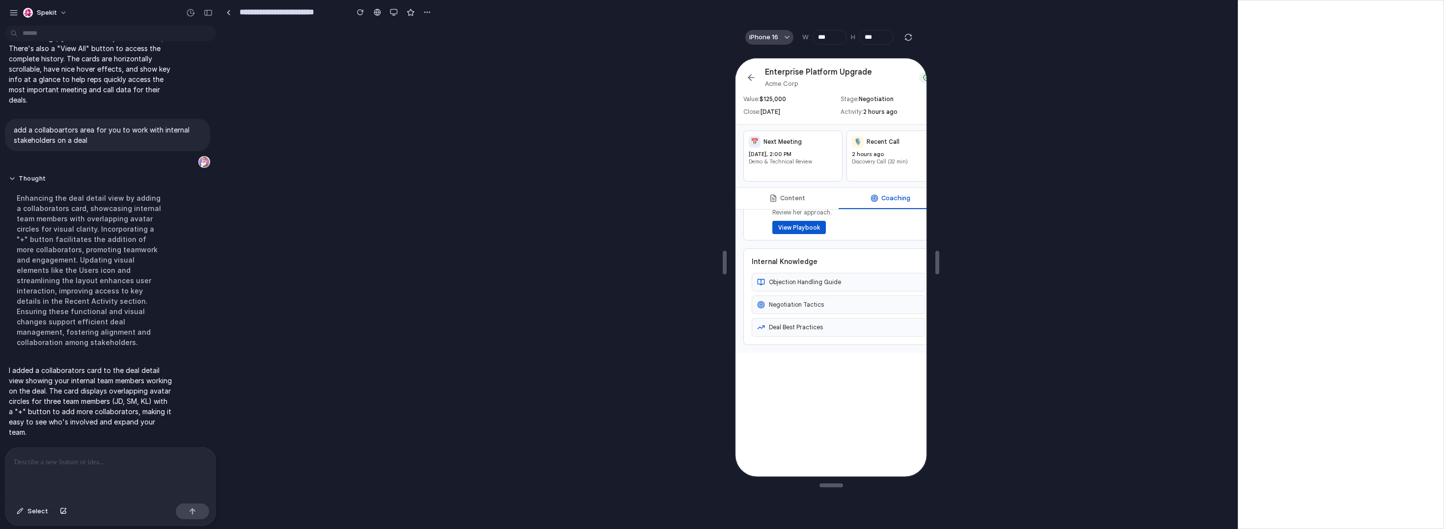
click at [775, 42] on span "iPhone 16" at bounding box center [763, 37] width 29 height 10
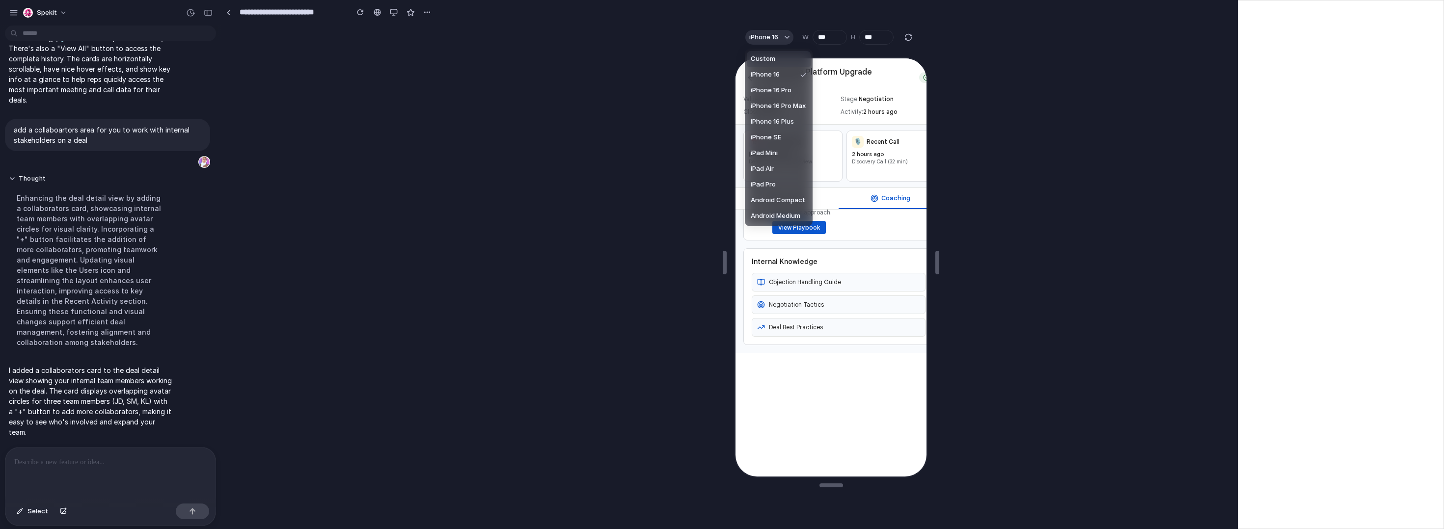
click at [780, 57] on li "Custom" at bounding box center [779, 59] width 64 height 16
type input "***"
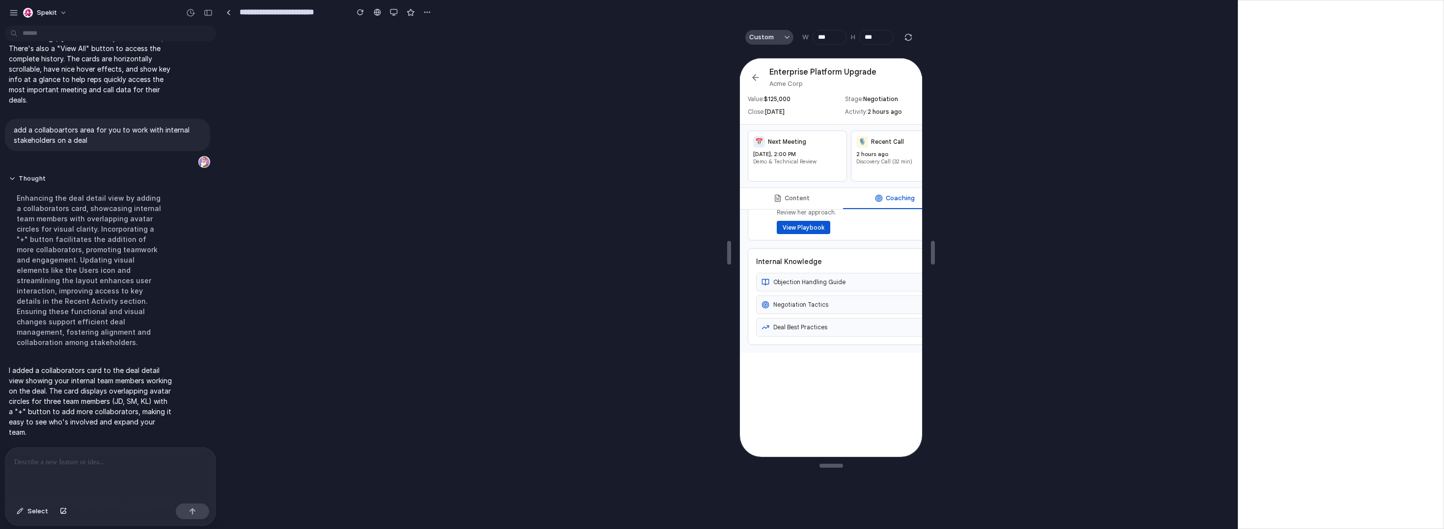
click at [773, 32] on button "Custom" at bounding box center [769, 37] width 48 height 15
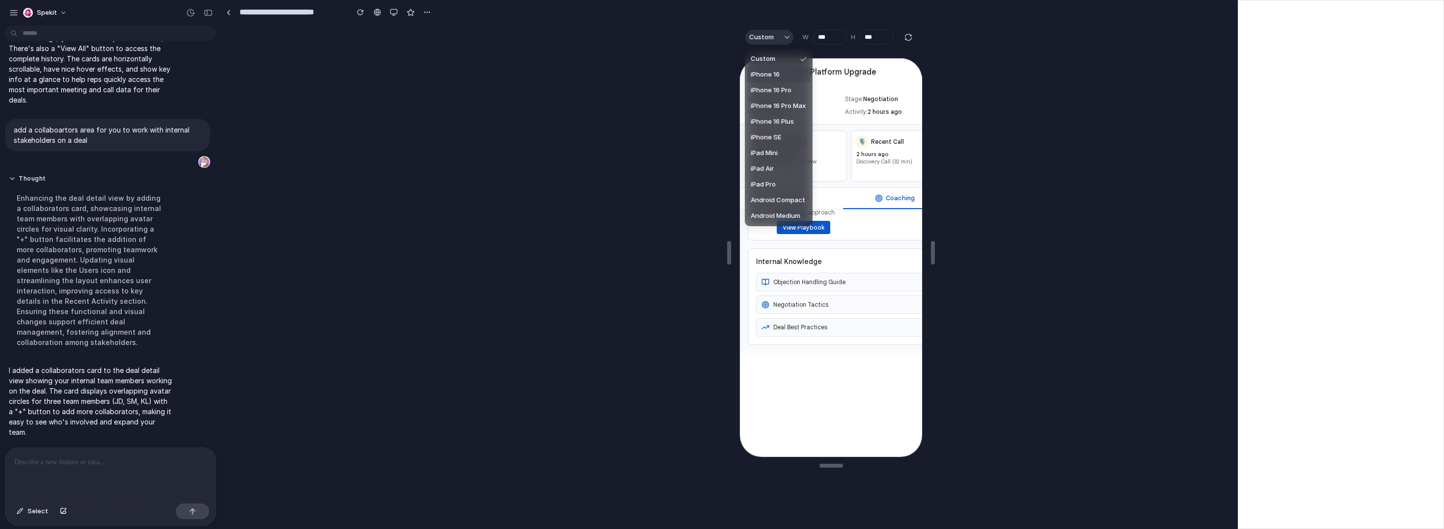
click at [773, 74] on span "iPhone 16" at bounding box center [765, 75] width 29 height 10
type input "***"
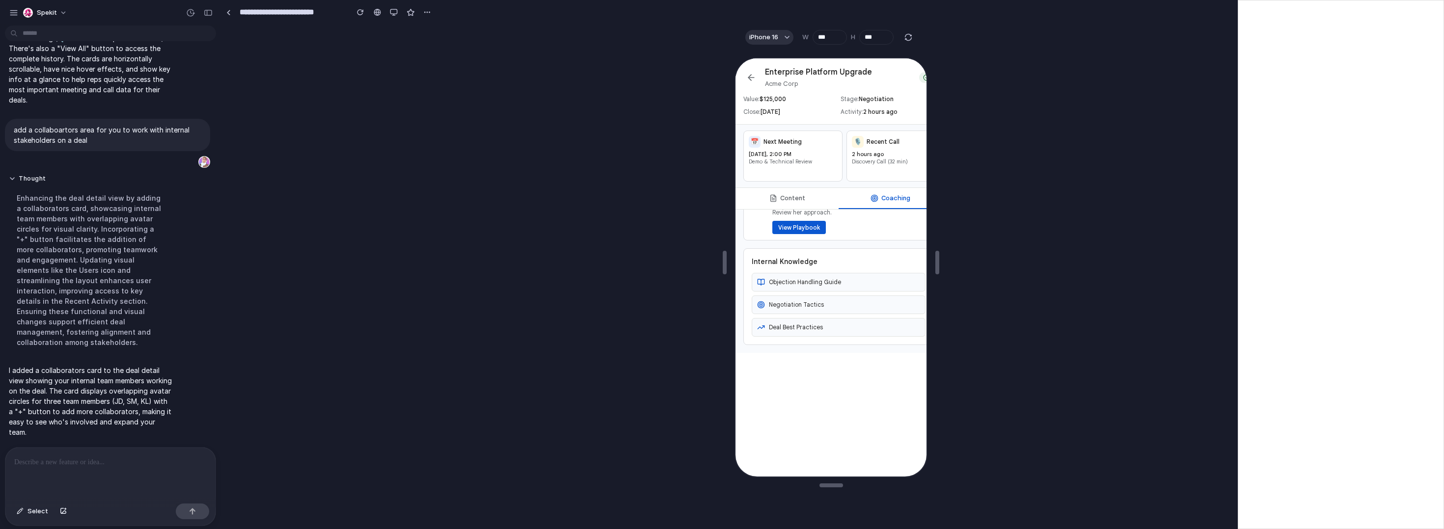
click at [803, 201] on button "Content" at bounding box center [786, 197] width 103 height 21
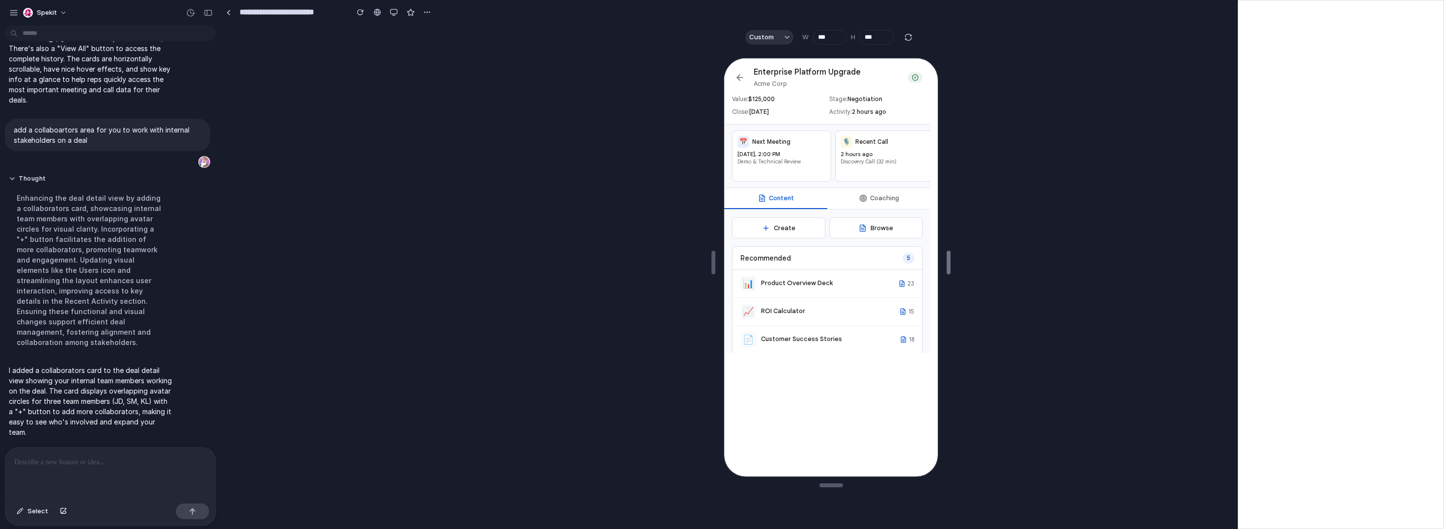
drag, startPoint x: 939, startPoint y: 259, endPoint x: 950, endPoint y: 262, distance: 11.6
click at [817, 198] on button "Coaching" at bounding box center [877, 197] width 103 height 21
click at [780, 196] on button "Content" at bounding box center [774, 197] width 103 height 21
click at [817, 230] on button "Browse" at bounding box center [874, 227] width 93 height 21
click at [790, 238] on button "Create" at bounding box center [777, 227] width 93 height 21
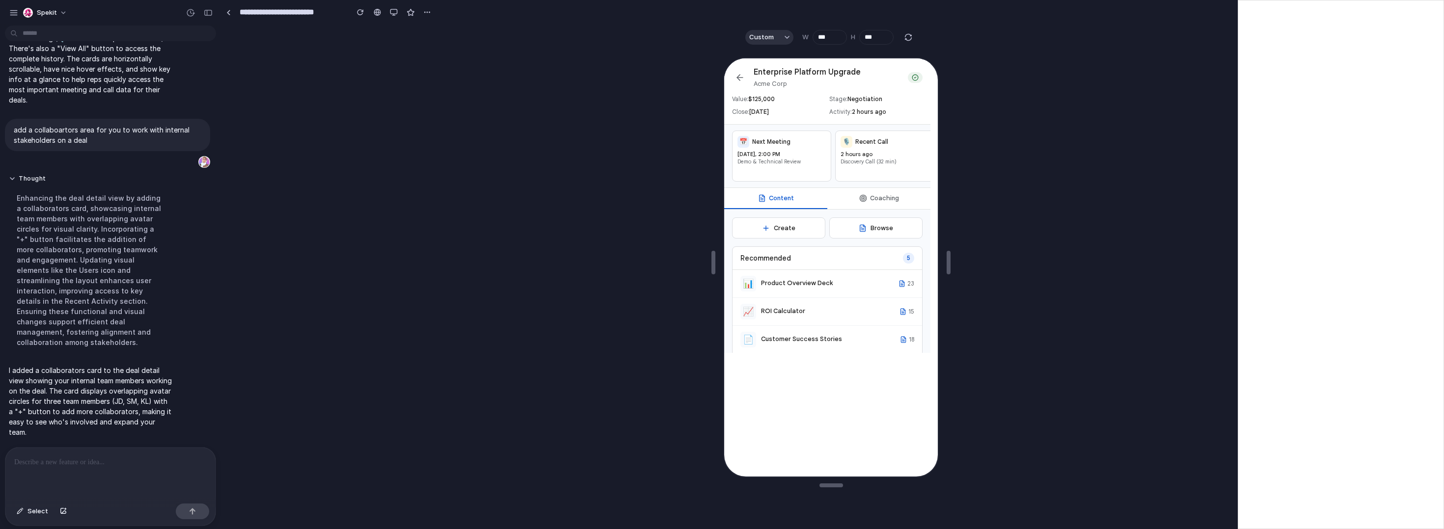
click at [739, 81] on icon at bounding box center [739, 77] width 10 height 10
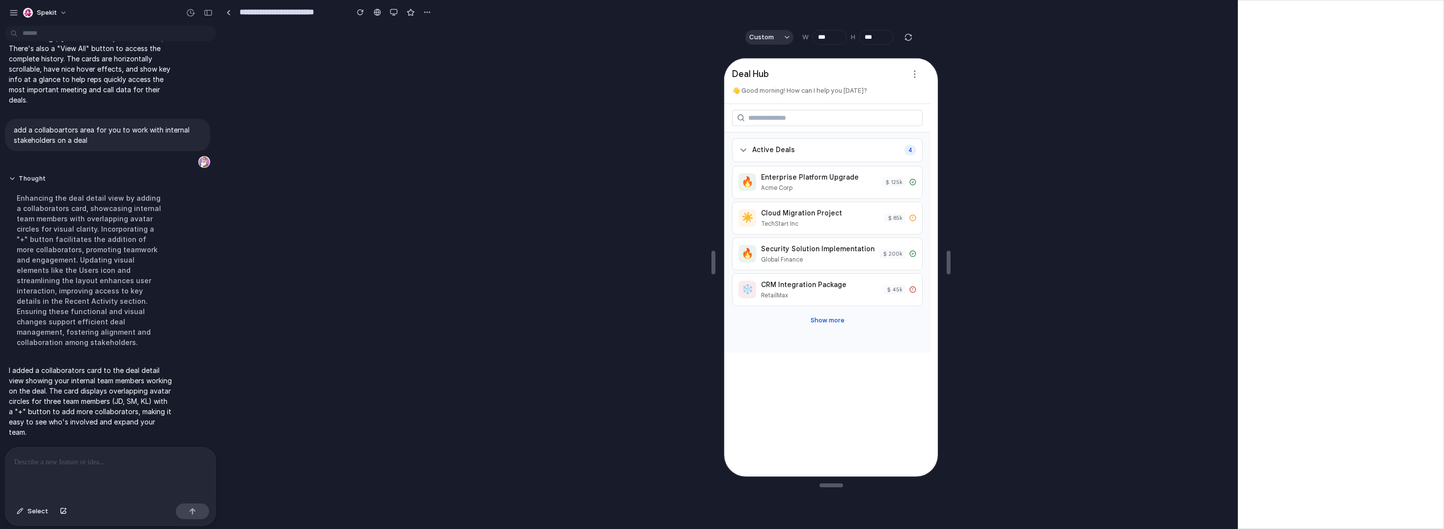
click at [817, 328] on div "Active Deals 4 🔥 Enterprise Platform Upgrade Acme Corp 125 k ☀️ Cloud Migration…" at bounding box center [826, 242] width 206 height 221
click at [817, 323] on button "Show more" at bounding box center [827, 319] width 42 height 16
click at [741, 149] on icon at bounding box center [742, 149] width 10 height 10
click at [147, 463] on p at bounding box center [108, 463] width 189 height 12
click at [358, 9] on div "button" at bounding box center [360, 12] width 7 height 7
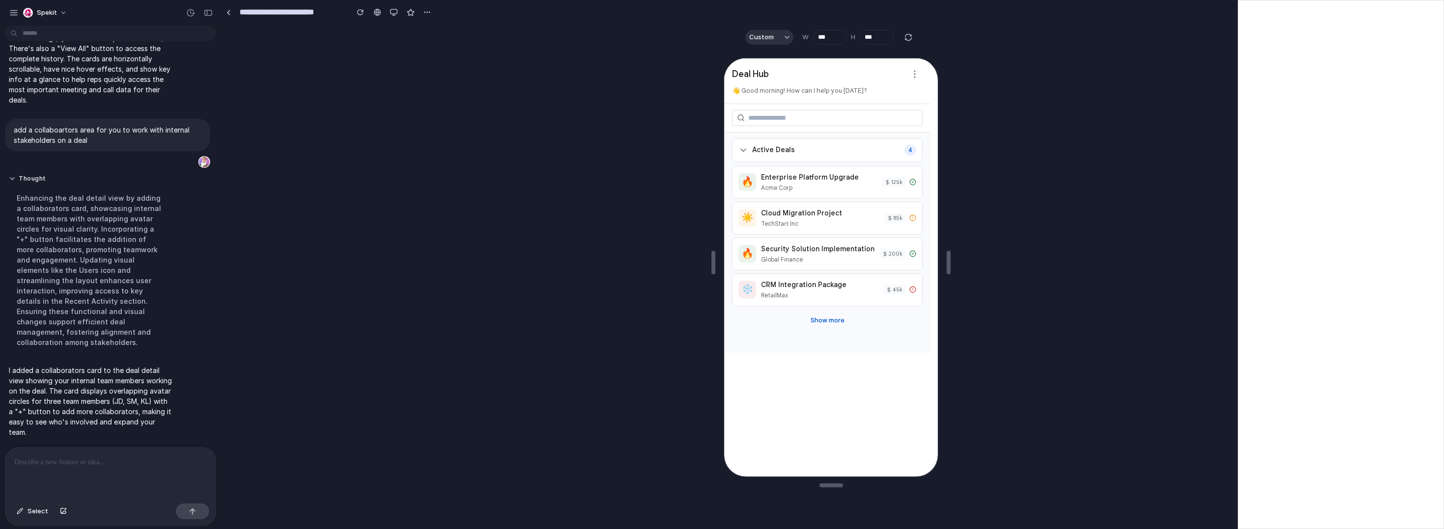
click at [809, 179] on div "Enterprise Platform Upgrade" at bounding box center [818, 176] width 116 height 10
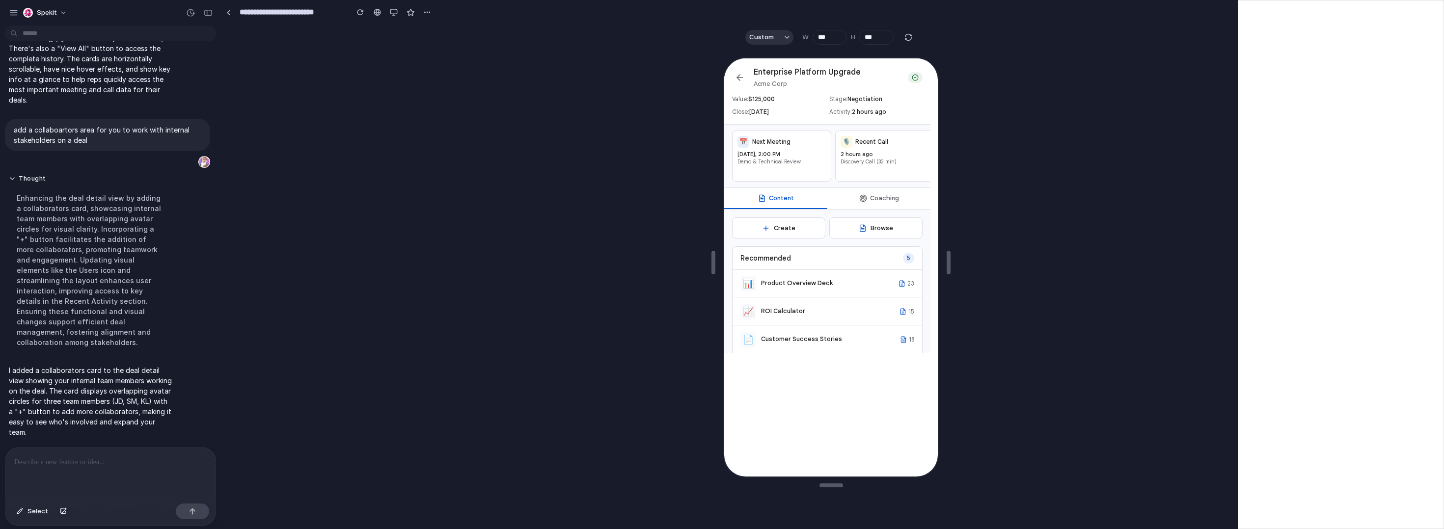
click at [817, 208] on button "Coaching" at bounding box center [877, 197] width 103 height 21
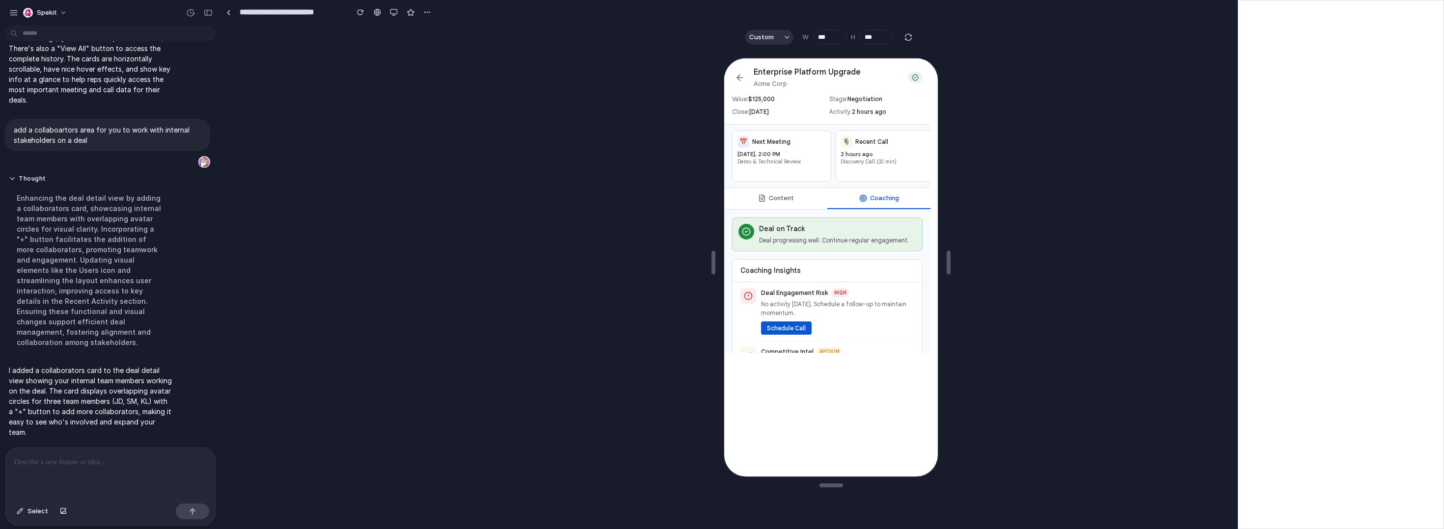
click at [791, 204] on button "Content" at bounding box center [774, 197] width 103 height 21
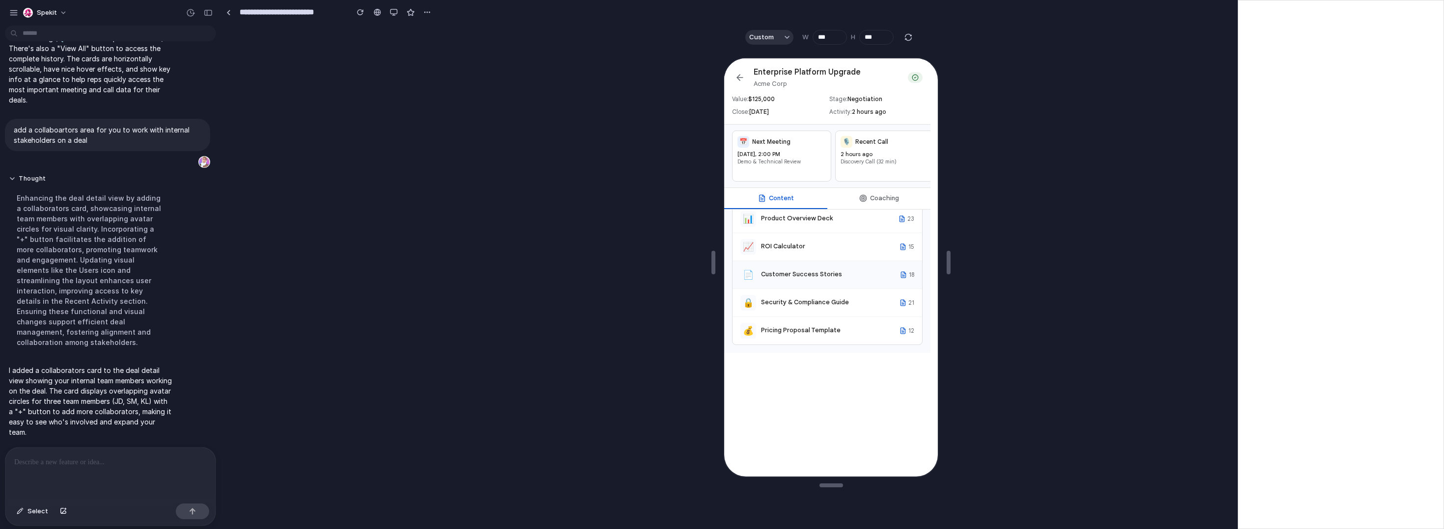
scroll to position [73, 0]
click at [817, 199] on button "Coaching" at bounding box center [877, 197] width 103 height 21
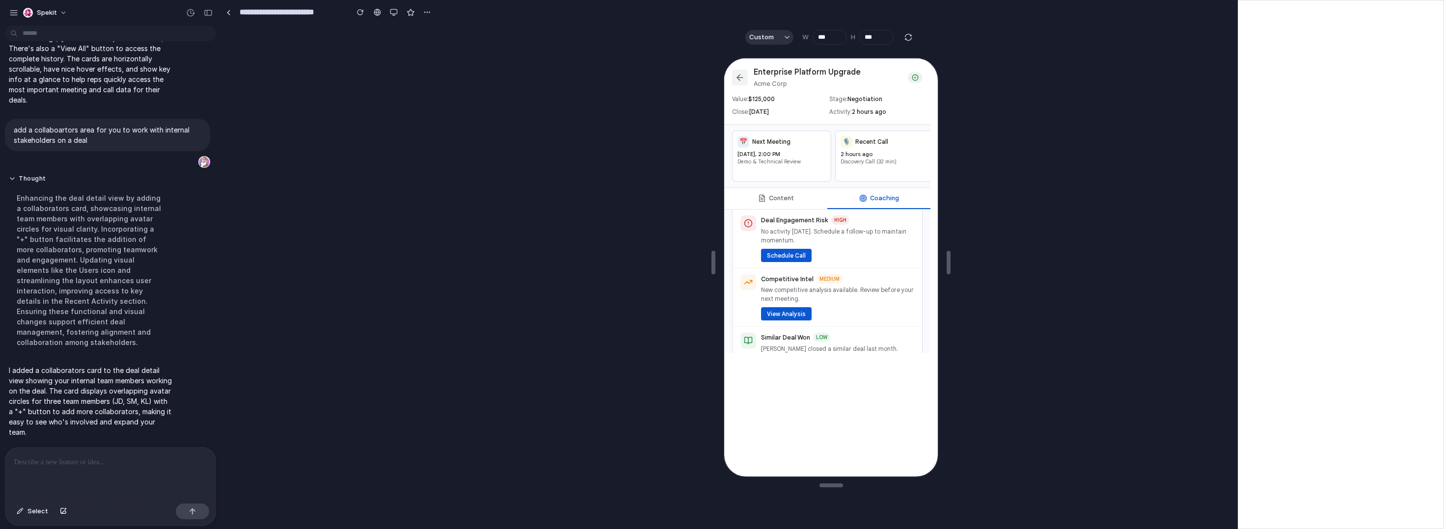
click at [734, 72] on icon at bounding box center [739, 77] width 10 height 10
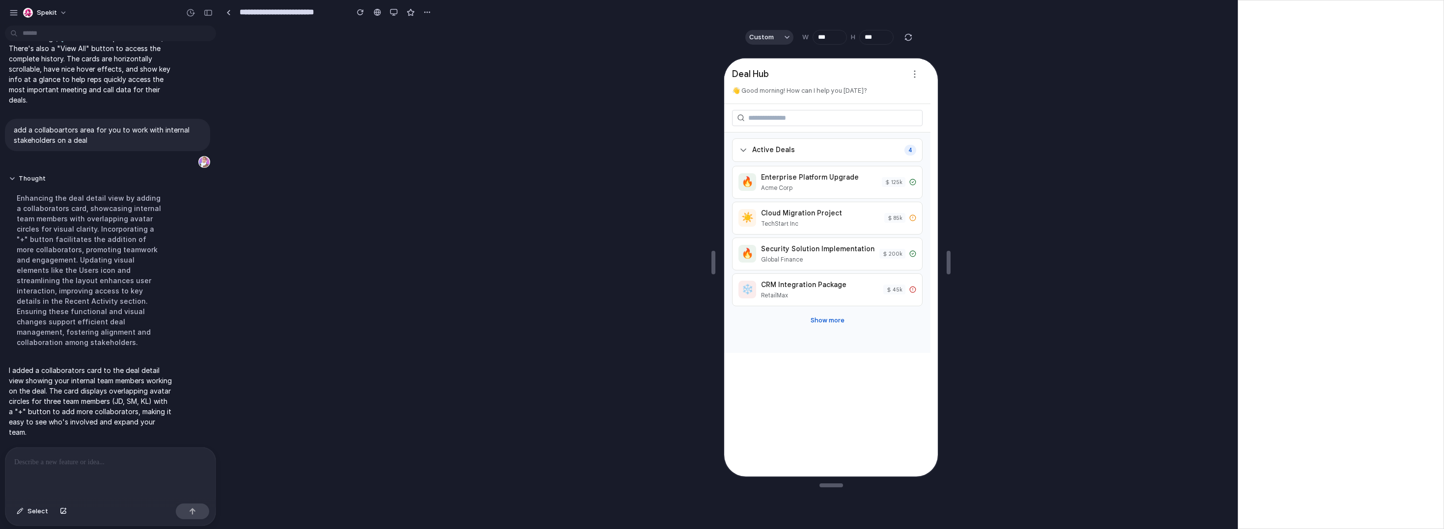
scroll to position [1001, 0]
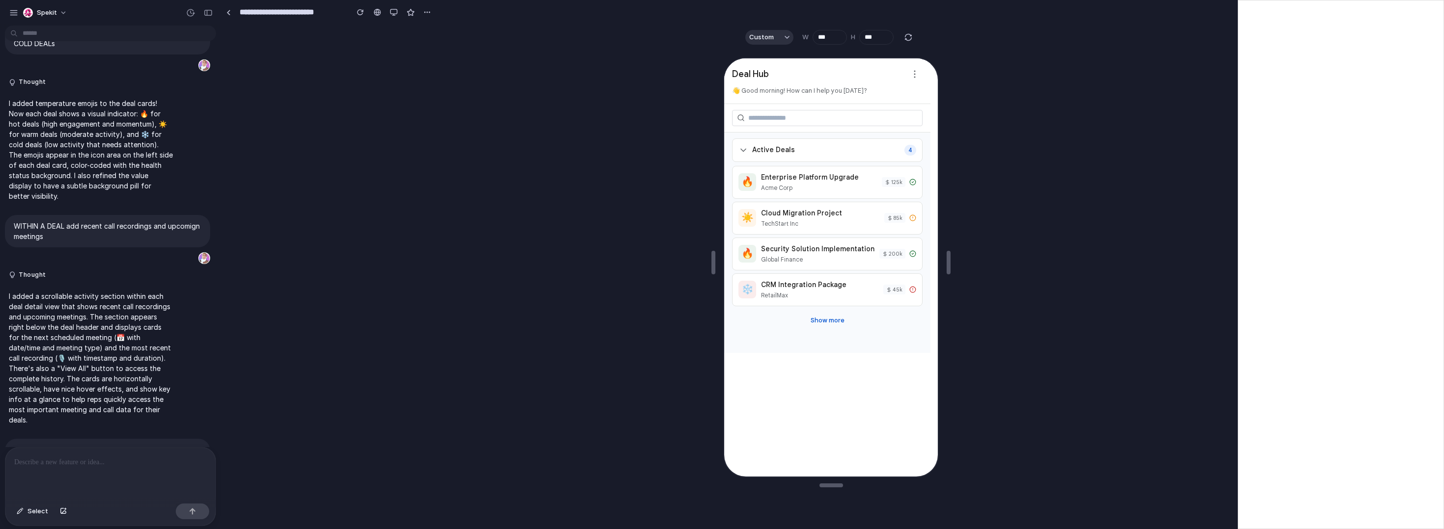
copy div "im not seeing this in the prototypw"
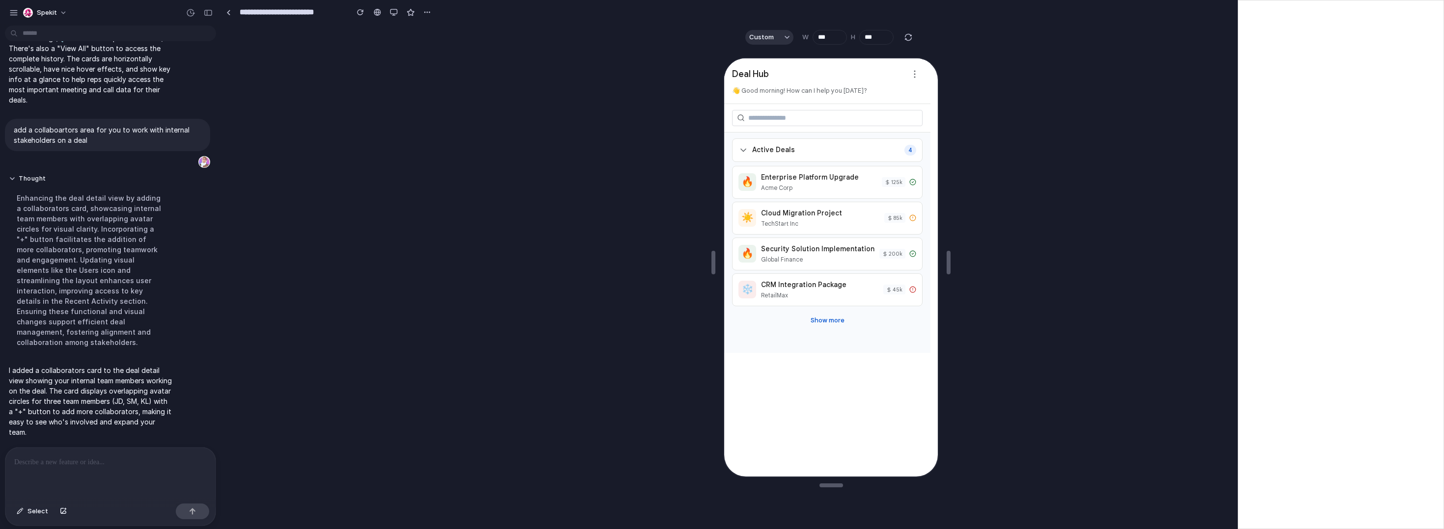
scroll to position [1735, 0]
click at [108, 463] on p at bounding box center [108, 463] width 189 height 12
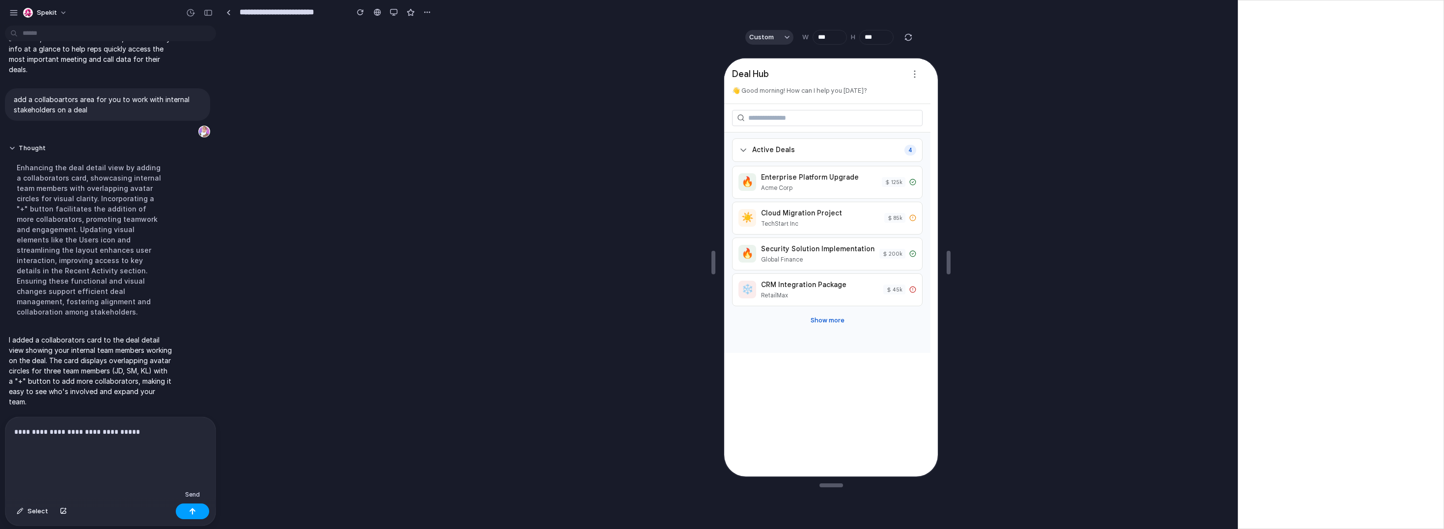
click at [192, 504] on button "button" at bounding box center [192, 512] width 33 height 16
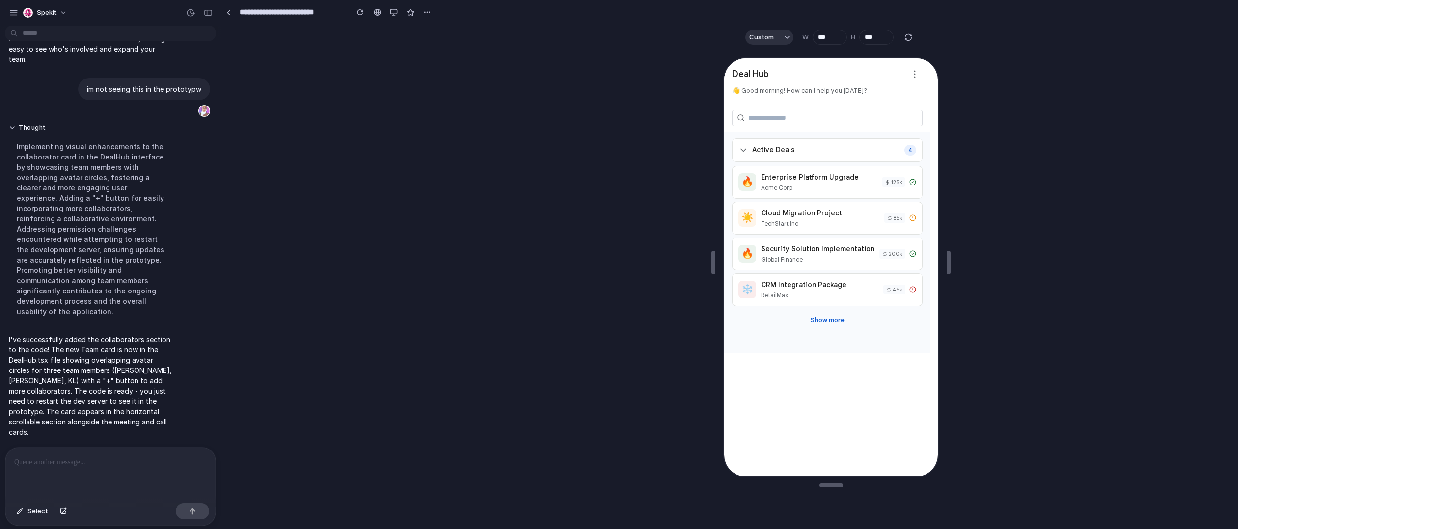
scroll to position [0, 0]
click at [817, 183] on div "Acme Corp" at bounding box center [818, 187] width 116 height 9
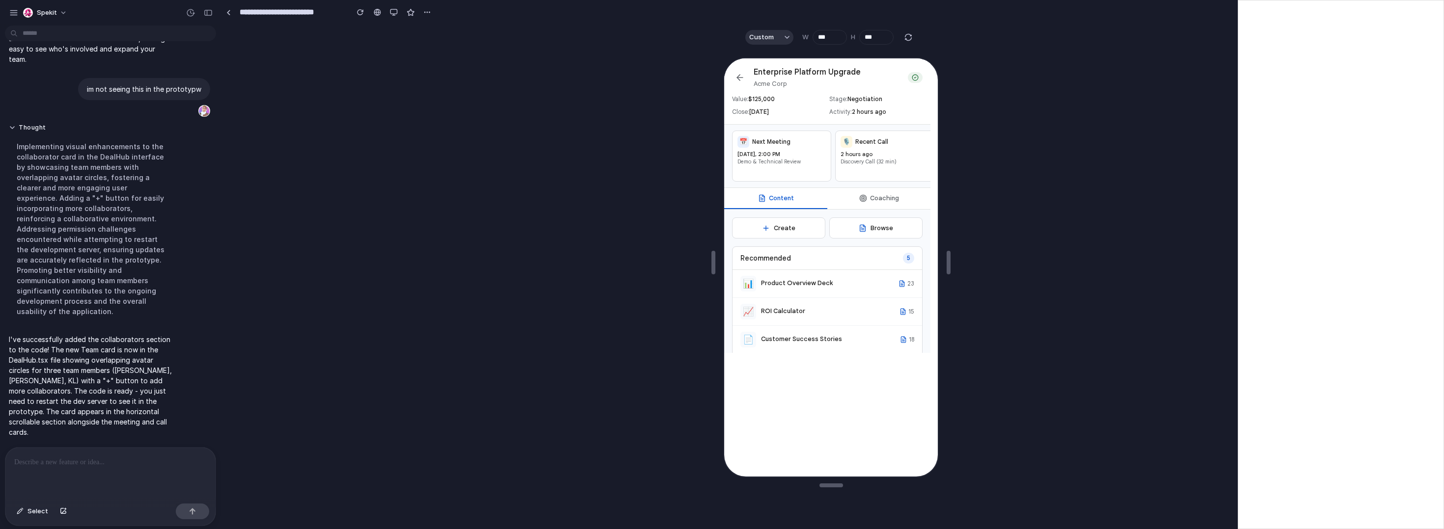
click at [817, 200] on button "Coaching" at bounding box center [877, 197] width 103 height 21
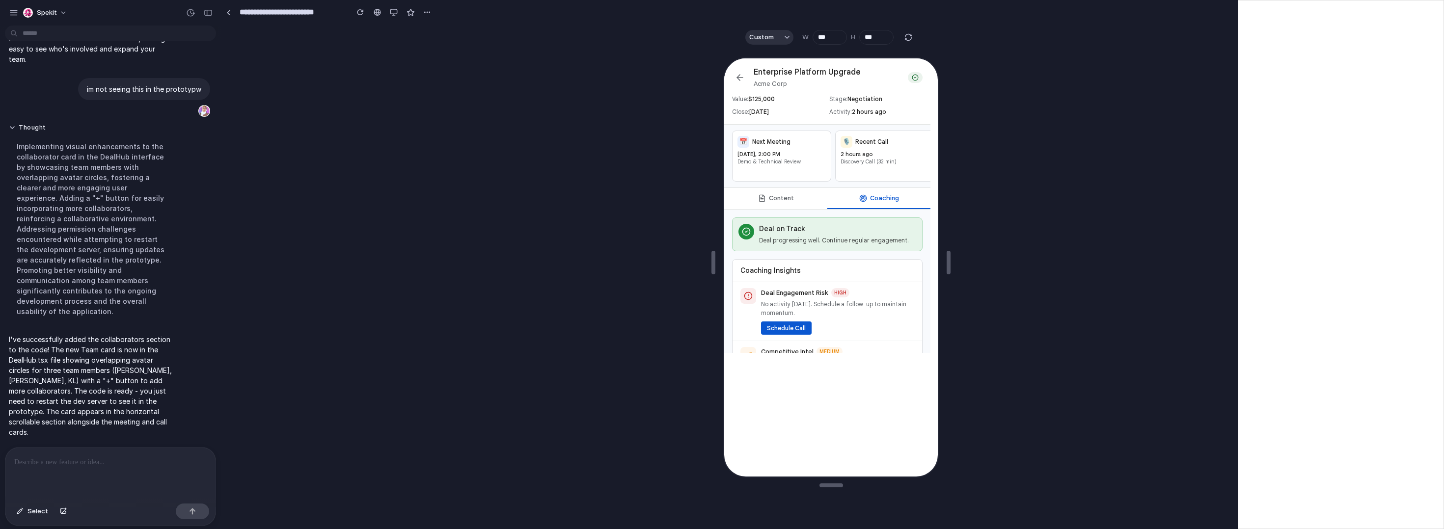
click at [812, 208] on button "Content" at bounding box center [774, 197] width 103 height 21
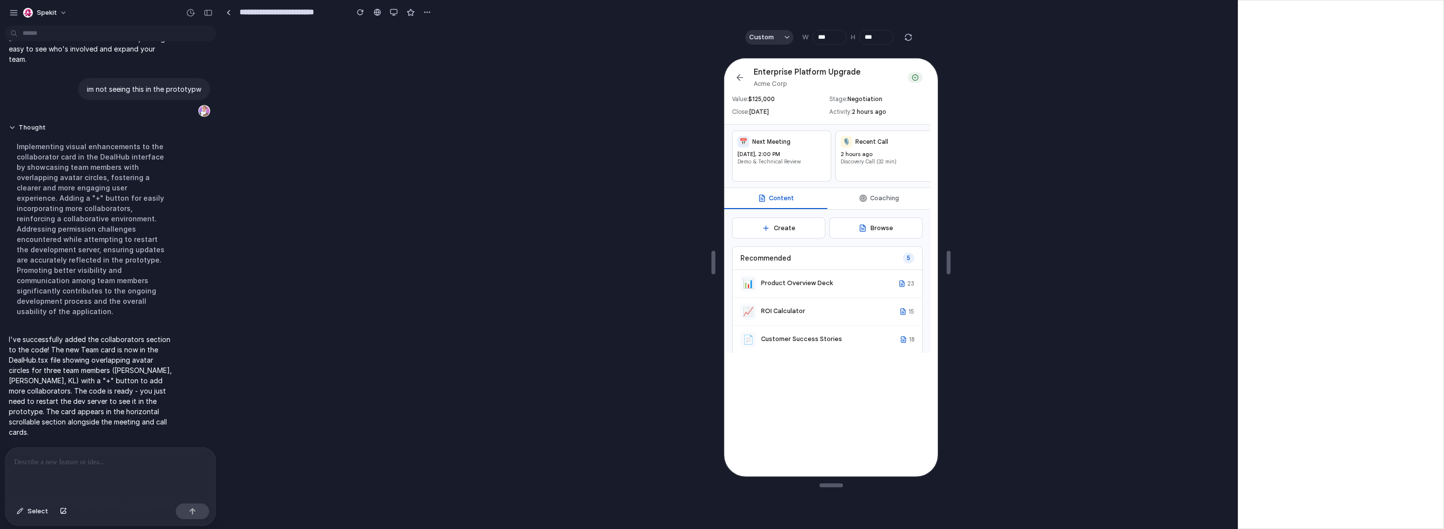
click at [817, 198] on button "Coaching" at bounding box center [877, 197] width 103 height 21
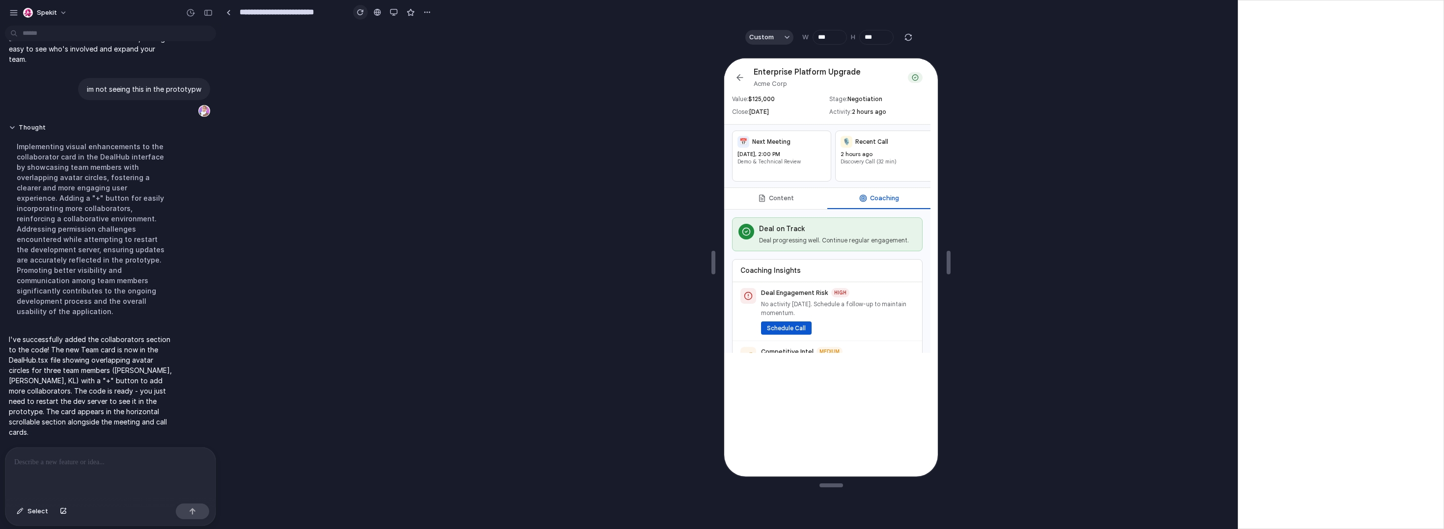
click at [355, 16] on button "button" at bounding box center [360, 12] width 15 height 15
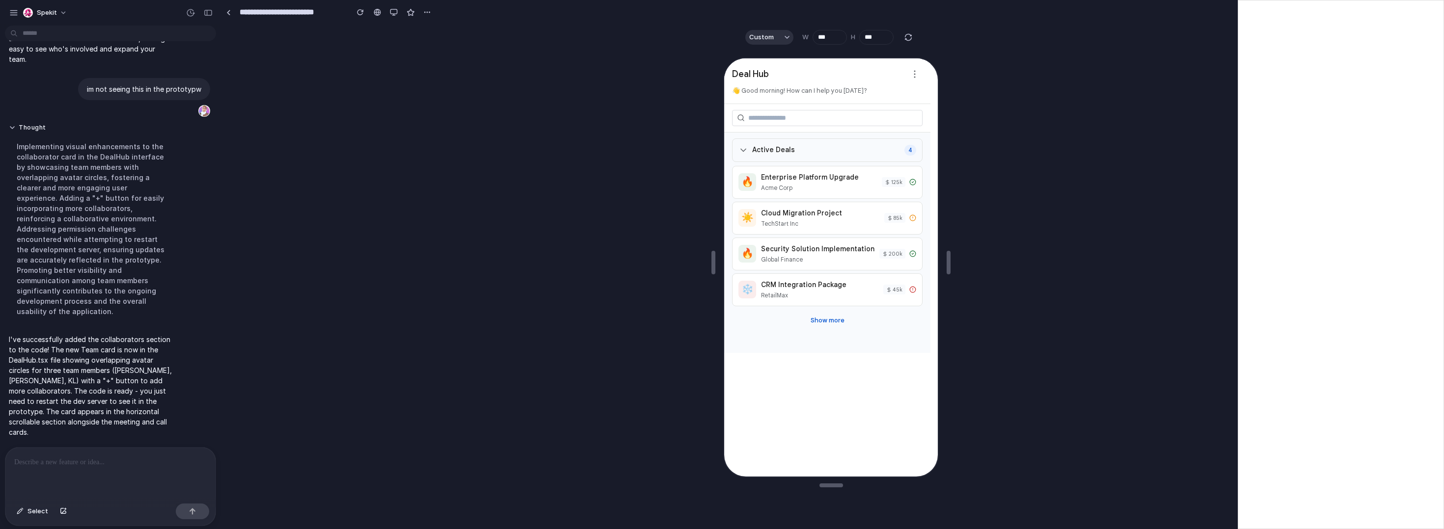
click at [817, 151] on div "Active Deals 4" at bounding box center [826, 149] width 191 height 24
click at [814, 321] on button "Show more" at bounding box center [827, 319] width 42 height 16
click at [808, 299] on div "RetailMax" at bounding box center [818, 294] width 117 height 9
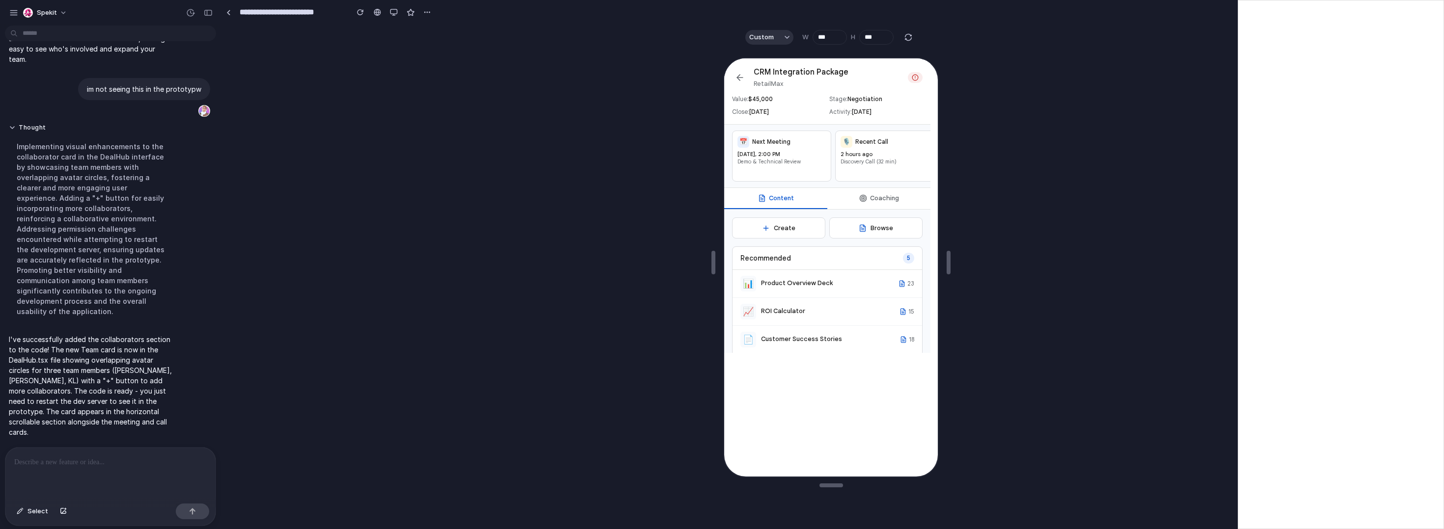
click at [817, 206] on button "Coaching" at bounding box center [877, 197] width 103 height 21
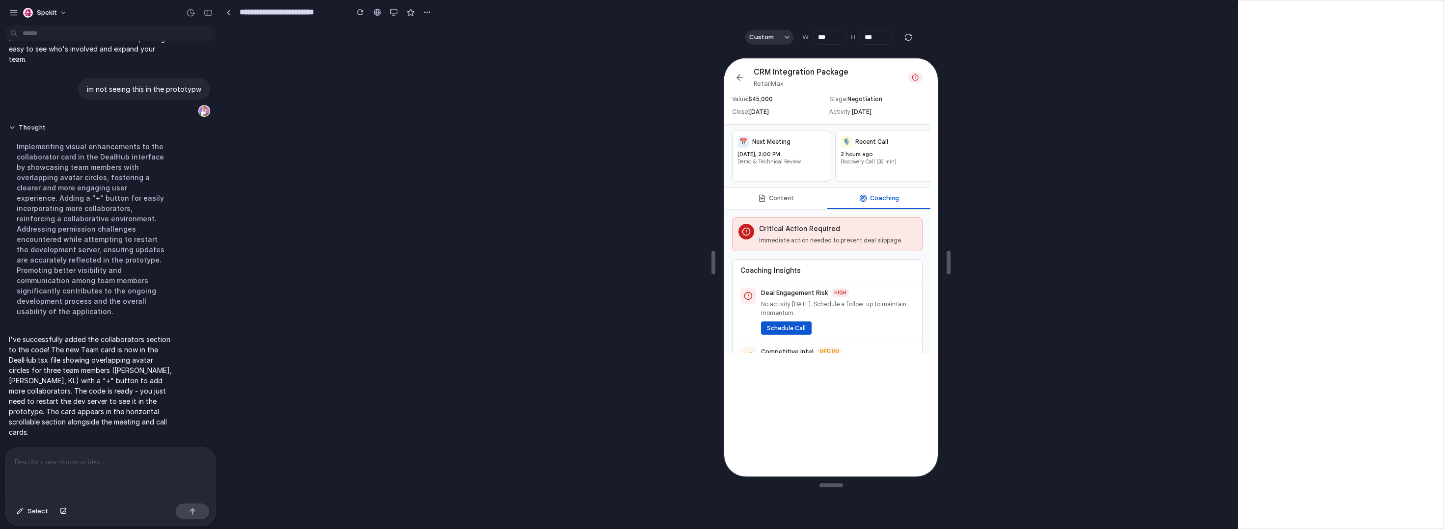
click at [790, 203] on button "Content" at bounding box center [774, 197] width 103 height 21
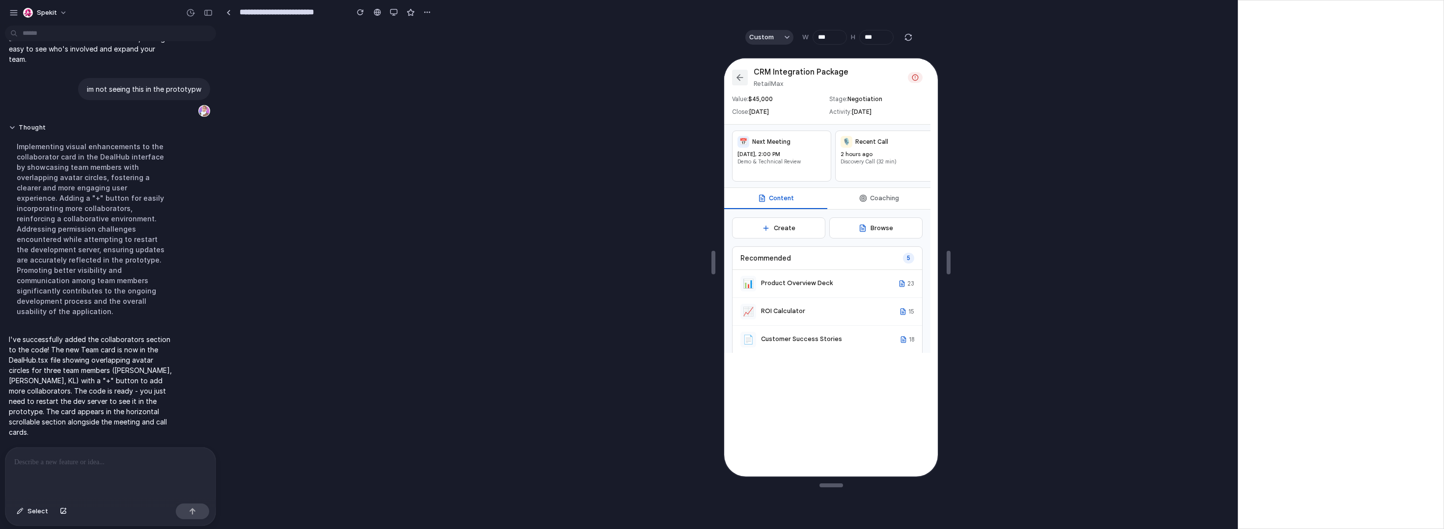
click at [736, 78] on icon at bounding box center [739, 77] width 10 height 10
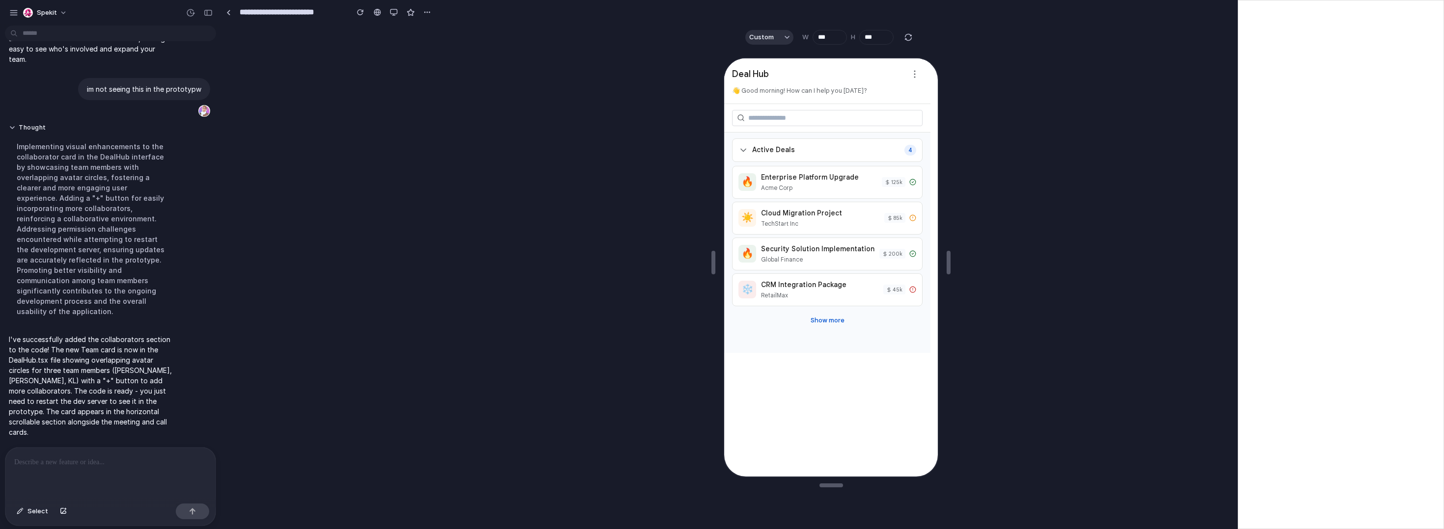
click at [807, 103] on div at bounding box center [826, 117] width 206 height 28
click at [137, 418] on p "I've successfully added the collaborators section to the code! The new Team car…" at bounding box center [91, 385] width 164 height 103
click at [135, 423] on p "I've successfully added the collaborators section to the code! The new Team car…" at bounding box center [91, 385] width 164 height 103
click at [817, 176] on div "Enterprise Platform Upgrade" at bounding box center [818, 176] width 116 height 10
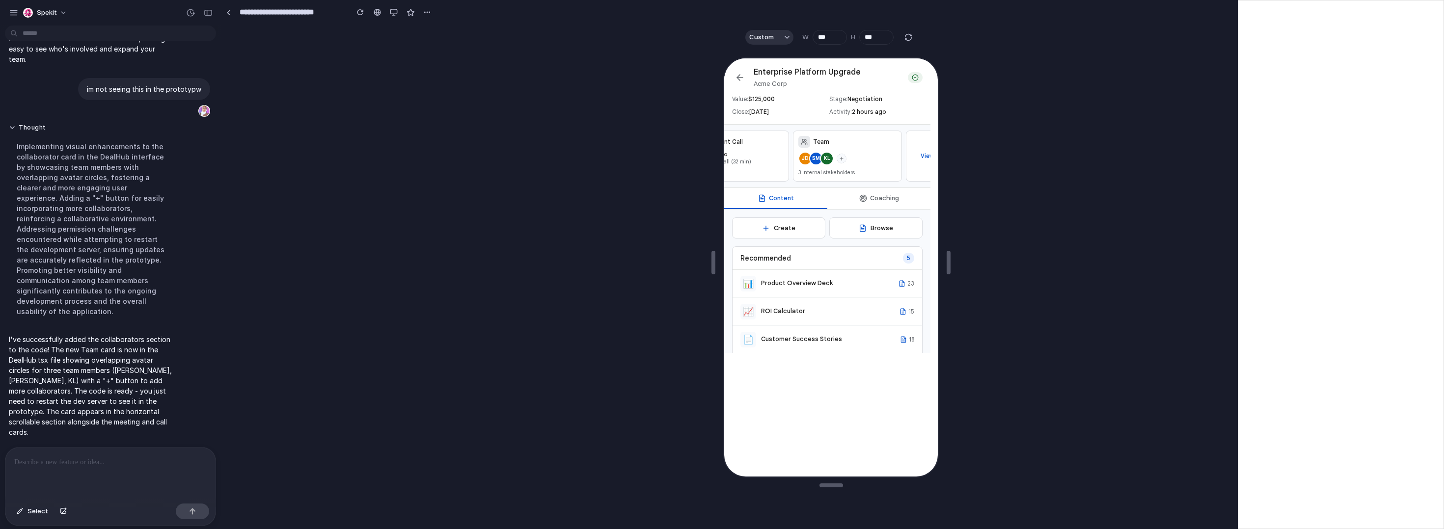
scroll to position [0, 175]
click at [817, 160] on div "View All" at bounding box center [905, 156] width 60 height 52
click at [107, 466] on div at bounding box center [110, 474] width 210 height 52
click at [742, 81] on icon at bounding box center [739, 77] width 10 height 10
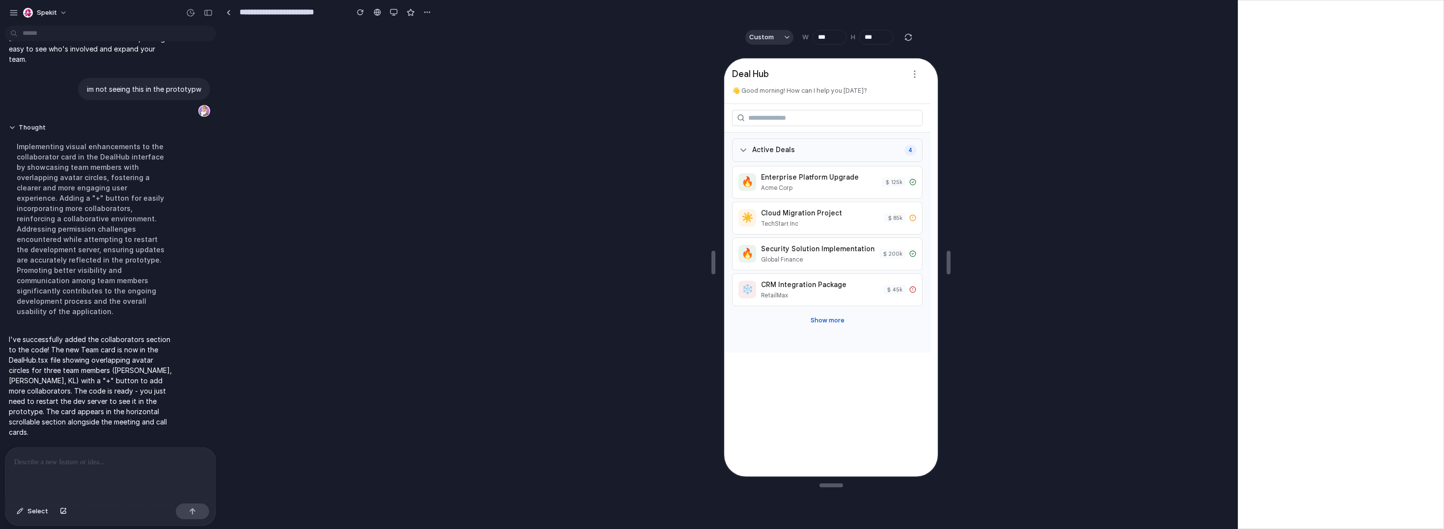
click at [803, 161] on div "Active Deals 4" at bounding box center [826, 149] width 191 height 24
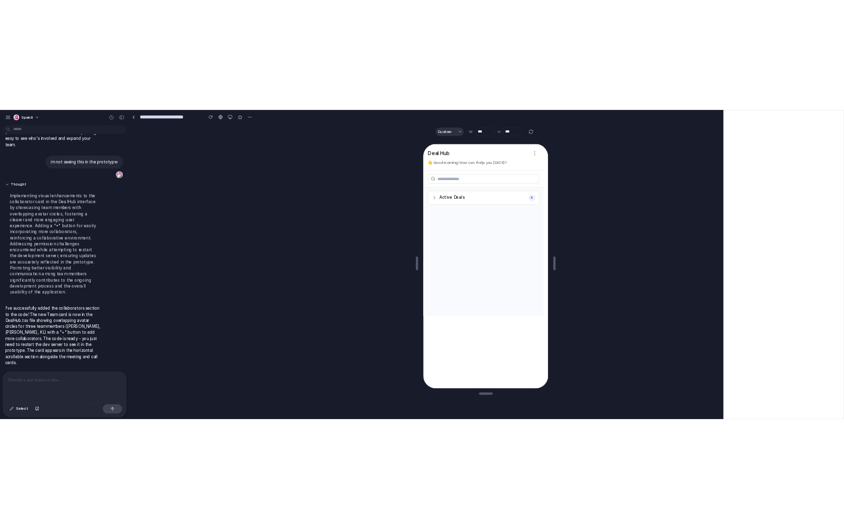
scroll to position [1855, 0]
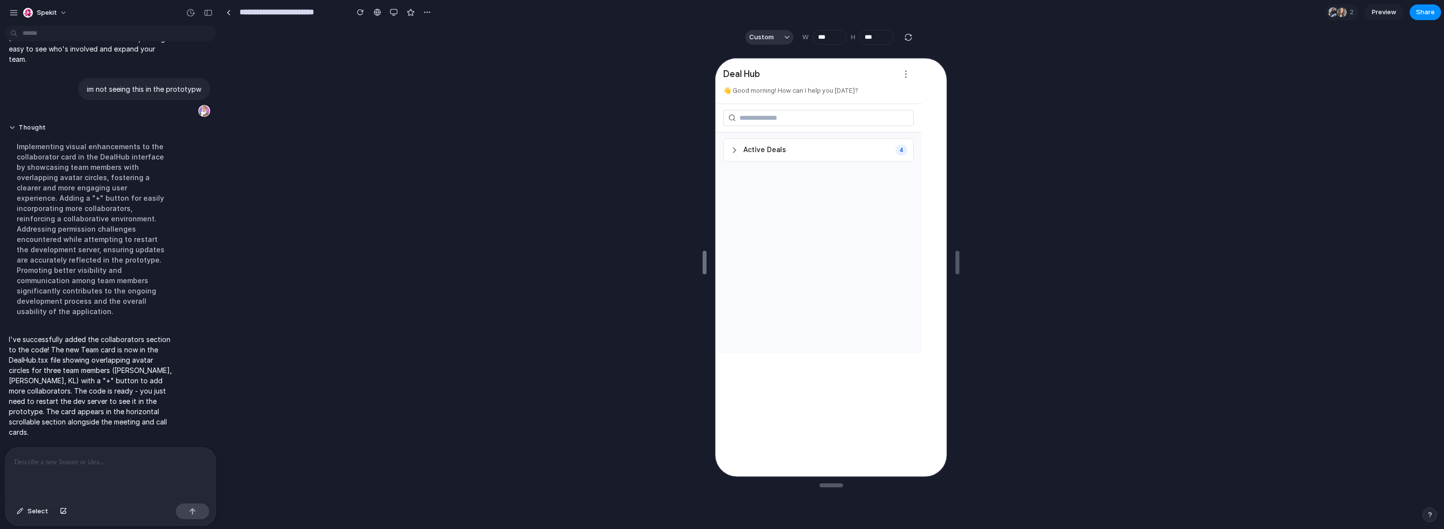
drag, startPoint x: 713, startPoint y: 249, endPoint x: 634, endPoint y: 280, distance: 84.4
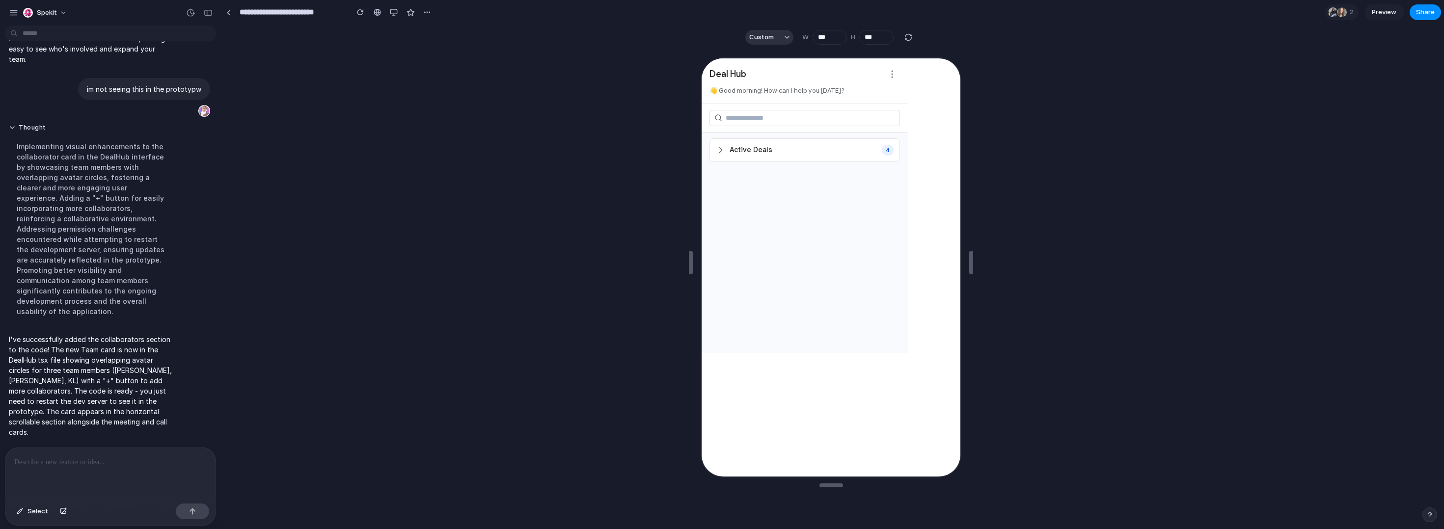
click at [167, 460] on p at bounding box center [108, 463] width 189 height 12
click at [142, 452] on div "**********" at bounding box center [110, 474] width 210 height 52
click at [145, 458] on p "**********" at bounding box center [108, 463] width 189 height 12
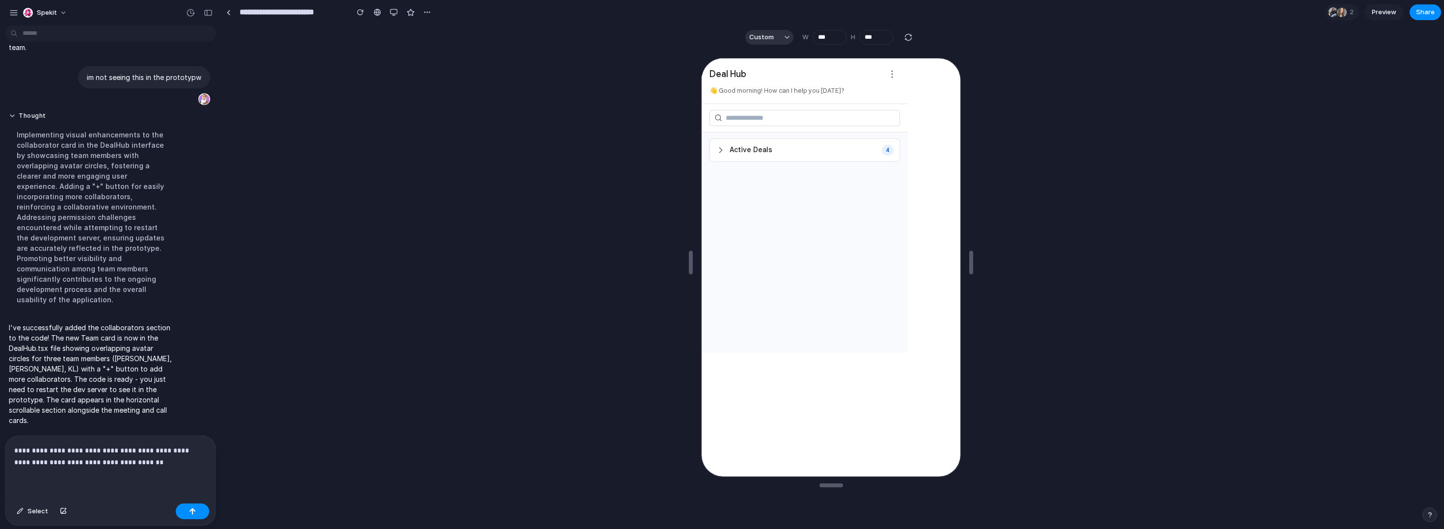
click at [120, 462] on p "**********" at bounding box center [108, 457] width 189 height 24
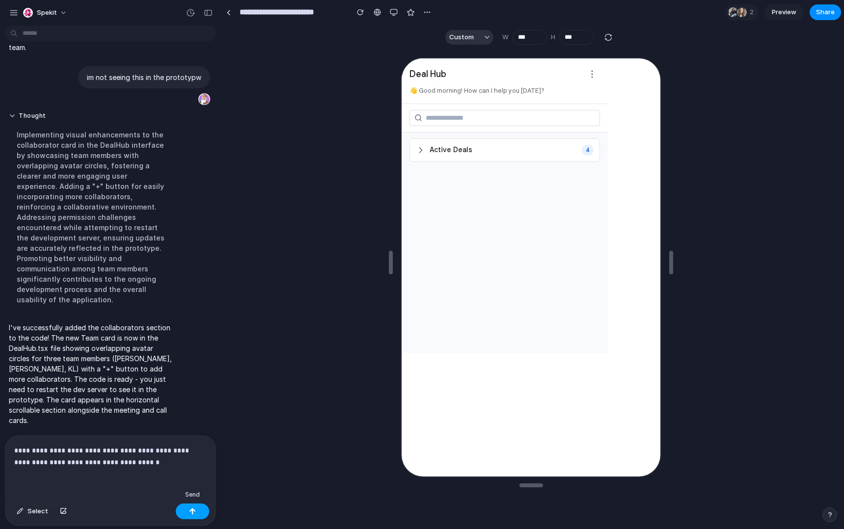
click at [185, 507] on button "button" at bounding box center [192, 512] width 33 height 16
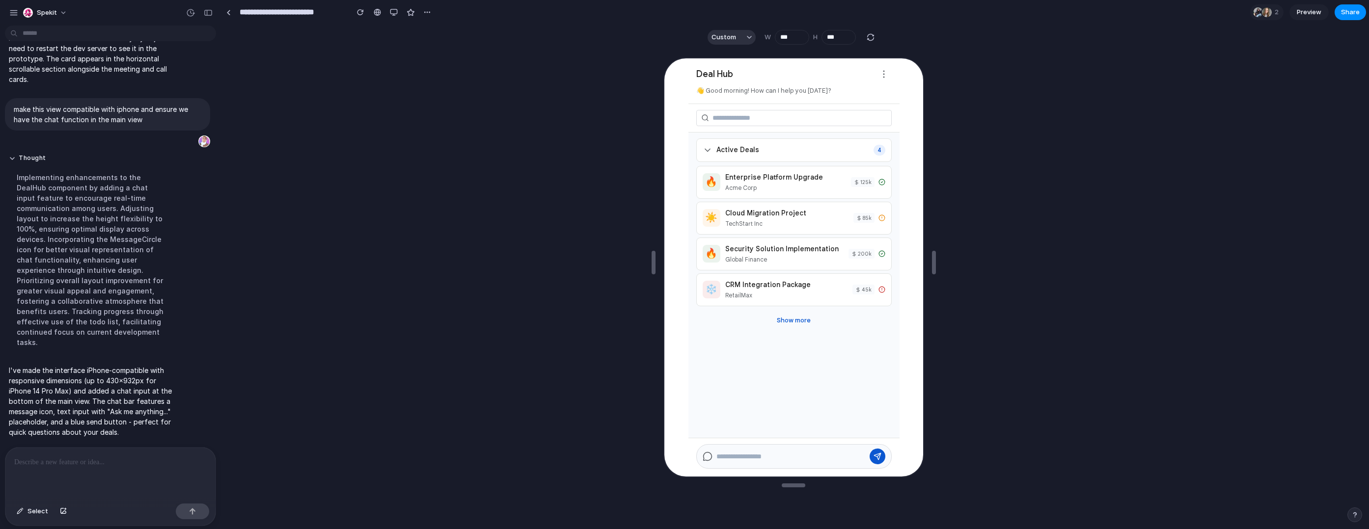
scroll to position [2090, 0]
click at [747, 177] on div "Enterprise Platform Upgrade" at bounding box center [784, 176] width 121 height 10
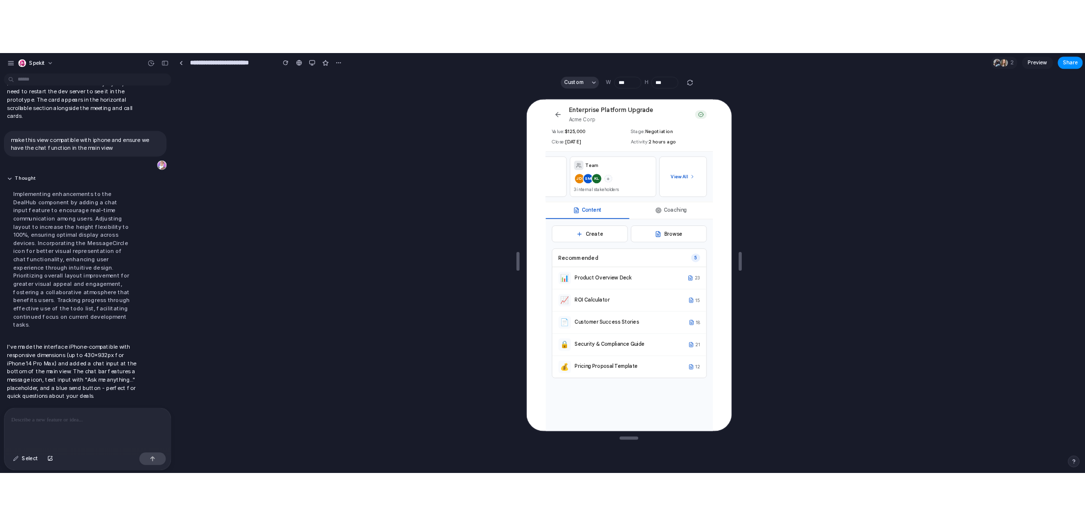
scroll to position [0, 0]
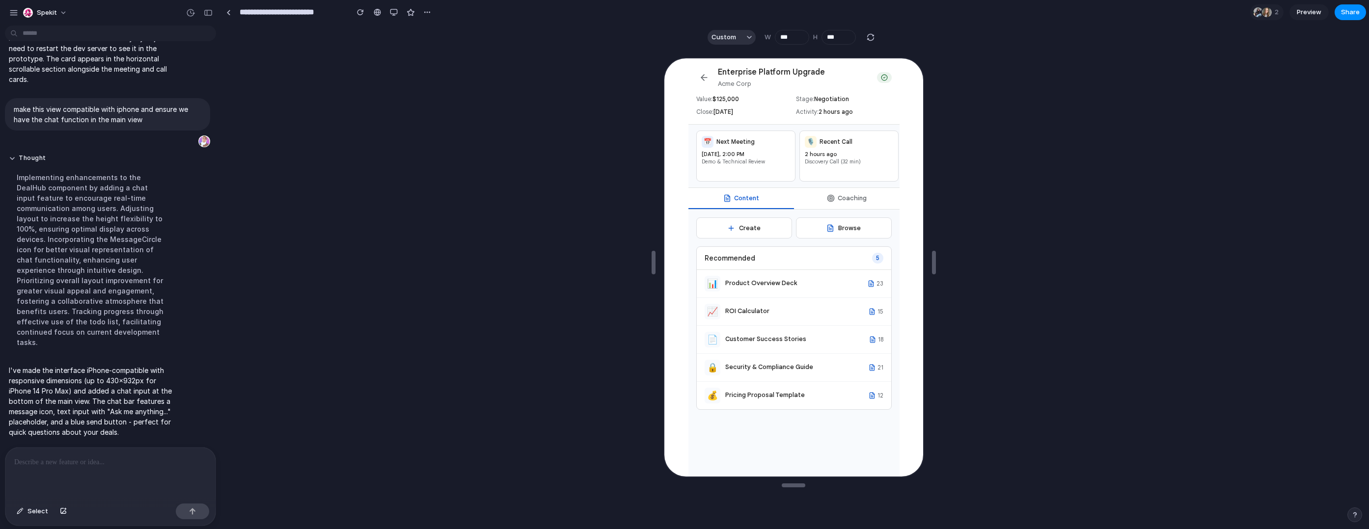
click at [731, 46] on div "Custom W *** H ***" at bounding box center [792, 37] width 185 height 19
click at [732, 45] on div "Custom W *** H ***" at bounding box center [792, 37] width 185 height 19
click at [739, 36] on button "Custom" at bounding box center [732, 37] width 48 height 15
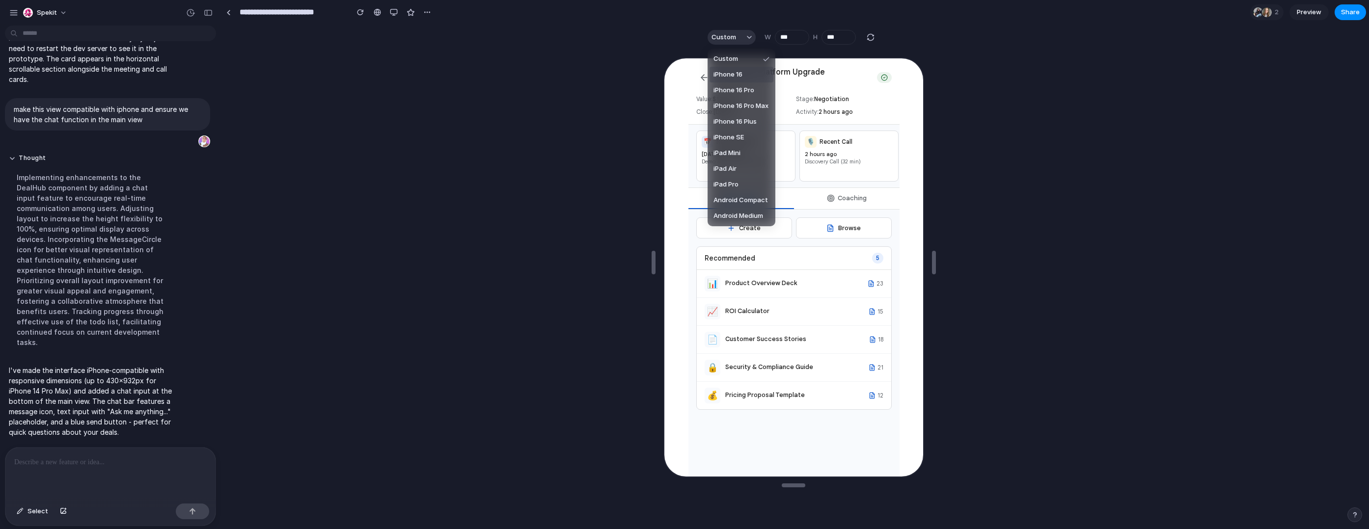
drag, startPoint x: 735, startPoint y: 68, endPoint x: 40, endPoint y: 9, distance: 697.2
click at [735, 68] on li "iPhone 16" at bounding box center [741, 75] width 64 height 16
type input "***"
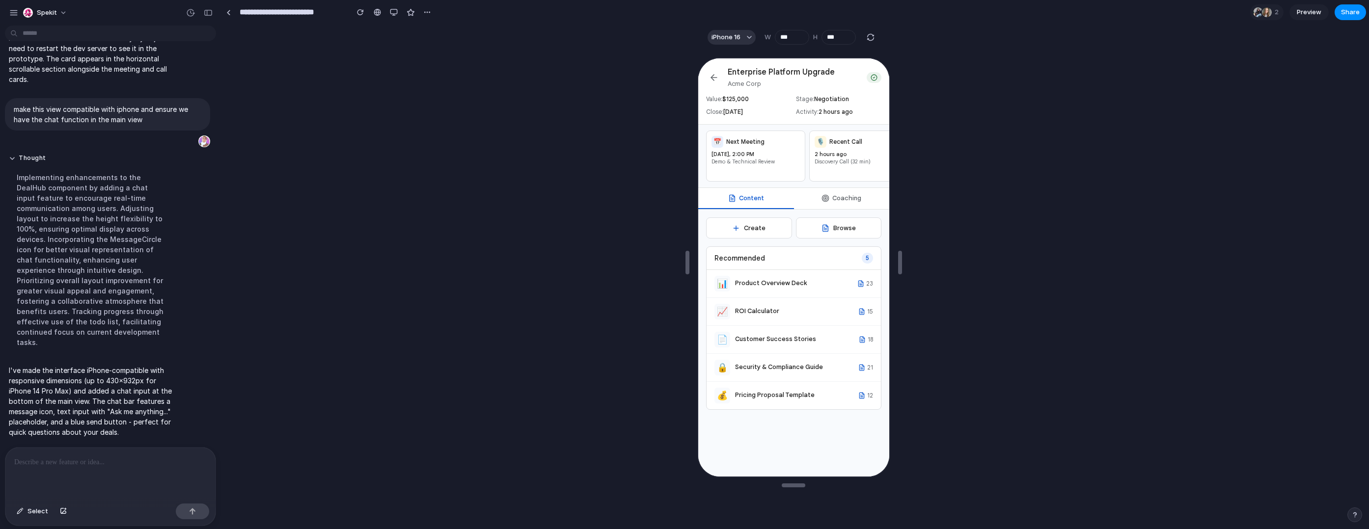
click at [702, 75] on div "Enterprise Platform Upgrade Acme Corp Value: $ 125,000 Stage: Negotiation Close…" at bounding box center [792, 90] width 191 height 66
click at [704, 75] on div "Enterprise Platform Upgrade Acme Corp Value: $ 125,000 Stage: Negotiation Close…" at bounding box center [792, 90] width 191 height 66
click at [707, 73] on button at bounding box center [713, 77] width 16 height 16
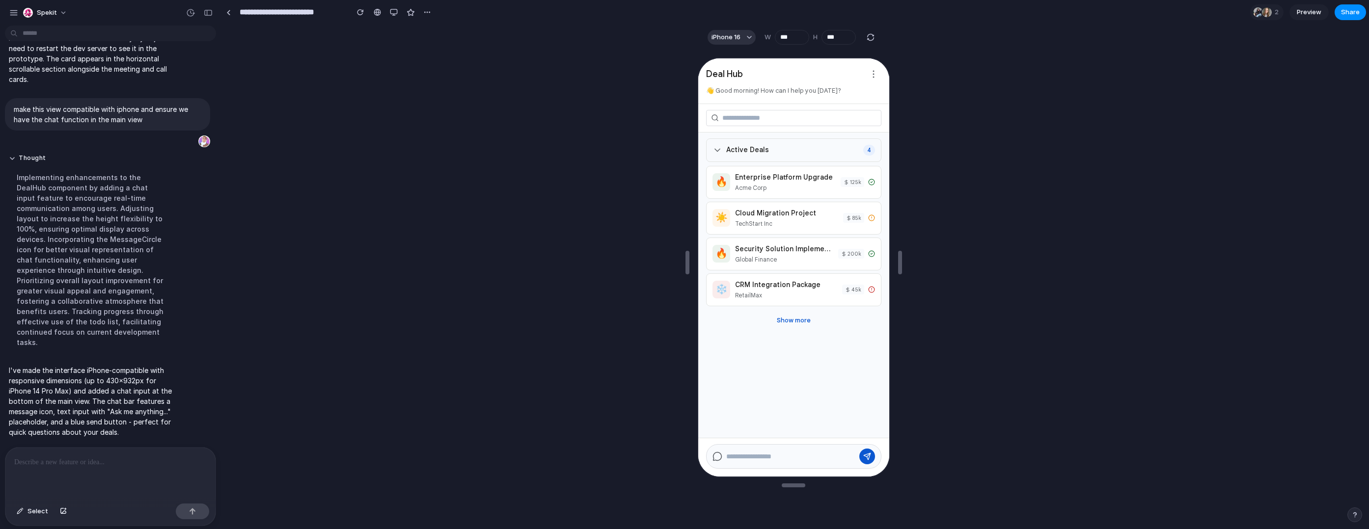
click at [779, 157] on div "Active Deals 4" at bounding box center [792, 149] width 175 height 24
click at [740, 164] on div "Active Deals 4" at bounding box center [792, 285] width 191 height 306
click at [751, 144] on div "Active Deals 4" at bounding box center [792, 149] width 175 height 24
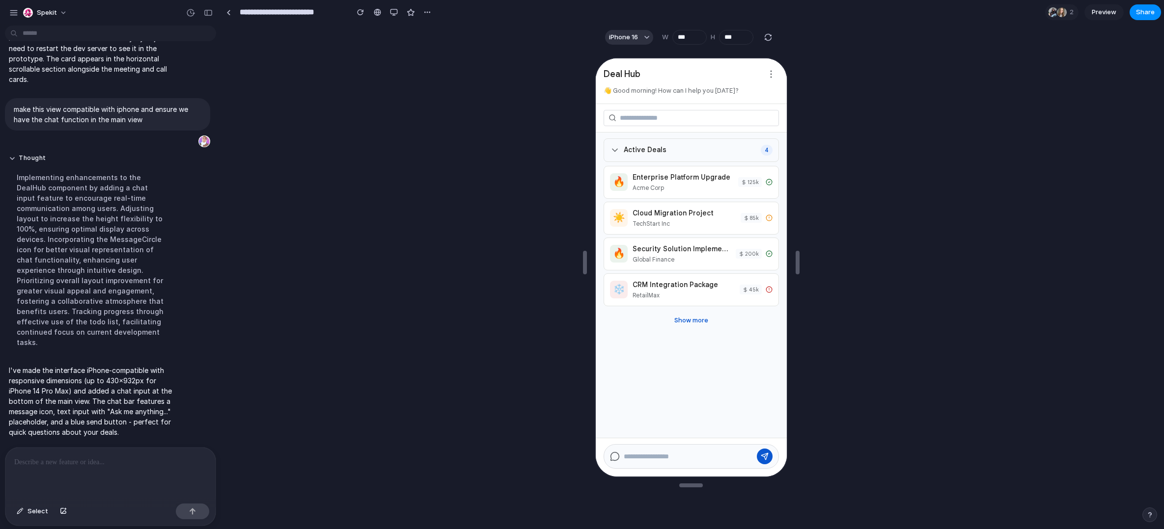
click at [616, 142] on div "Active Deals 4" at bounding box center [689, 149] width 175 height 24
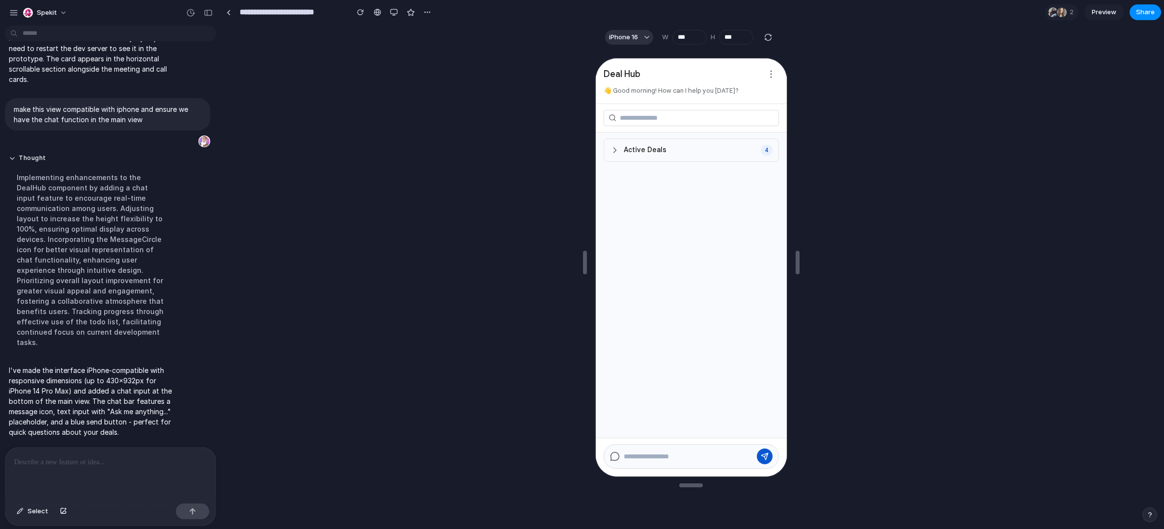
click at [620, 152] on div "Active Deals" at bounding box center [636, 149] width 56 height 10
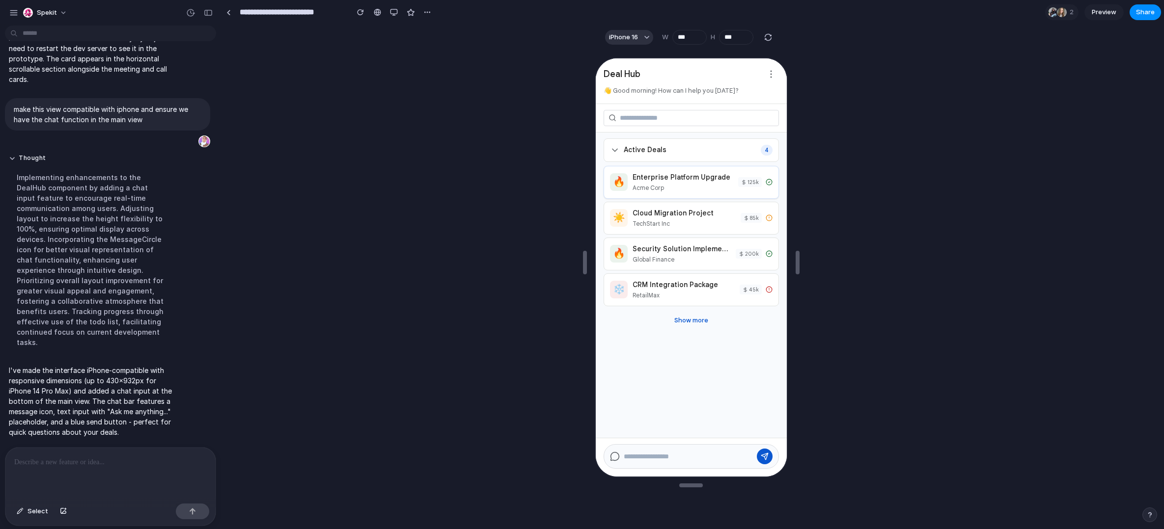
click at [634, 188] on div "Acme Corp" at bounding box center [681, 187] width 101 height 9
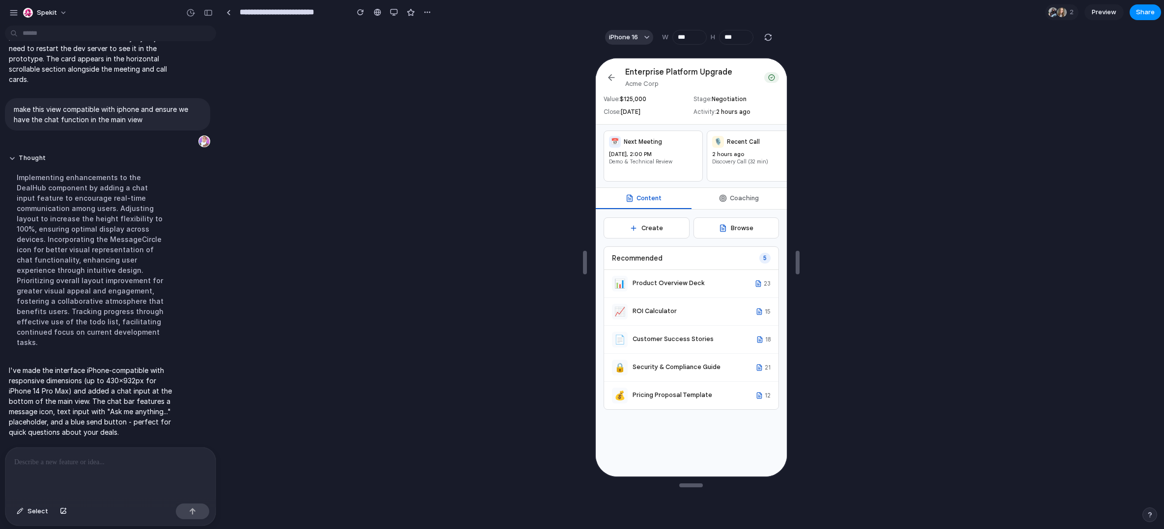
click at [710, 206] on button "Coaching" at bounding box center [738, 197] width 96 height 21
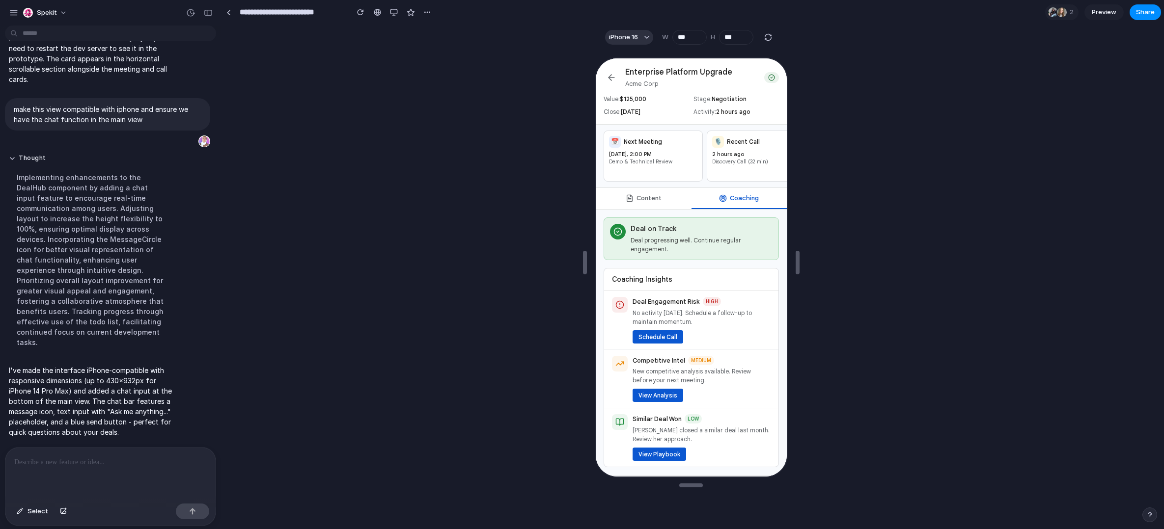
click at [668, 207] on button "Content" at bounding box center [642, 197] width 96 height 21
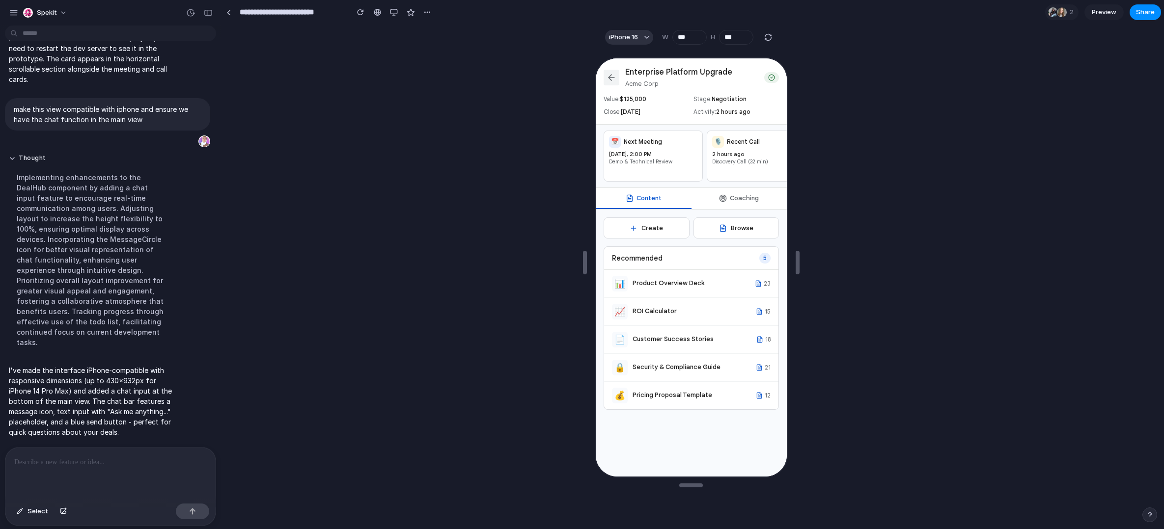
click at [611, 75] on icon at bounding box center [610, 77] width 10 height 10
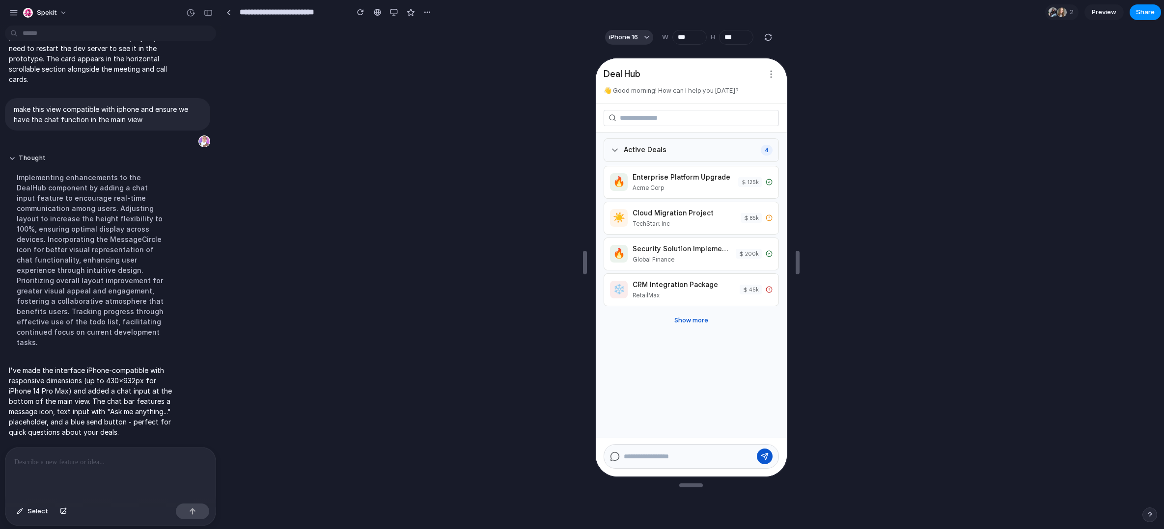
click at [673, 154] on div "Active Deals 4" at bounding box center [689, 149] width 175 height 24
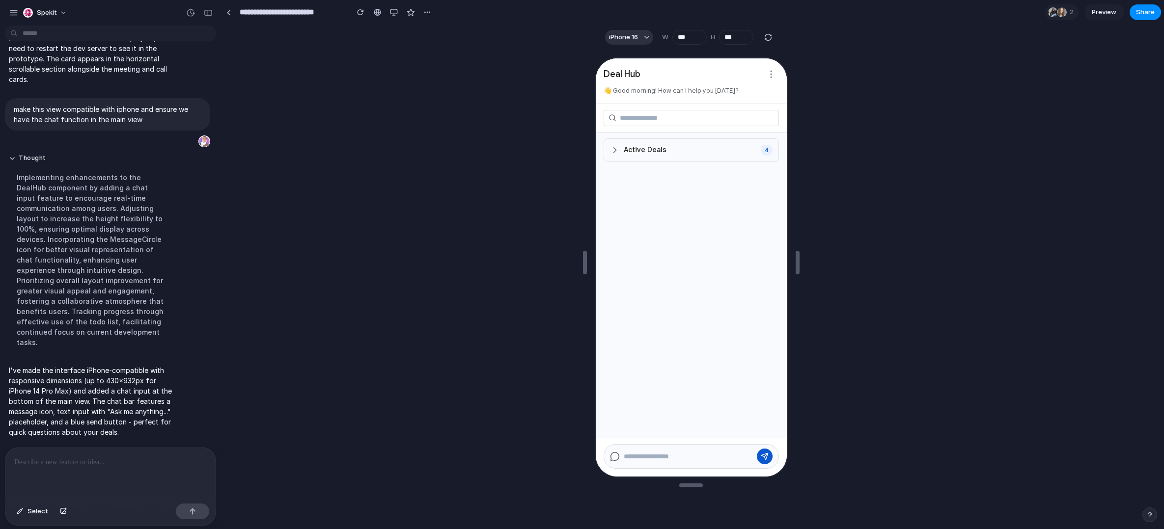
click at [673, 154] on div "Active Deals 4" at bounding box center [689, 149] width 175 height 24
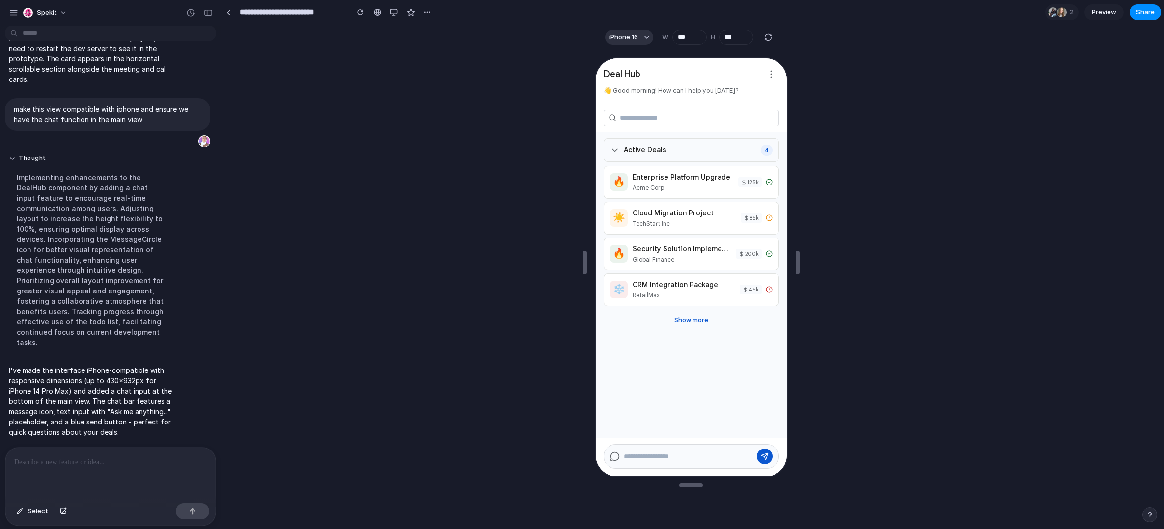
click at [664, 145] on div "Active Deals 4" at bounding box center [689, 149] width 175 height 24
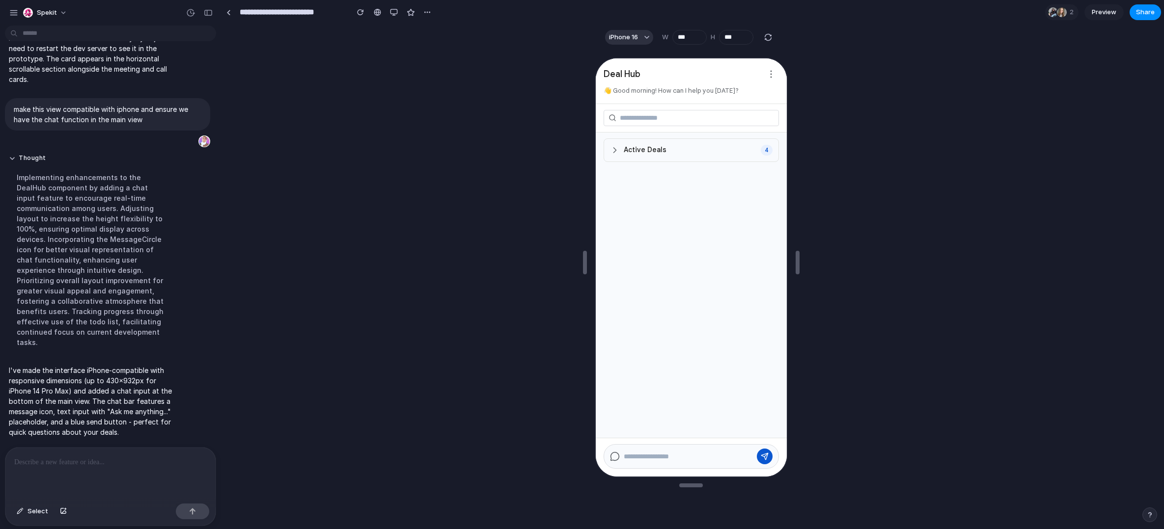
click at [672, 152] on div "Active Deals 4" at bounding box center [689, 149] width 175 height 24
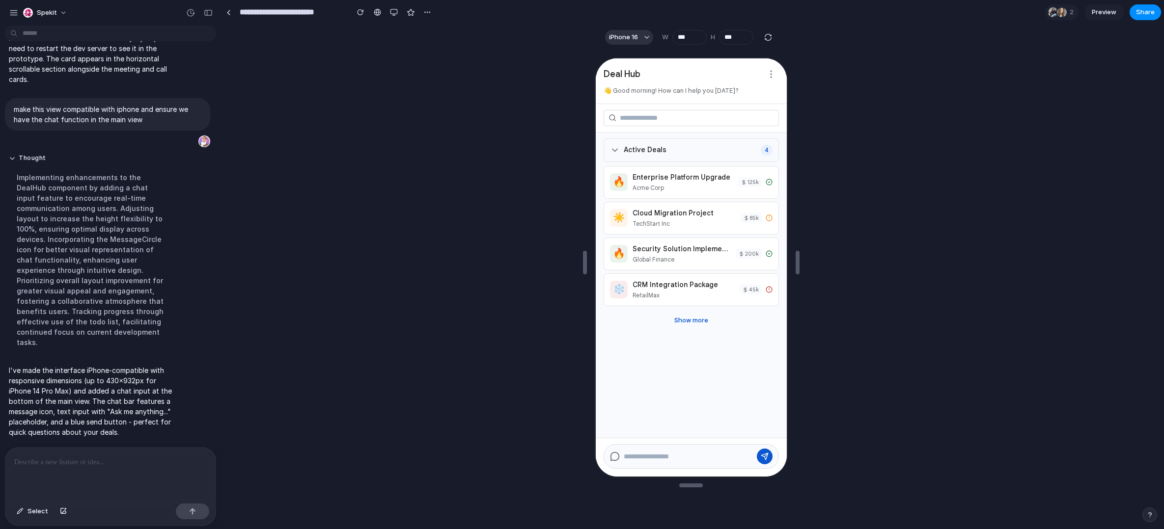
click at [675, 156] on div "Active Deals 4" at bounding box center [689, 149] width 175 height 24
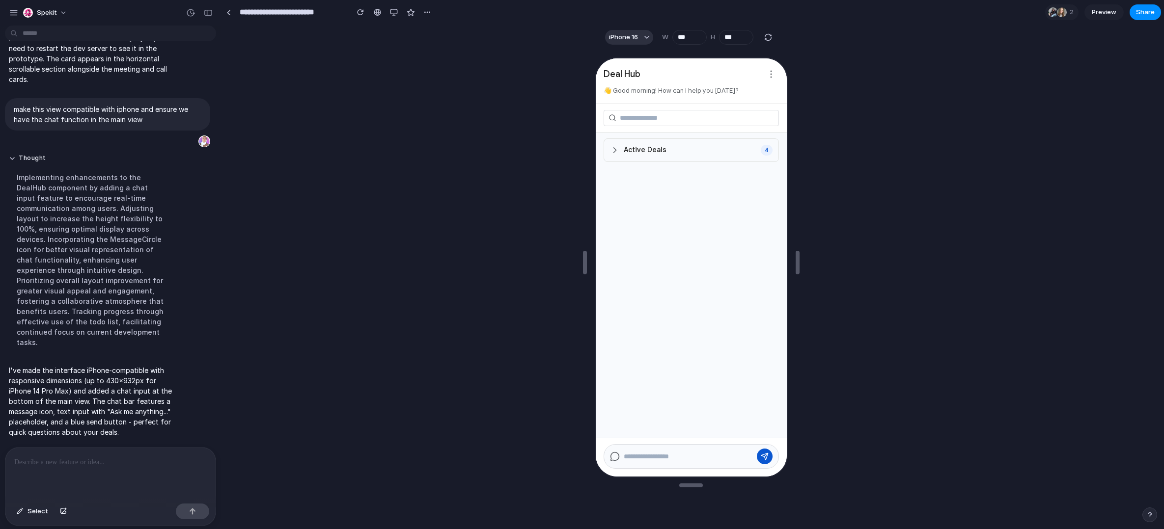
click at [654, 158] on div "Active Deals 4" at bounding box center [689, 149] width 175 height 24
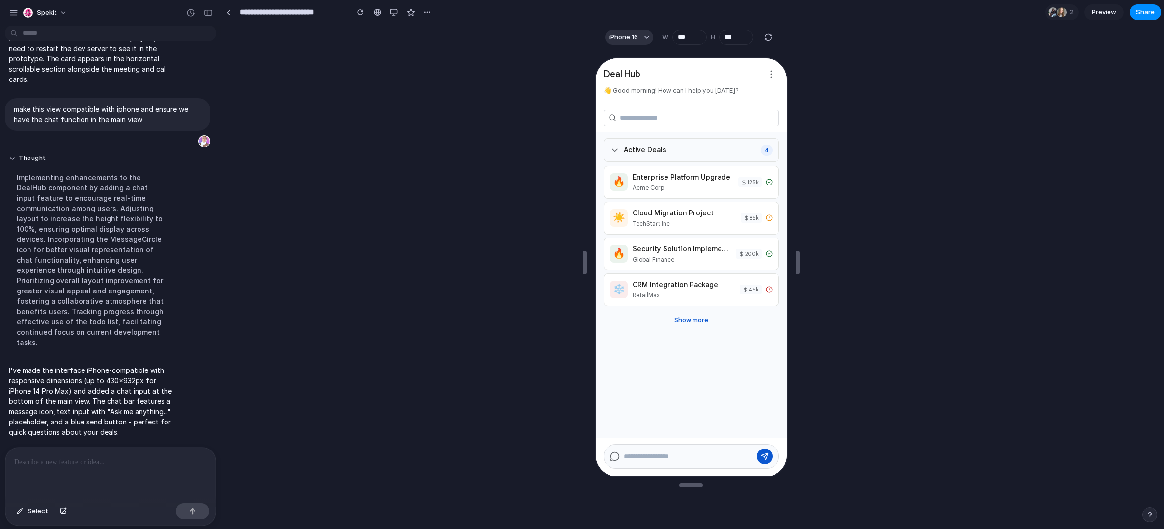
click at [654, 158] on div "Active Deals 4" at bounding box center [689, 149] width 175 height 24
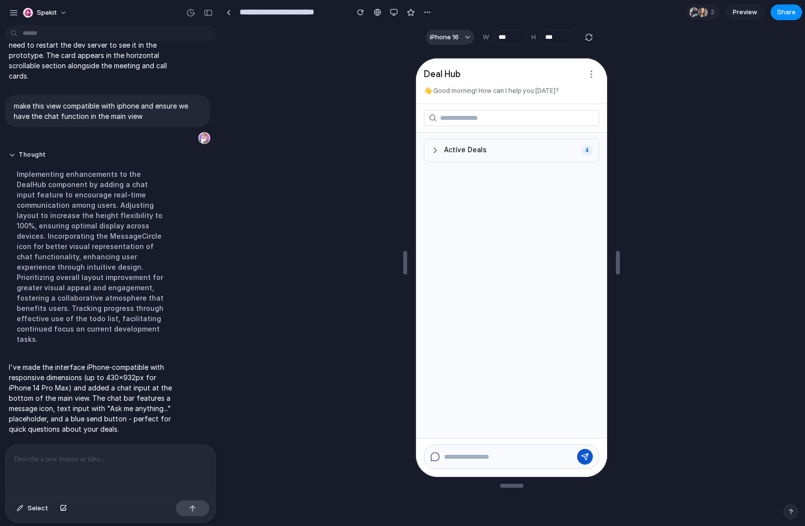
click at [495, 149] on div "Active Deals 4" at bounding box center [510, 149] width 175 height 24
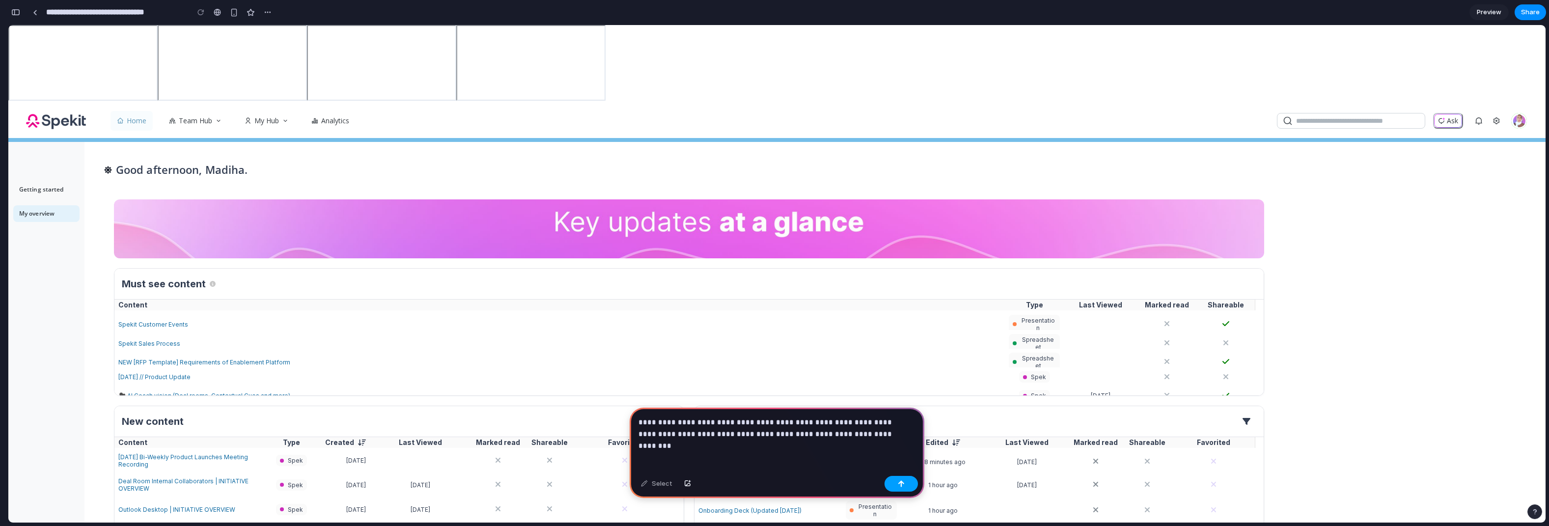
click at [900, 483] on div "button" at bounding box center [901, 483] width 7 height 7
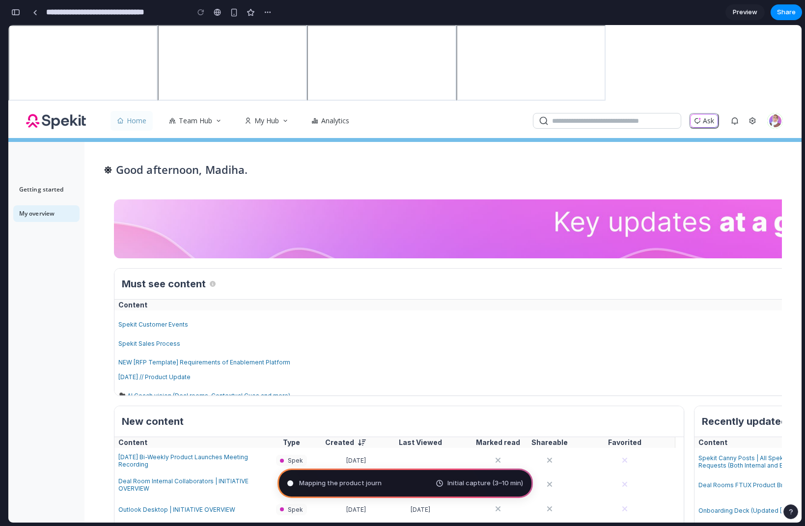
type input "**********"
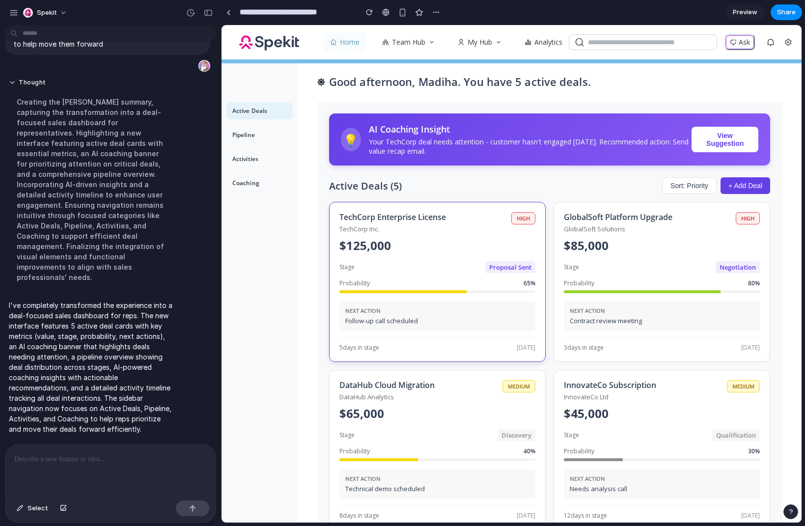
scroll to position [11, 0]
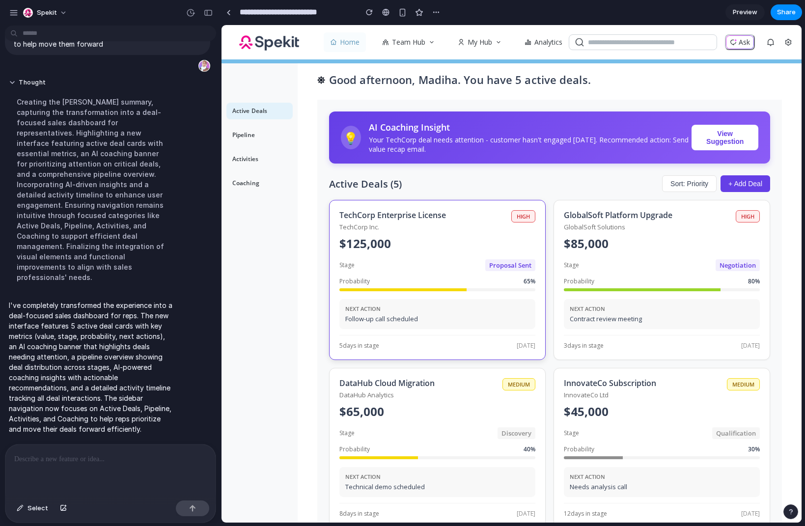
click at [343, 229] on p "TechCorp Inc." at bounding box center [422, 226] width 166 height 9
click at [717, 127] on button "View Suggestion" at bounding box center [724, 138] width 67 height 26
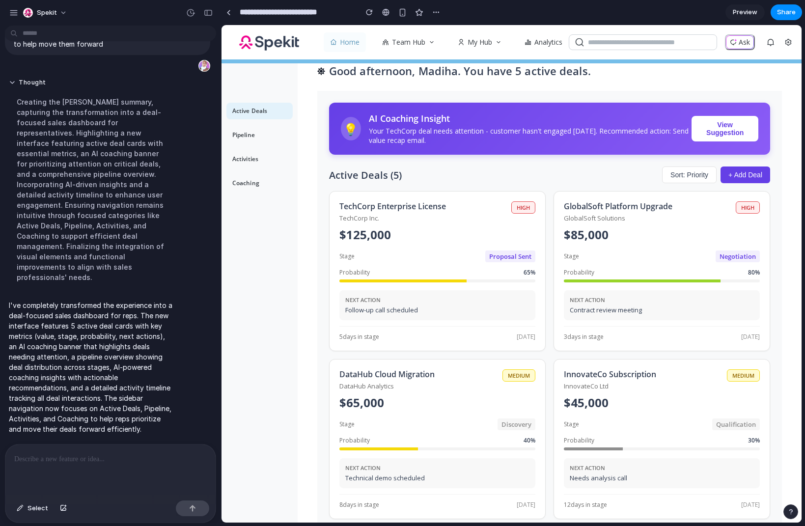
scroll to position [21, 0]
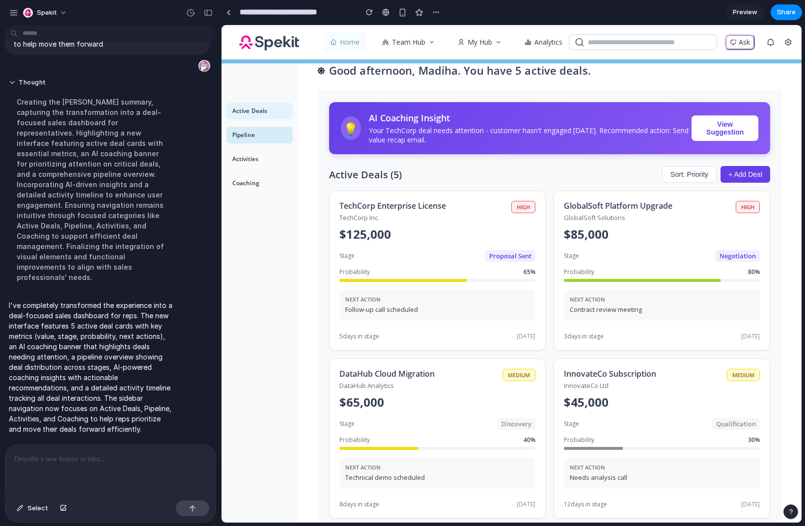
click at [267, 141] on link "Pipeline" at bounding box center [259, 135] width 66 height 17
click at [264, 150] on div "Active Deals Pipeline Activities Coaching" at bounding box center [259, 292] width 76 height 459
click at [264, 159] on link "Activities" at bounding box center [259, 159] width 66 height 17
click at [263, 151] on link "Activities" at bounding box center [259, 159] width 66 height 17
click at [265, 123] on div "Active Deals Pipeline Activities Coaching" at bounding box center [259, 292] width 76 height 459
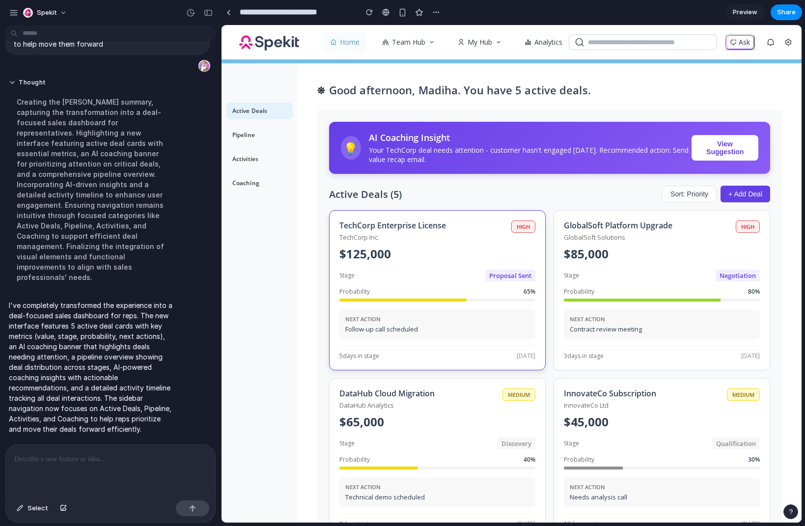
scroll to position [0, 0]
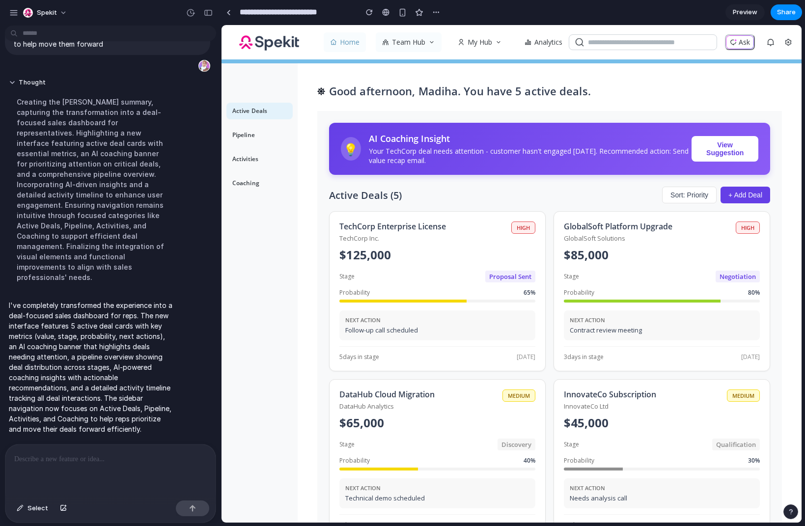
click at [411, 47] on button "Team Hub" at bounding box center [409, 42] width 66 height 20
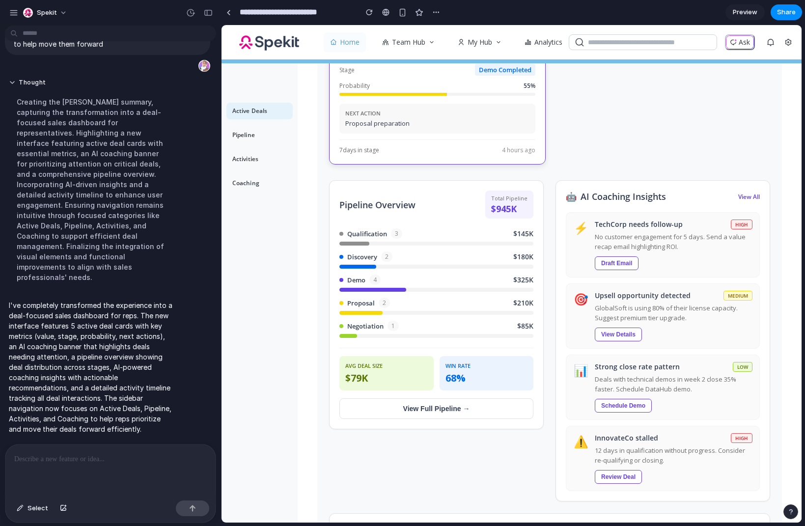
scroll to position [543, 0]
drag, startPoint x: 590, startPoint y: 195, endPoint x: 580, endPoint y: 174, distance: 22.8
click at [581, 177] on div "💡 AI Coaching Insight Your TechCorp deal needs attention - customer hasn't enga…" at bounding box center [549, 259] width 464 height 1382
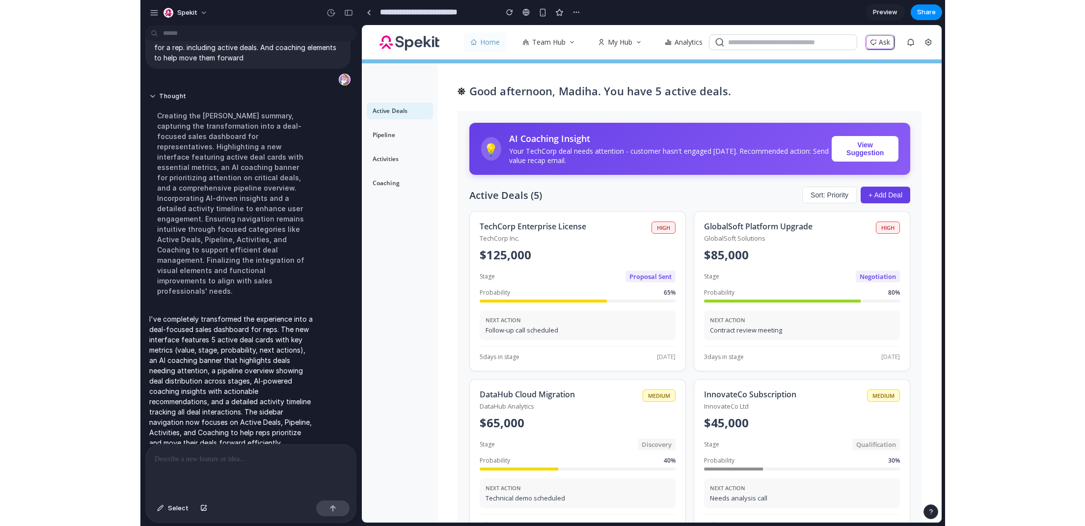
scroll to position [32, 0]
